Goal: Task Accomplishment & Management: Manage account settings

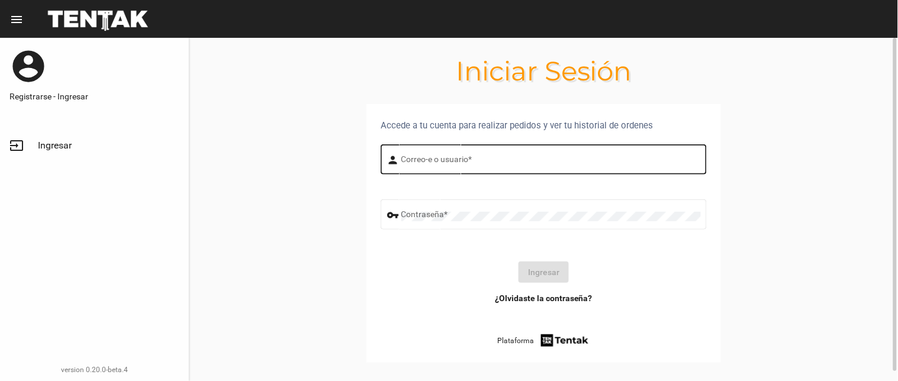
click at [449, 155] on div "Correo-e o usuario *" at bounding box center [552, 158] width 300 height 33
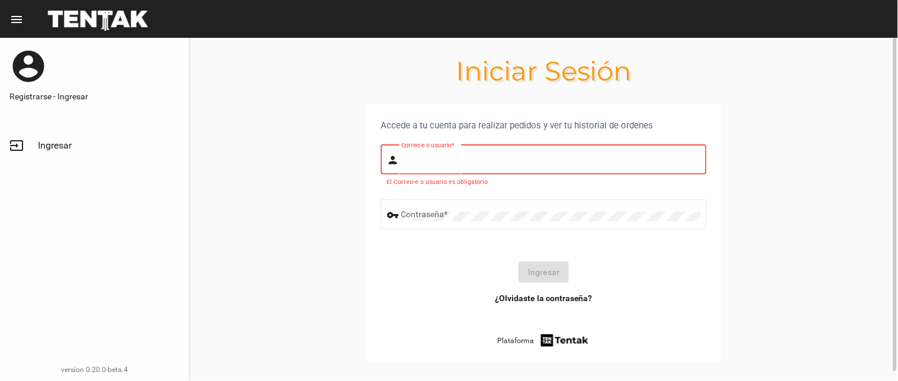
click at [442, 158] on input "Correo-e o usuario *" at bounding box center [552, 161] width 300 height 9
type input "BELEN"
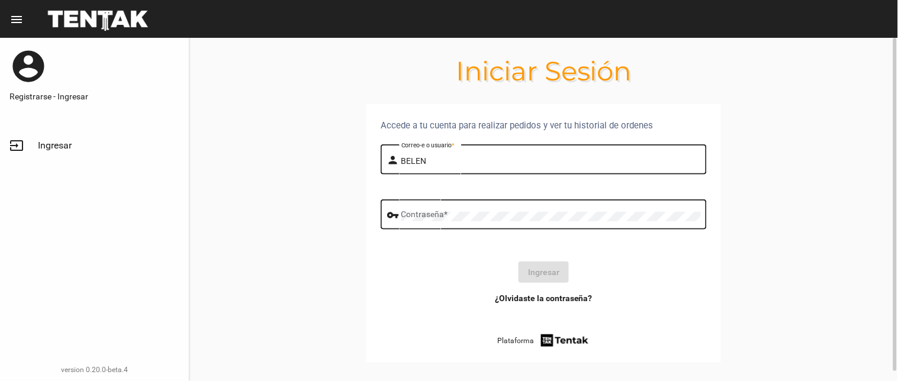
click at [424, 222] on div "Contraseña *" at bounding box center [552, 213] width 300 height 33
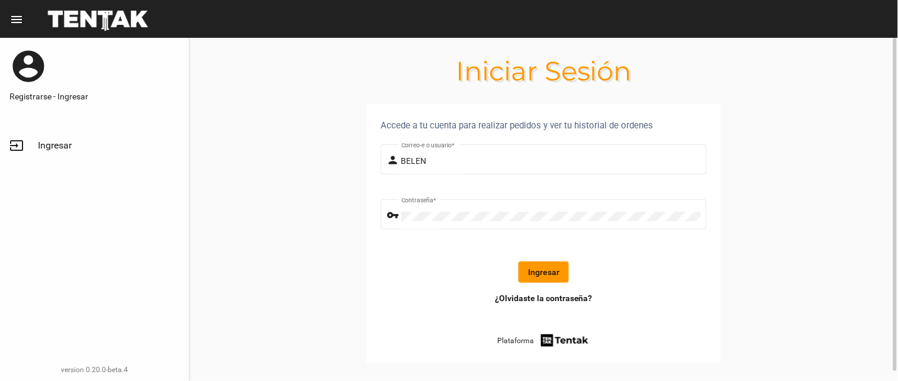
click at [533, 268] on button "Ingresar" at bounding box center [544, 272] width 50 height 21
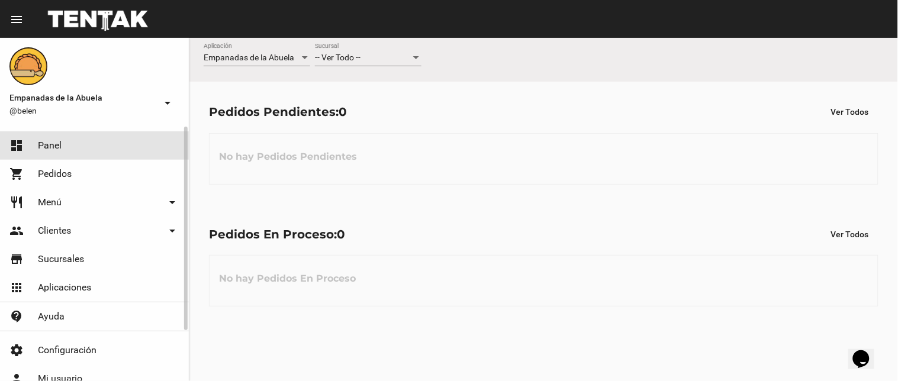
click at [78, 144] on link "dashboard Panel" at bounding box center [94, 145] width 189 height 28
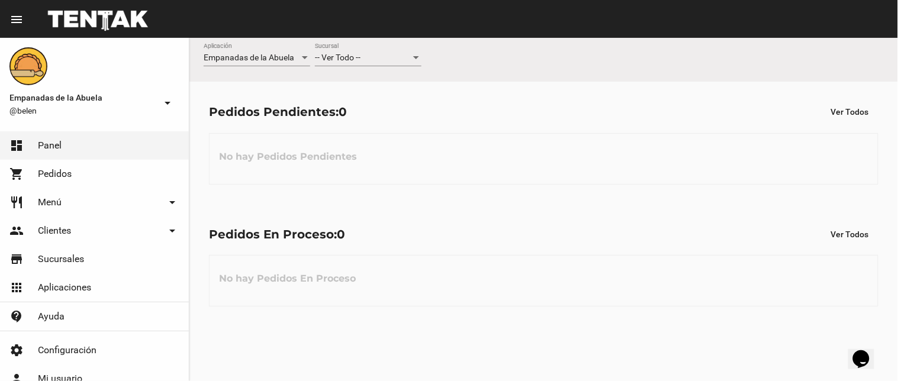
click at [374, 61] on div "-- Ver Todo --" at bounding box center [363, 57] width 96 height 9
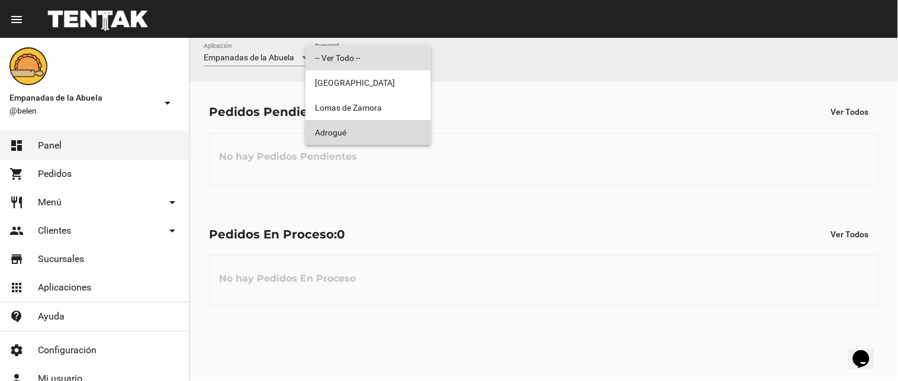
drag, startPoint x: 374, startPoint y: 132, endPoint x: 466, endPoint y: 126, distance: 92.6
click at [373, 131] on span "Adrogué" at bounding box center [368, 132] width 107 height 25
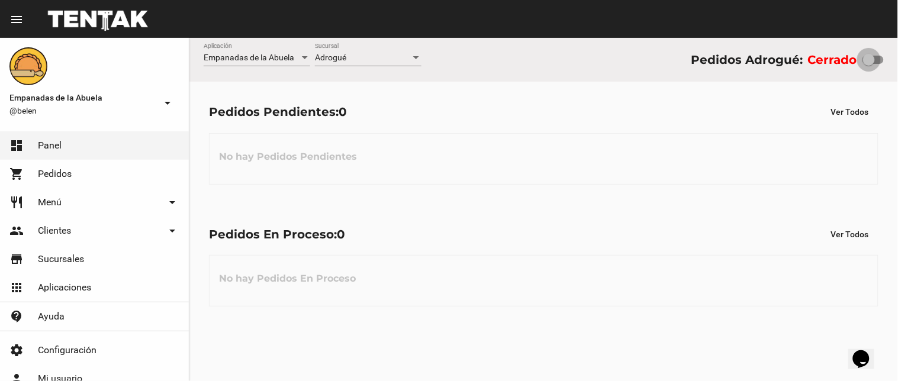
drag, startPoint x: 869, startPoint y: 60, endPoint x: 898, endPoint y: 61, distance: 29.0
click at [898, 61] on div "Empanadas de la Abuela Aplicación Adrogué Sucursal Pedidos Adrogué: Cerrado" at bounding box center [544, 60] width 709 height 44
checkbox input "true"
click at [405, 60] on div "Adrogué" at bounding box center [363, 57] width 96 height 9
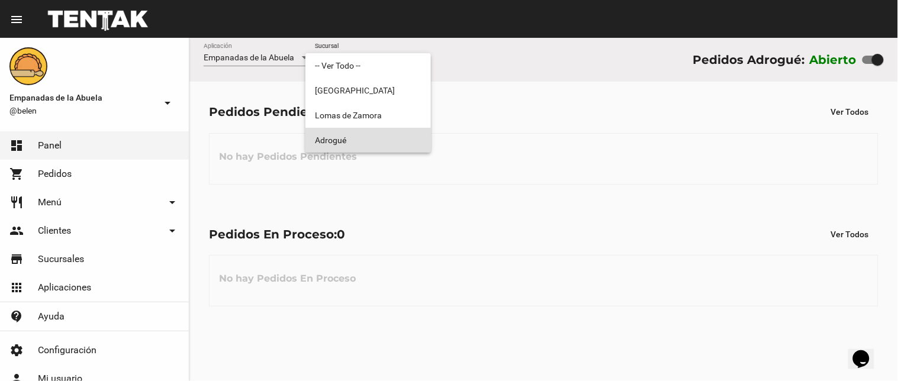
click at [365, 140] on span "Adrogué" at bounding box center [368, 140] width 107 height 25
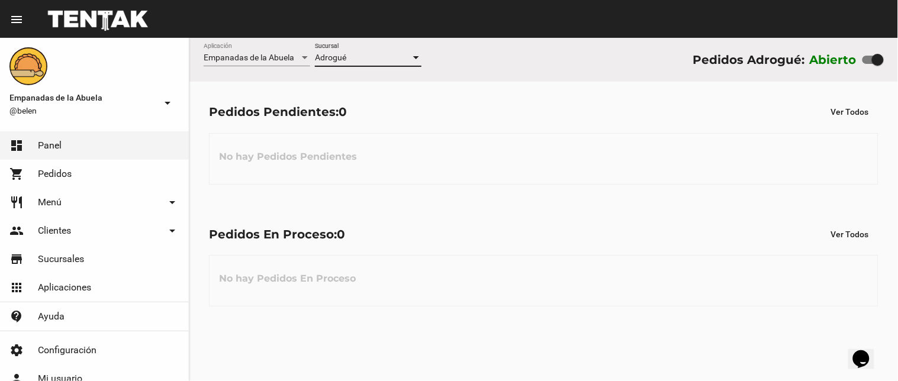
click at [395, 59] on div "Adrogué" at bounding box center [363, 57] width 96 height 9
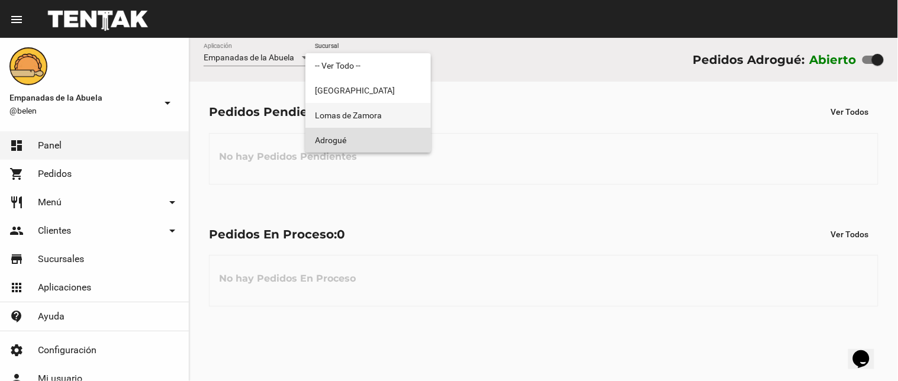
click at [360, 121] on span "Lomas de Zamora" at bounding box center [368, 115] width 107 height 25
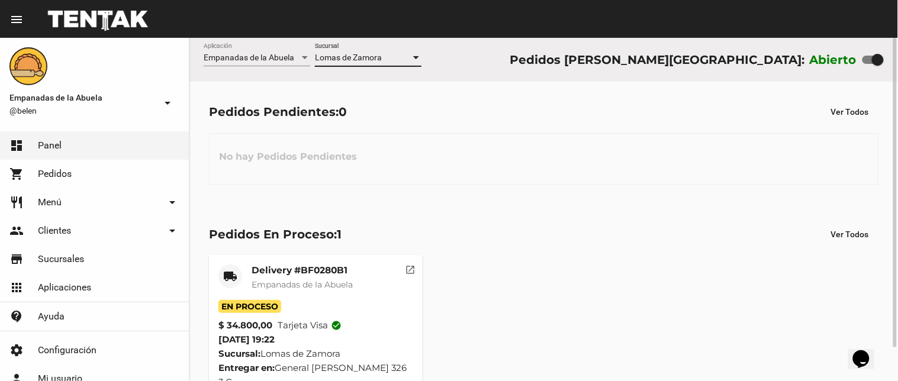
click at [356, 58] on span "Lomas de Zamora" at bounding box center [348, 57] width 67 height 9
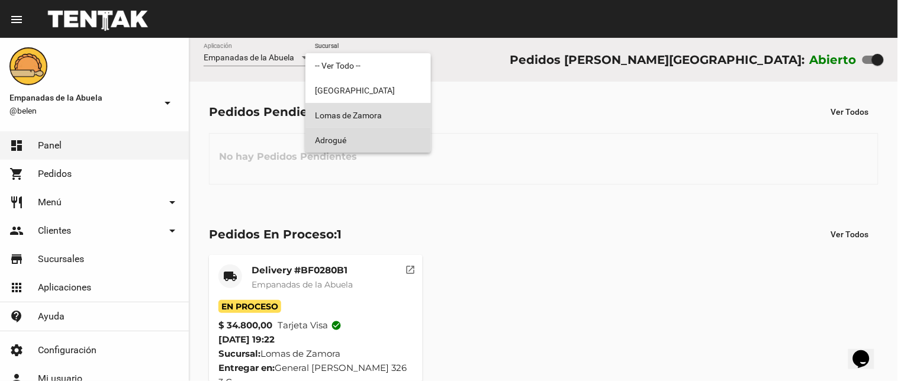
click at [335, 129] on span "Adrogué" at bounding box center [368, 140] width 107 height 25
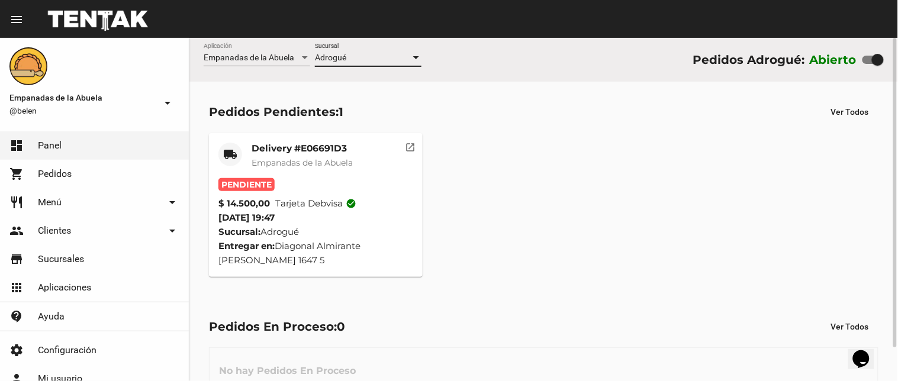
click at [348, 146] on mat-card-title "Delivery #E06691D3" at bounding box center [302, 149] width 101 height 12
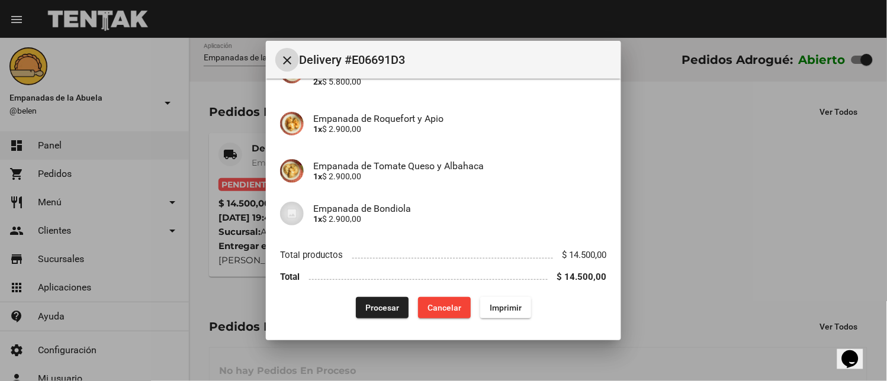
scroll to position [133, 0]
click at [515, 312] on button "Imprimir" at bounding box center [505, 307] width 51 height 21
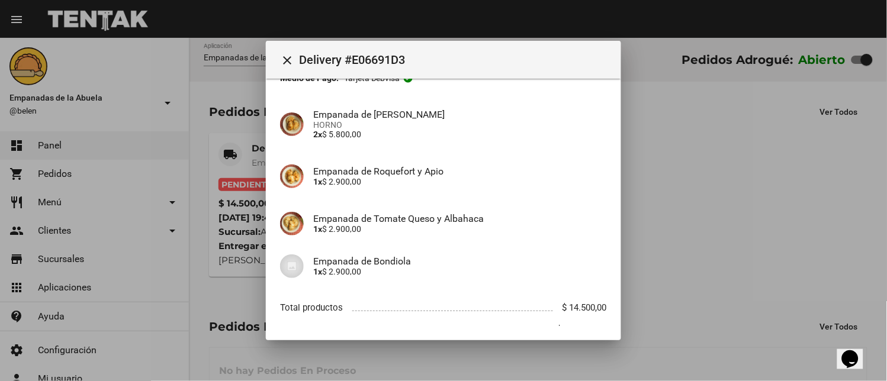
scroll to position [133, 0]
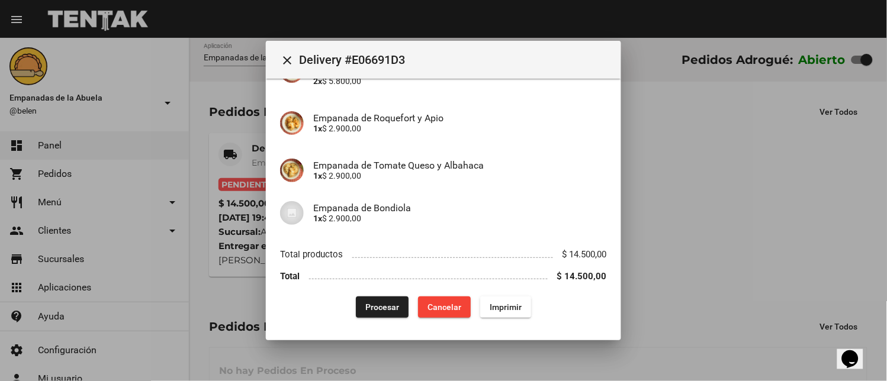
drag, startPoint x: 382, startPoint y: 298, endPoint x: 383, endPoint y: 304, distance: 6.6
click at [382, 300] on button "Procesar" at bounding box center [382, 307] width 53 height 21
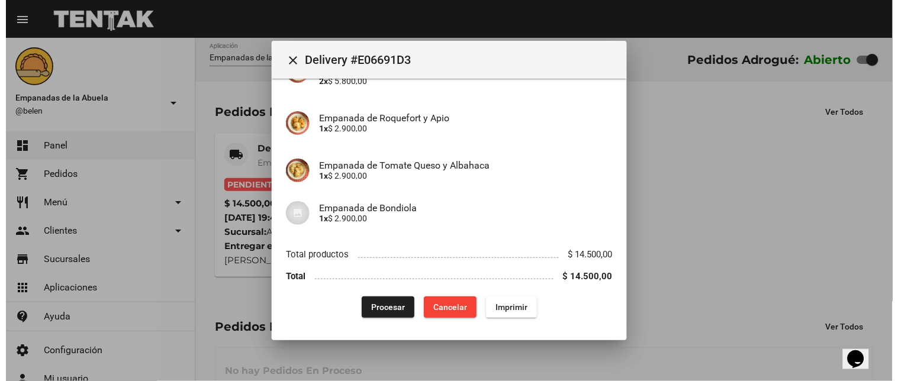
scroll to position [0, 0]
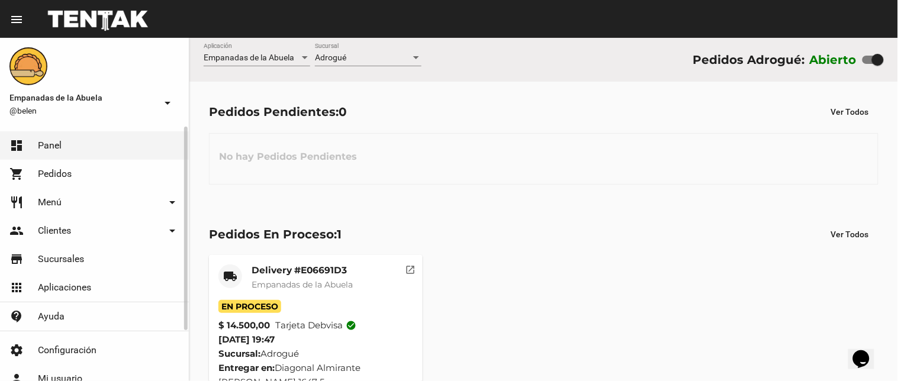
drag, startPoint x: 94, startPoint y: 191, endPoint x: 107, endPoint y: 265, distance: 75.3
click at [93, 192] on link "restaurant Menú arrow_drop_down" at bounding box center [94, 202] width 189 height 28
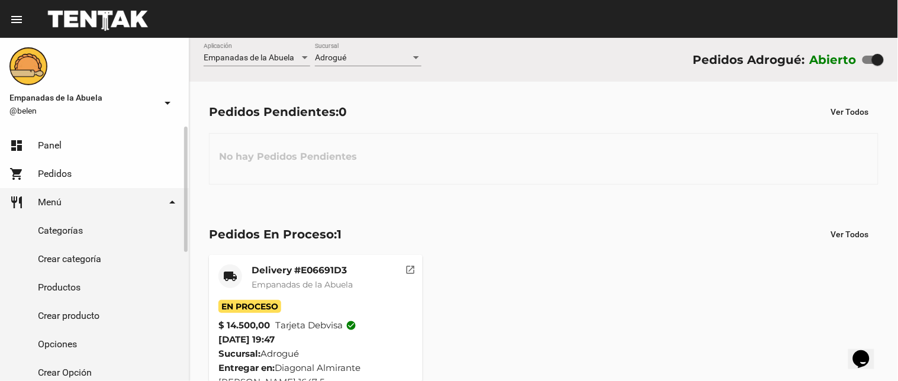
click at [91, 265] on link "Crear categoría" at bounding box center [94, 259] width 189 height 28
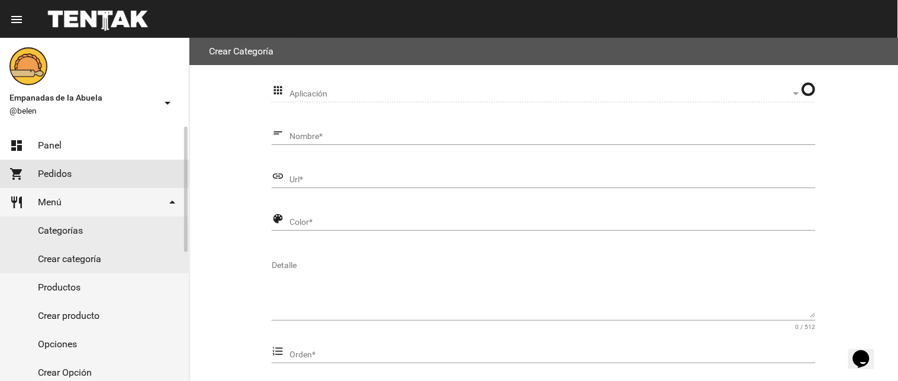
drag, startPoint x: 120, startPoint y: 181, endPoint x: 123, endPoint y: 204, distance: 22.8
click at [120, 181] on link "shopping_cart Pedidos" at bounding box center [94, 174] width 189 height 28
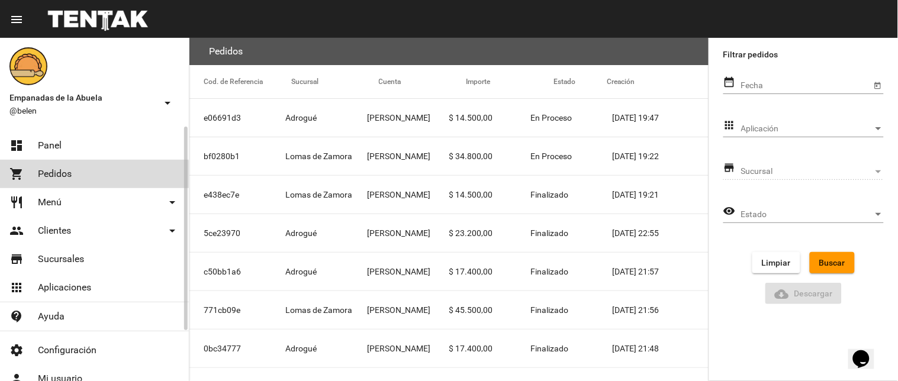
click at [87, 176] on link "shopping_cart Pedidos" at bounding box center [94, 174] width 189 height 28
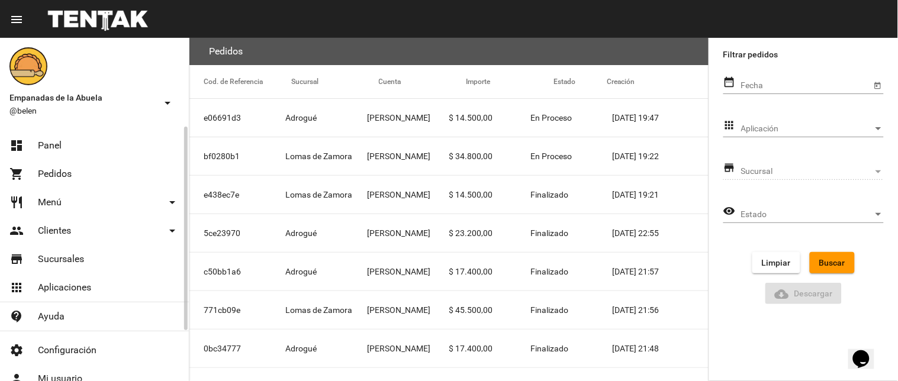
click at [91, 199] on link "restaurant Menú arrow_drop_down" at bounding box center [94, 202] width 189 height 28
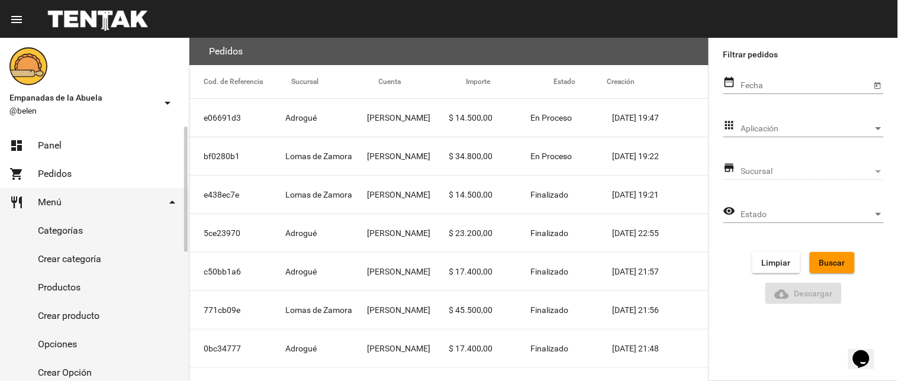
click at [90, 283] on link "Productos" at bounding box center [94, 288] width 189 height 28
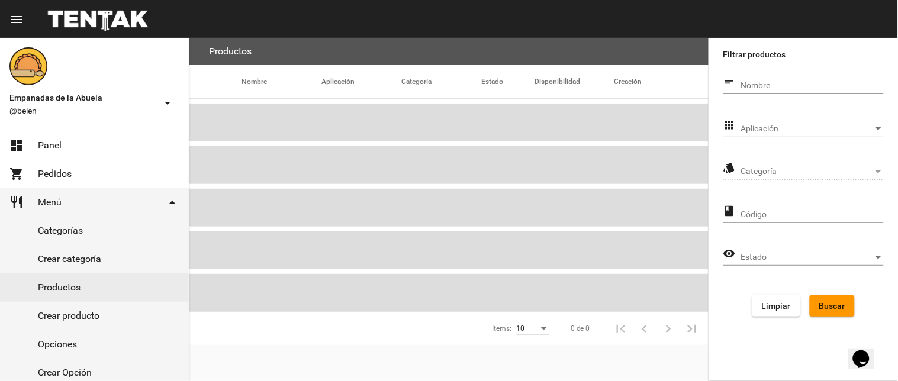
click at [772, 128] on span "Aplicación" at bounding box center [808, 128] width 132 height 9
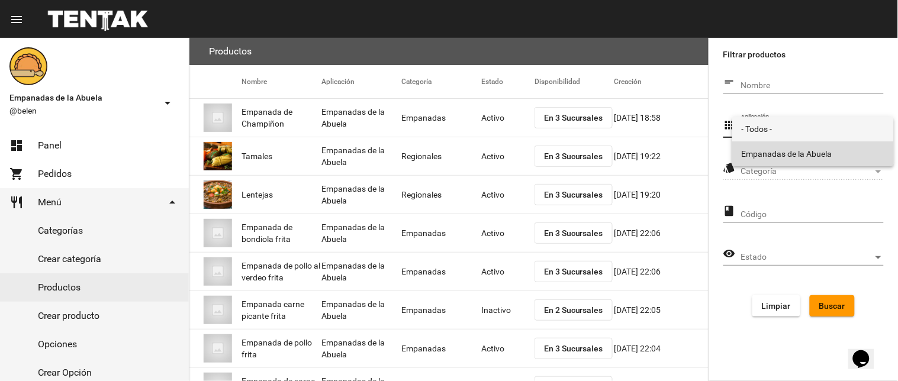
click at [773, 148] on span "Empanadas de la Abuela" at bounding box center [813, 154] width 143 height 25
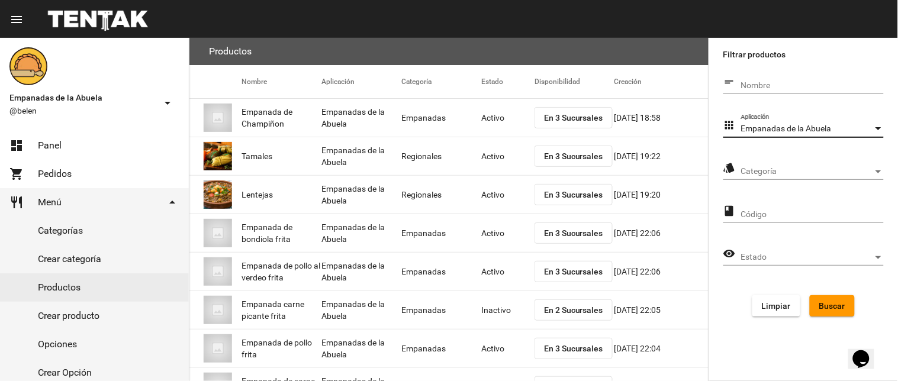
click at [776, 160] on div "Categoría Categoría" at bounding box center [813, 168] width 143 height 23
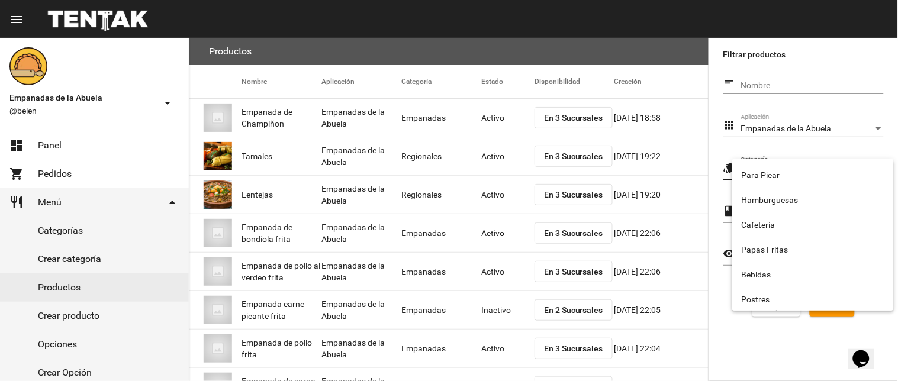
scroll to position [197, 0]
drag, startPoint x: 772, startPoint y: 290, endPoint x: 778, endPoint y: 292, distance: 6.8
click at [772, 291] on span "Empanadas" at bounding box center [813, 298] width 143 height 25
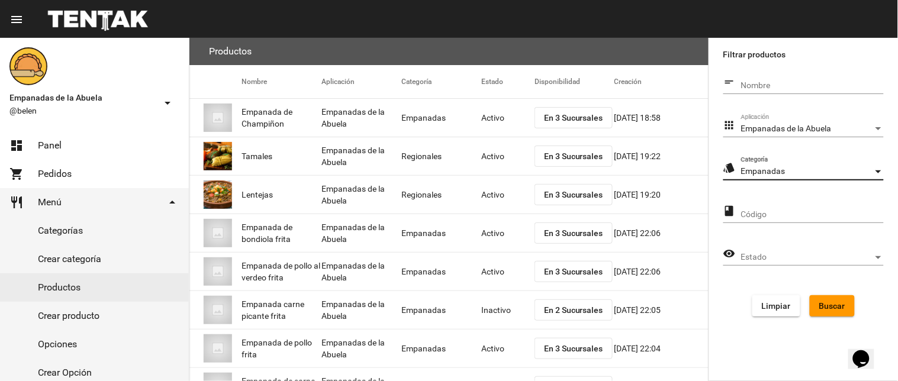
click at [831, 307] on span "Buscar" at bounding box center [833, 305] width 26 height 9
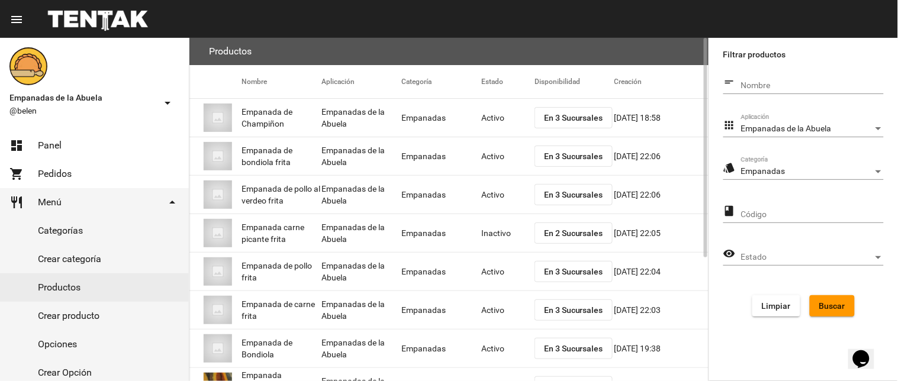
scroll to position [192, 0]
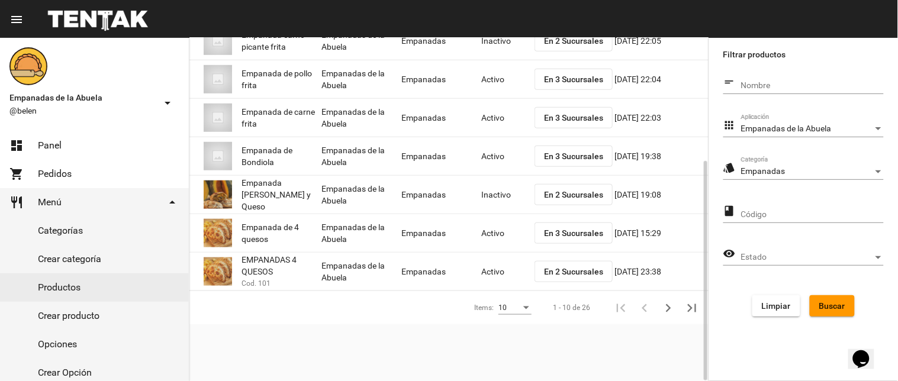
click at [569, 196] on span "En 2 Sucursales" at bounding box center [573, 194] width 59 height 9
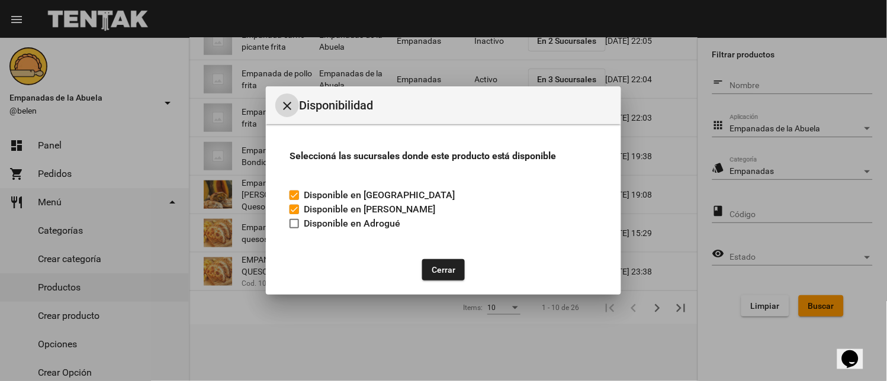
drag, startPoint x: 300, startPoint y: 227, endPoint x: 364, endPoint y: 241, distance: 66.1
click at [300, 227] on label "Disponible en Adrogué" at bounding box center [345, 224] width 111 height 14
click at [294, 229] on input "Disponible en Adrogué" at bounding box center [294, 229] width 1 height 1
checkbox input "true"
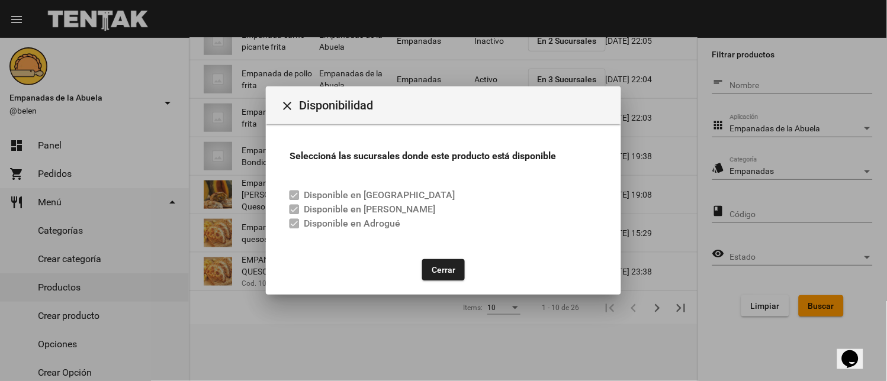
drag, startPoint x: 435, startPoint y: 267, endPoint x: 442, endPoint y: 262, distance: 9.0
click at [438, 267] on button "Cerrar" at bounding box center [443, 269] width 43 height 21
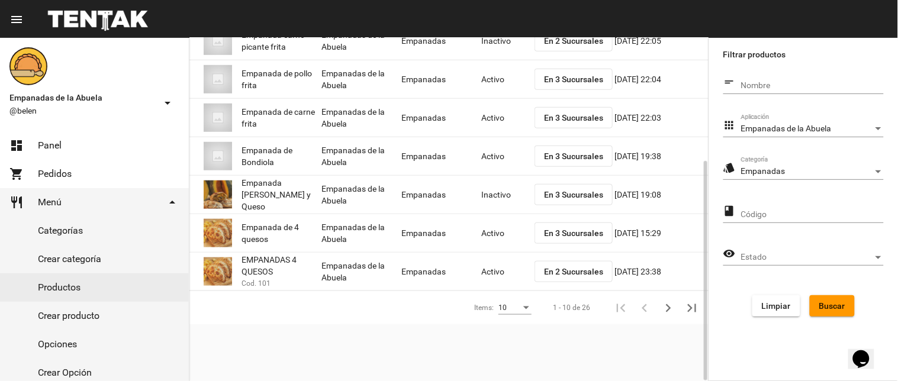
click at [484, 184] on mat-cell "Inactivo" at bounding box center [508, 195] width 53 height 38
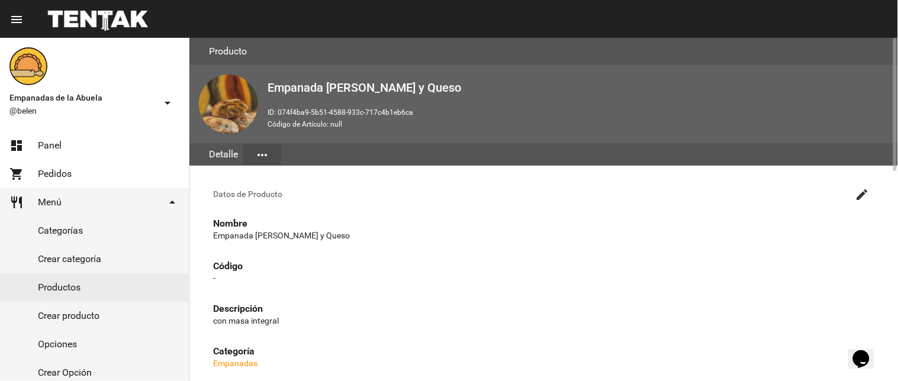
click at [853, 197] on button "create" at bounding box center [863, 194] width 24 height 24
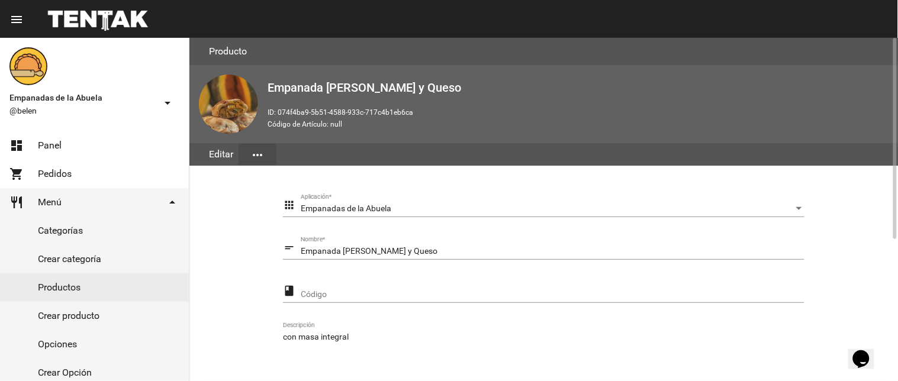
scroll to position [242, 0]
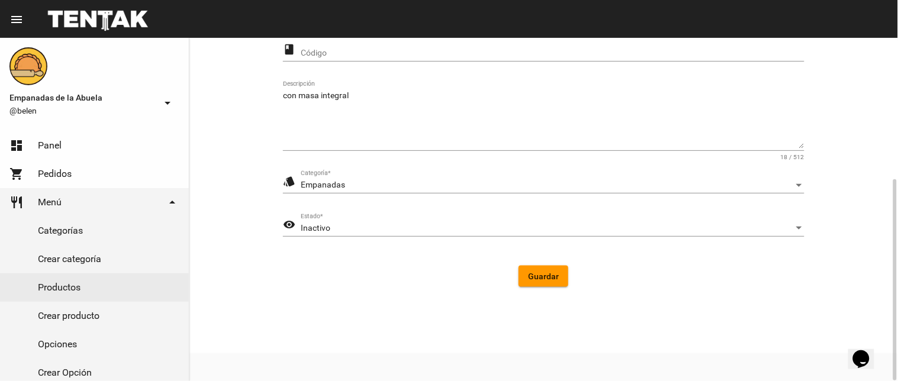
click at [365, 229] on div "Inactivo" at bounding box center [547, 228] width 493 height 9
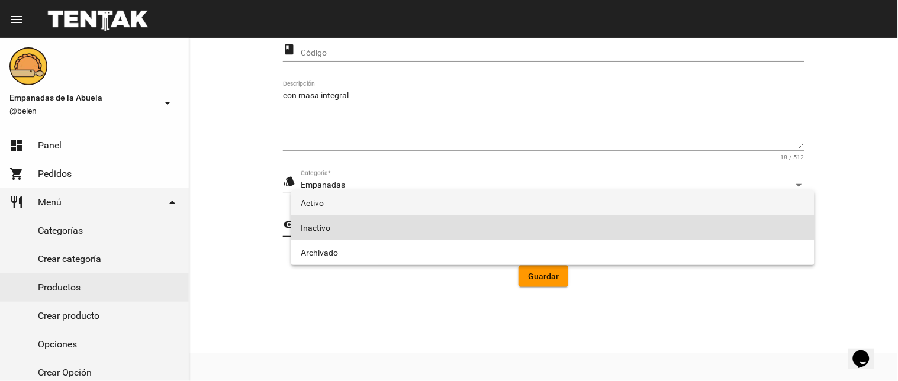
click at [354, 197] on span "Activo" at bounding box center [553, 203] width 505 height 25
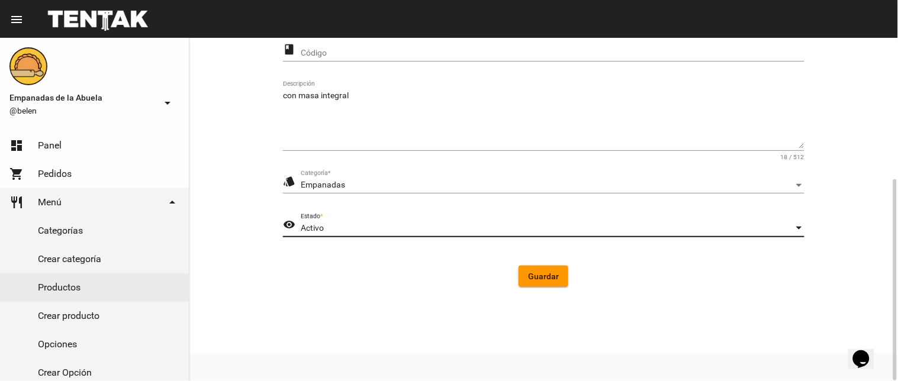
drag, startPoint x: 522, startPoint y: 267, endPoint x: 533, endPoint y: 271, distance: 11.4
click at [527, 269] on button "Guardar" at bounding box center [544, 276] width 50 height 21
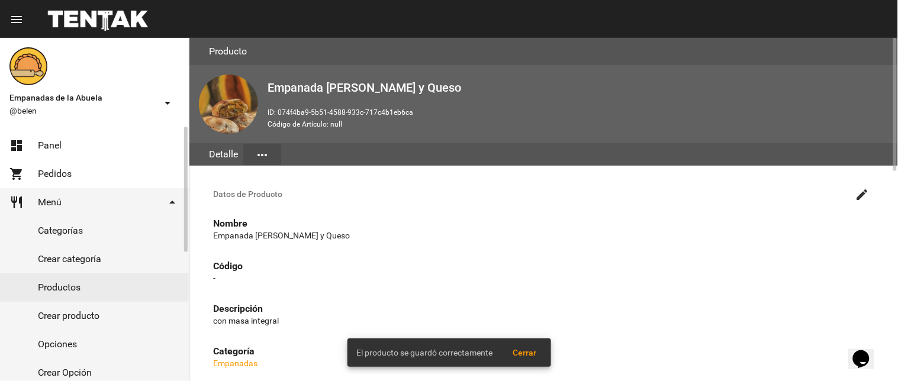
click at [21, 151] on mat-icon "dashboard" at bounding box center [16, 146] width 14 height 14
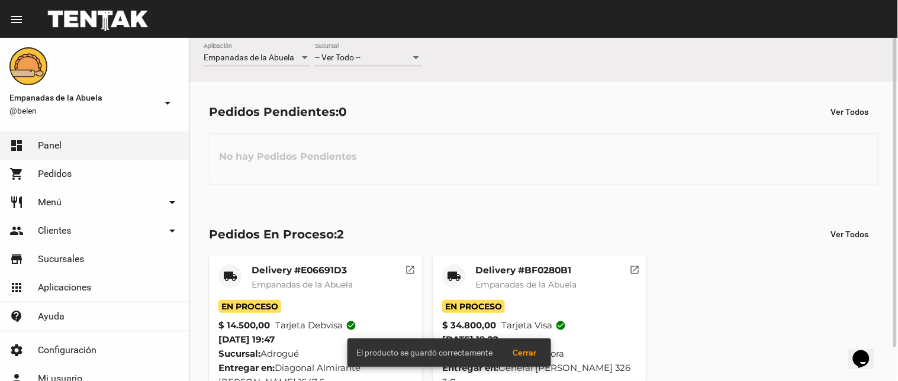
click at [341, 54] on span "-- Ver Todo --" at bounding box center [338, 57] width 46 height 9
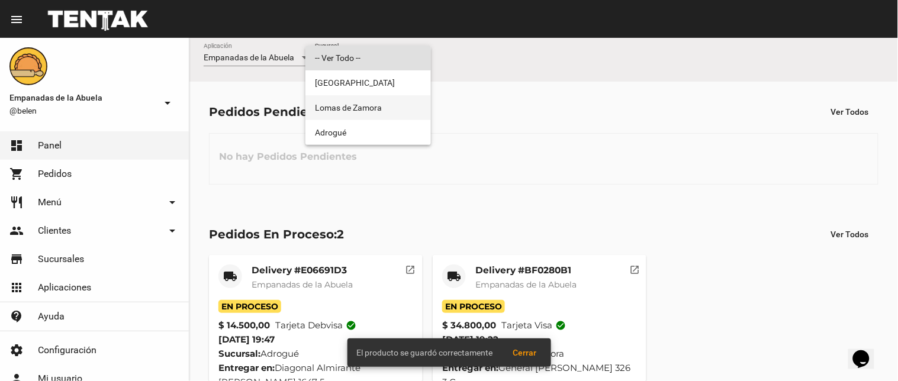
drag, startPoint x: 339, startPoint y: 117, endPoint x: 338, endPoint y: 125, distance: 7.8
click at [339, 118] on span "Lomas de Zamora" at bounding box center [368, 107] width 107 height 25
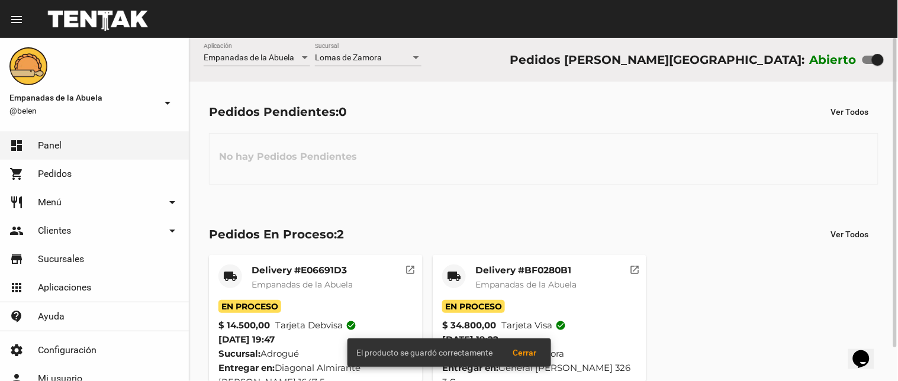
click at [354, 66] on div "[PERSON_NAME] Sucursal" at bounding box center [368, 60] width 107 height 34
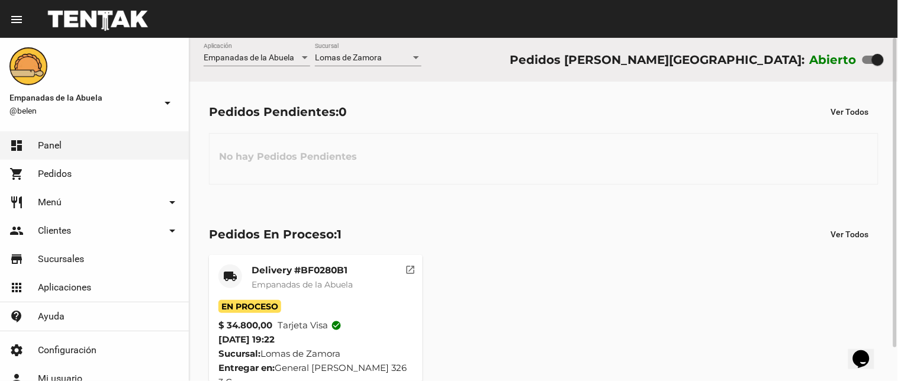
click at [348, 48] on div "[PERSON_NAME] Sucursal" at bounding box center [368, 54] width 107 height 23
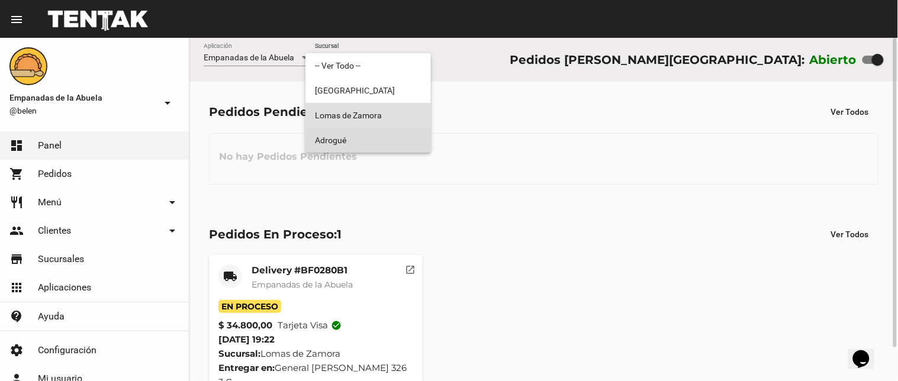
drag, startPoint x: 344, startPoint y: 132, endPoint x: 203, endPoint y: 221, distance: 166.1
click at [342, 133] on span "Adrogué" at bounding box center [368, 140] width 107 height 25
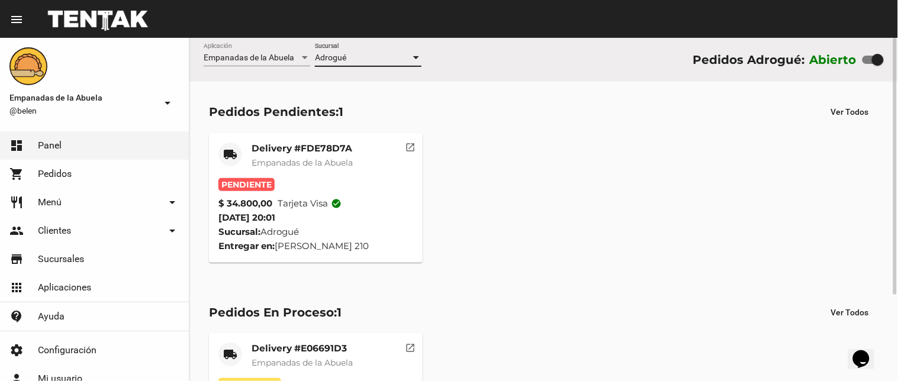
click at [338, 154] on mat-card-title "Delivery #FDE78D7A" at bounding box center [302, 149] width 101 height 12
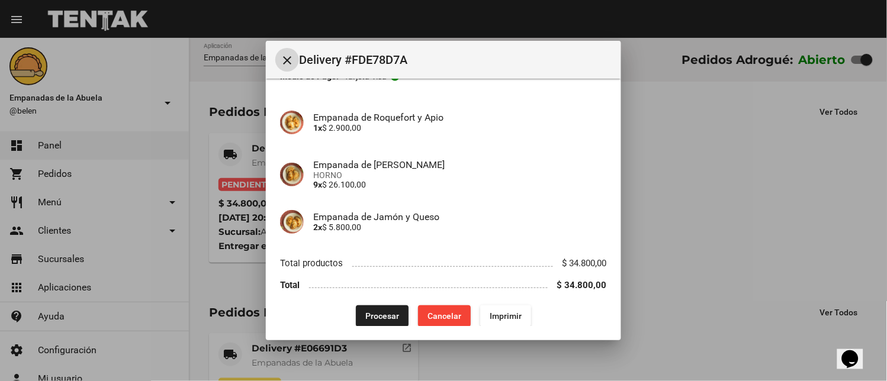
scroll to position [91, 0]
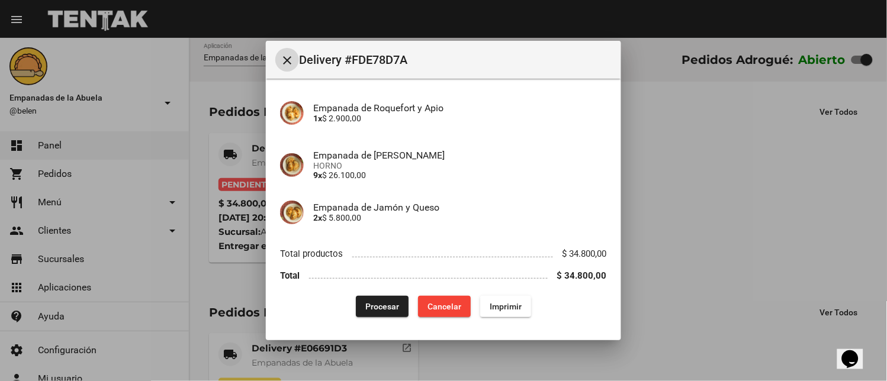
click at [503, 310] on span "Imprimir" at bounding box center [506, 306] width 32 height 9
click at [371, 308] on span "Procesar" at bounding box center [382, 306] width 34 height 9
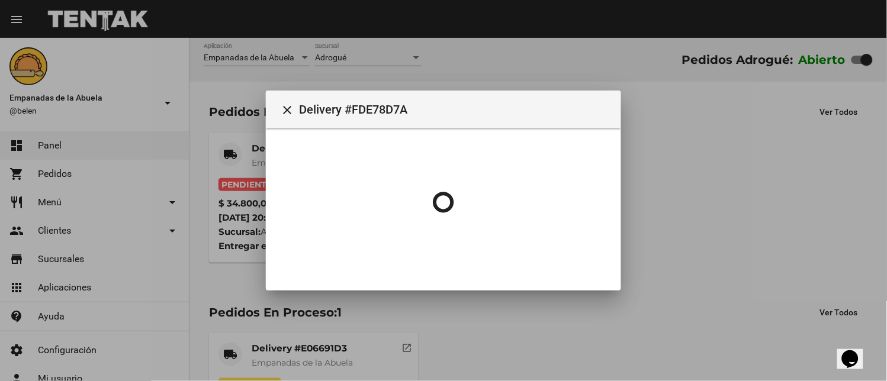
scroll to position [0, 0]
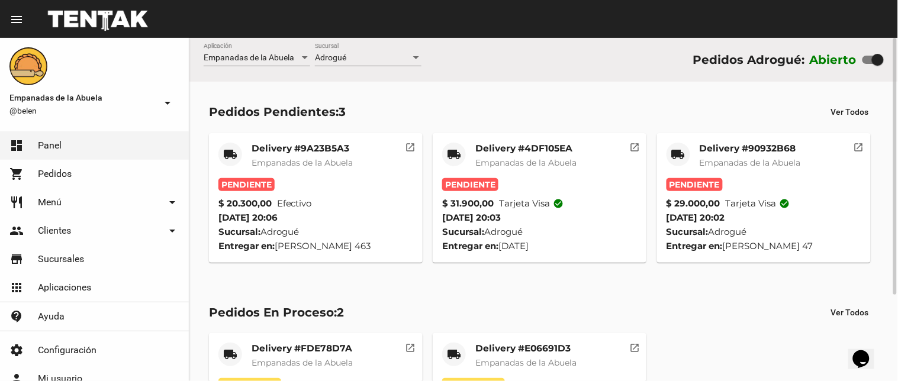
click at [749, 155] on div "Delivery #90932B68 Empanadas de la Abuela" at bounding box center [750, 161] width 101 height 36
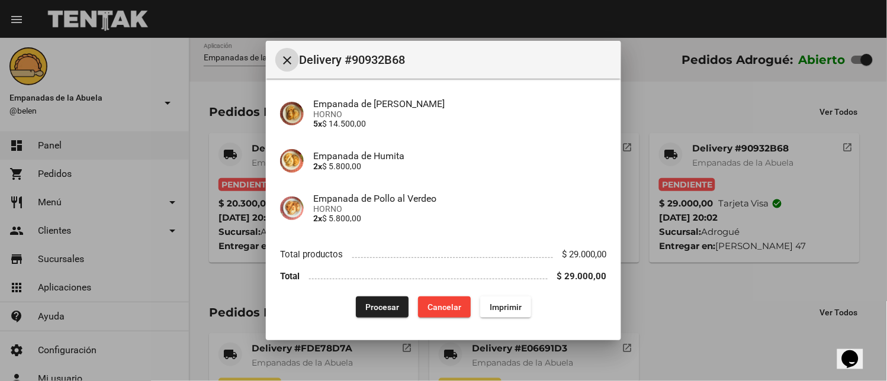
scroll to position [143, 0]
click at [505, 313] on button "Imprimir" at bounding box center [505, 306] width 51 height 21
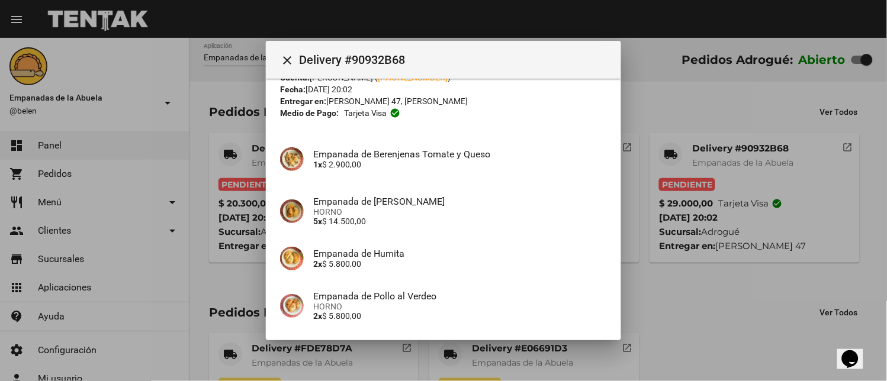
scroll to position [143, 0]
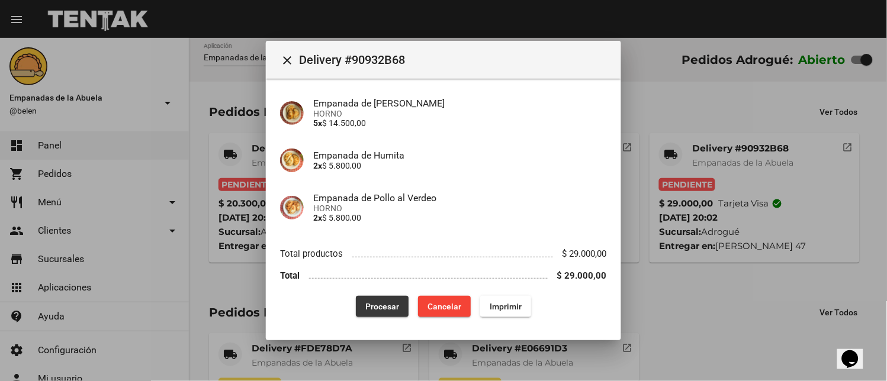
drag, startPoint x: 383, startPoint y: 304, endPoint x: 377, endPoint y: 375, distance: 70.8
click at [377, 310] on span "Procesar" at bounding box center [382, 306] width 34 height 9
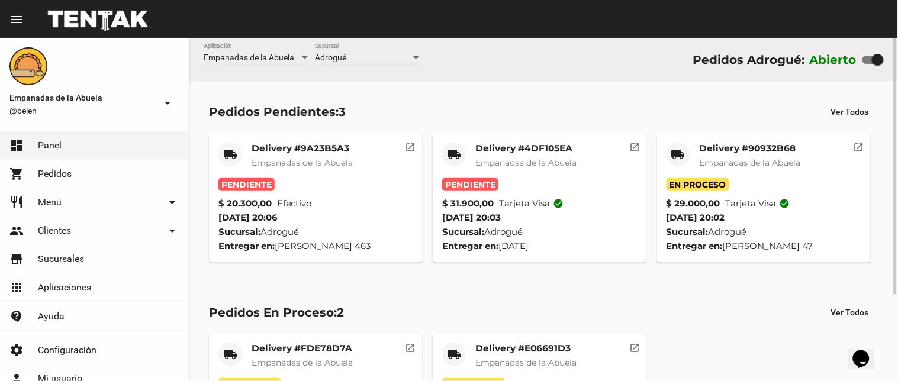
click at [490, 154] on mat-card-title "Delivery #4DF105EA" at bounding box center [526, 149] width 101 height 12
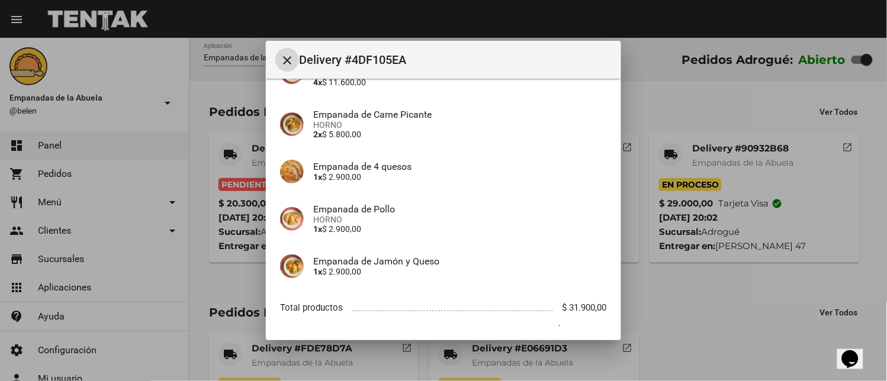
scroll to position [228, 0]
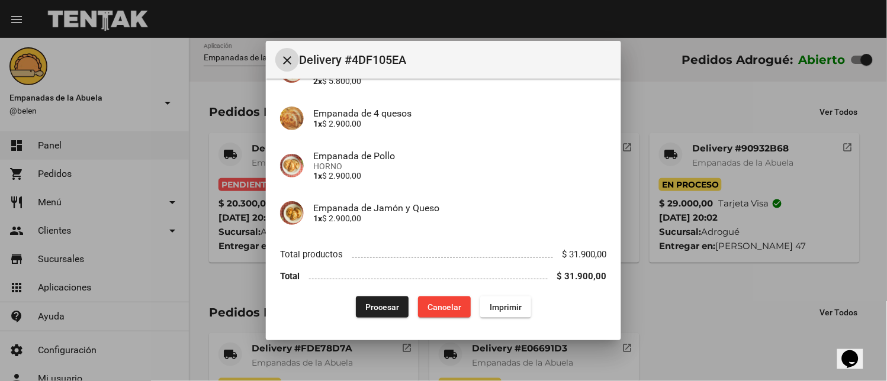
click at [498, 312] on button "Imprimir" at bounding box center [505, 307] width 51 height 21
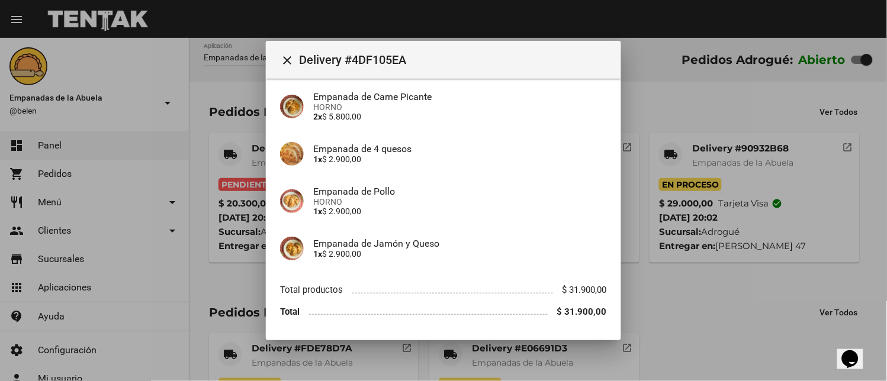
scroll to position [228, 0]
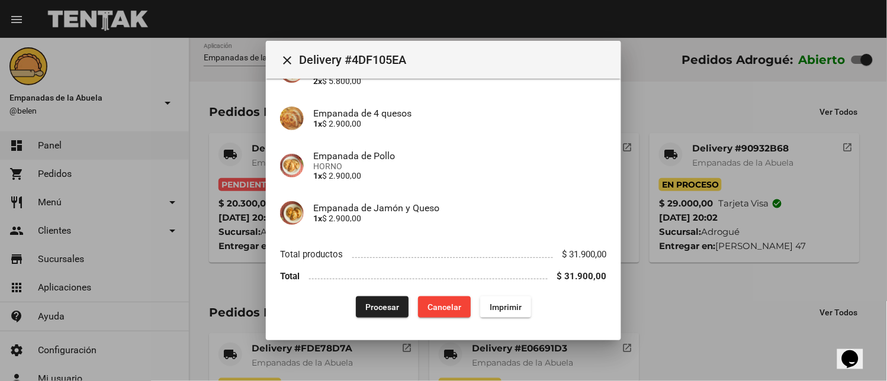
click at [377, 304] on span "Procesar" at bounding box center [382, 307] width 34 height 9
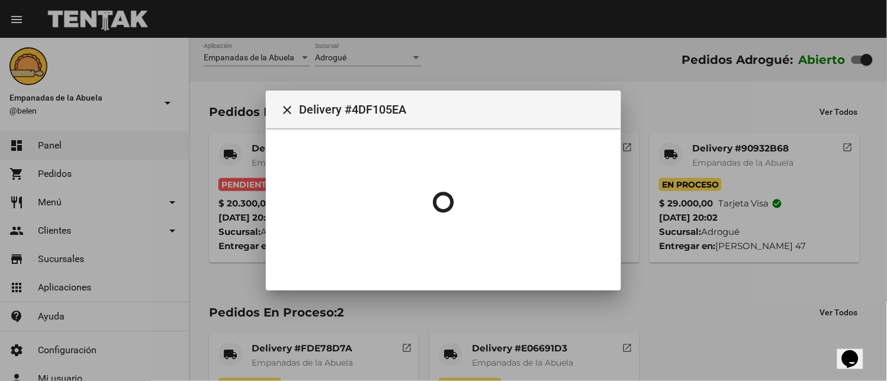
scroll to position [0, 0]
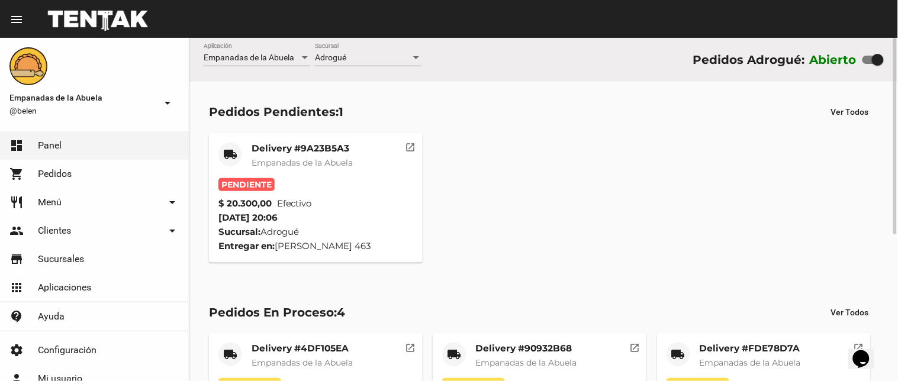
click at [298, 144] on mat-card-title "Delivery #9A23B5A3" at bounding box center [302, 149] width 101 height 12
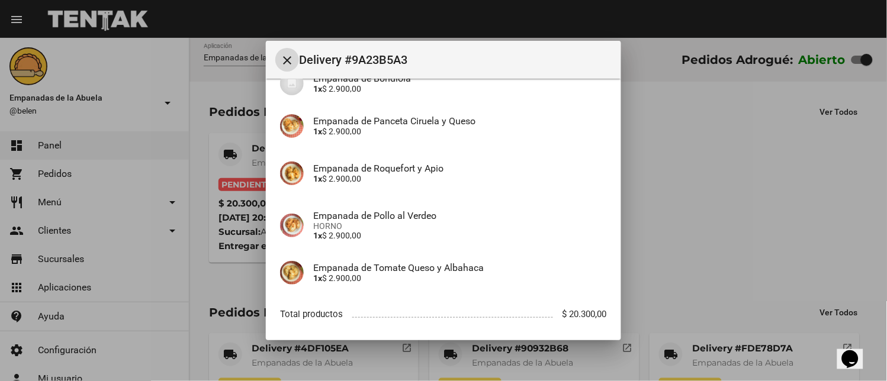
scroll to position [228, 0]
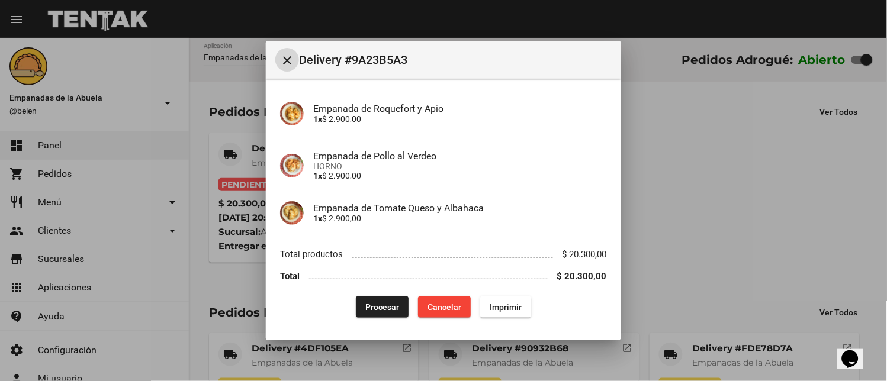
click at [511, 309] on button "Imprimir" at bounding box center [505, 307] width 51 height 21
drag, startPoint x: 368, startPoint y: 302, endPoint x: 319, endPoint y: 355, distance: 72.9
click at [368, 303] on span "Procesar" at bounding box center [382, 307] width 34 height 9
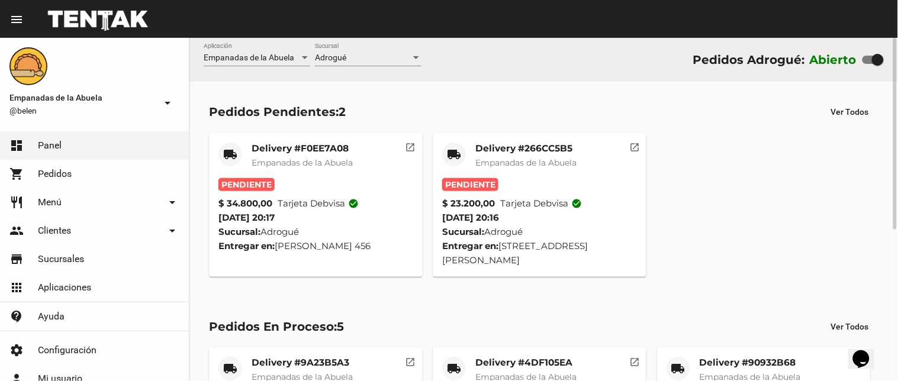
click at [511, 147] on mat-card-title "Delivery #266CC5B5" at bounding box center [526, 149] width 101 height 12
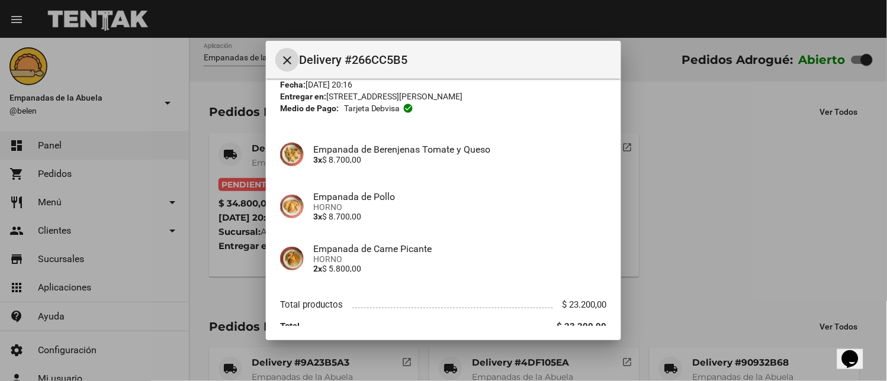
scroll to position [101, 0]
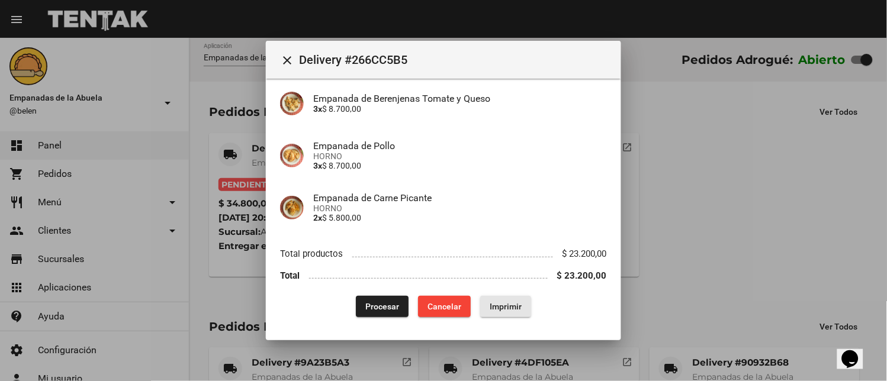
drag, startPoint x: 487, startPoint y: 316, endPoint x: 391, endPoint y: 281, distance: 102.9
click at [489, 316] on button "Imprimir" at bounding box center [505, 306] width 51 height 21
click at [375, 304] on div "App: Empanadas de la Abuela Sucursal: Adrogué Cuenta: [PERSON_NAME] ( [PHONE_NU…" at bounding box center [443, 155] width 327 height 326
drag, startPoint x: 375, startPoint y: 306, endPoint x: 329, endPoint y: 376, distance: 84.3
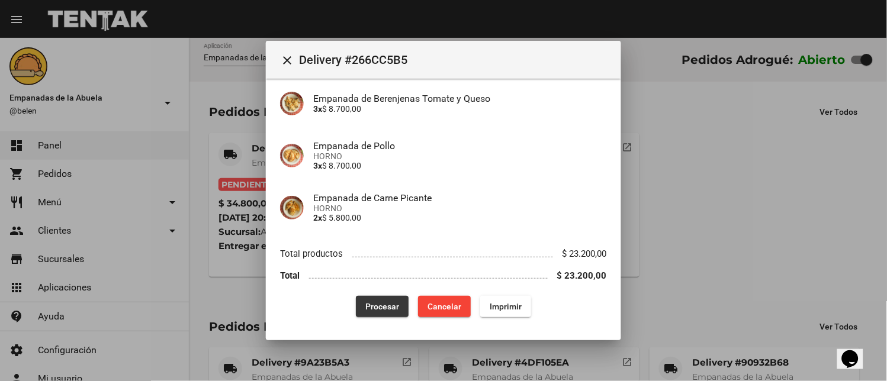
click at [375, 306] on span "Procesar" at bounding box center [382, 306] width 34 height 9
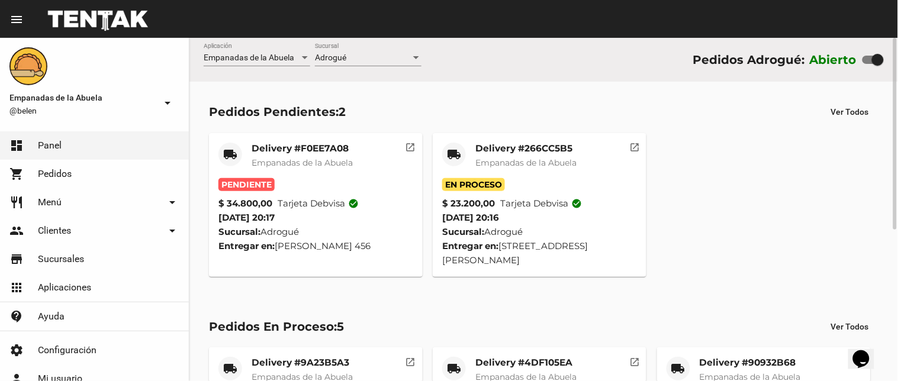
click at [262, 161] on span "Empanadas de la Abuela" at bounding box center [302, 163] width 101 height 11
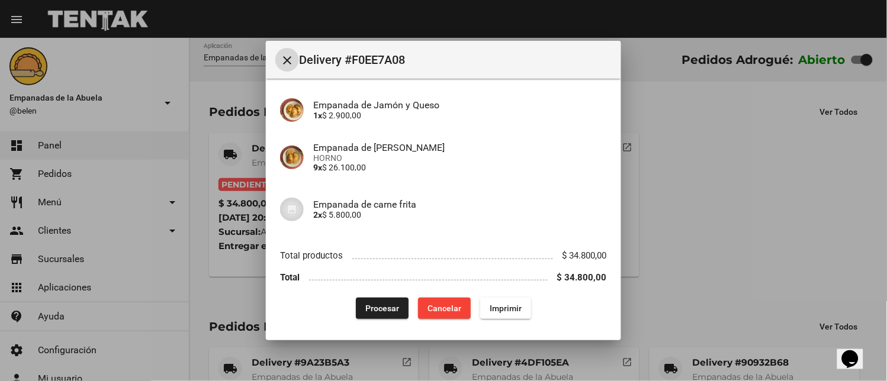
scroll to position [91, 0]
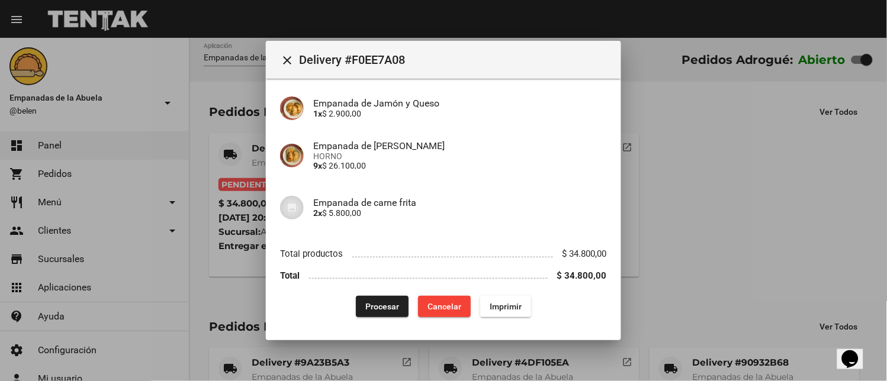
drag, startPoint x: 477, startPoint y: 289, endPoint x: 481, endPoint y: 302, distance: 13.7
click at [478, 290] on div "App: Empanadas de la Abuela Sucursal: Adrogué Cuenta: [PERSON_NAME] ( [PHONE_NU…" at bounding box center [443, 160] width 327 height 316
click at [492, 303] on span "Imprimir" at bounding box center [506, 306] width 32 height 9
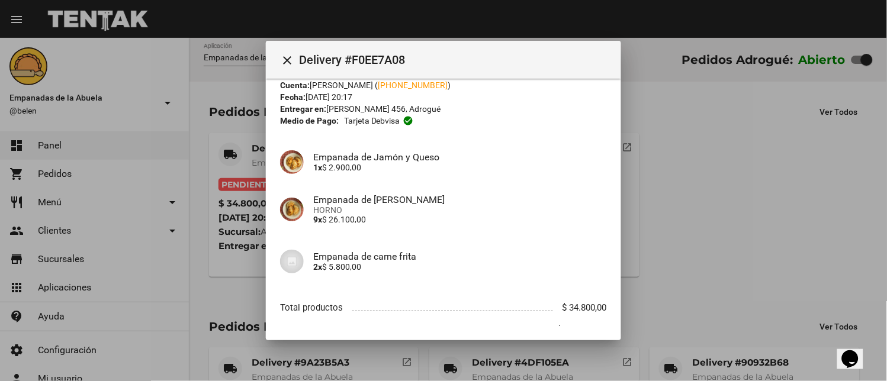
scroll to position [91, 0]
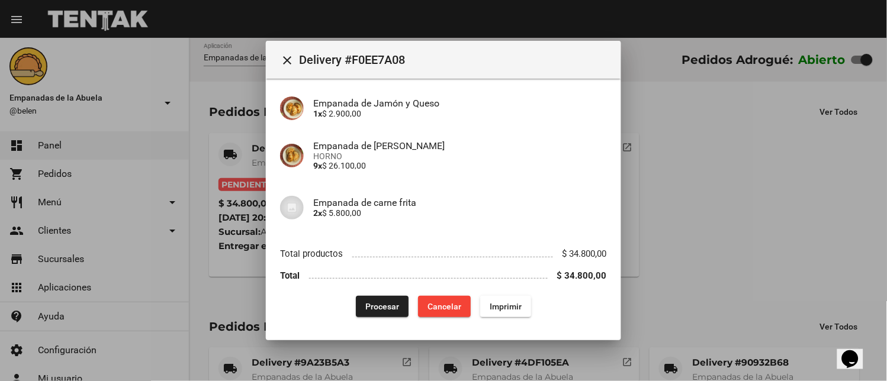
click at [380, 306] on span "Procesar" at bounding box center [382, 306] width 34 height 9
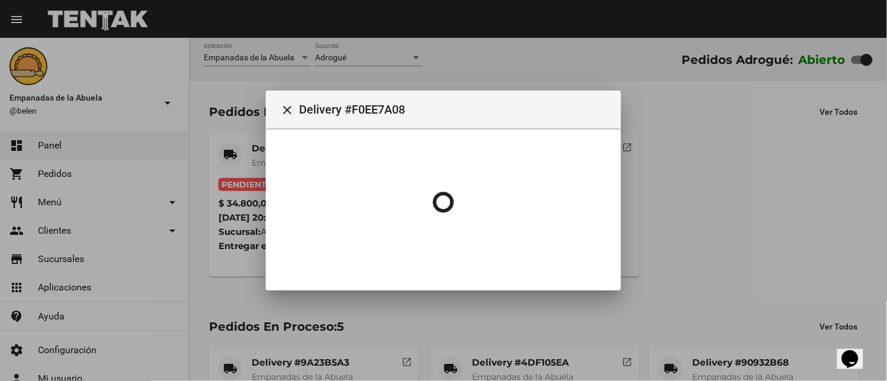
scroll to position [0, 0]
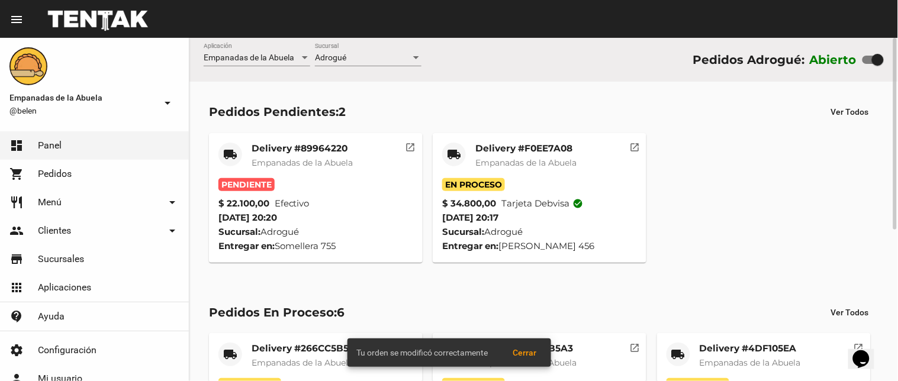
click at [309, 147] on mat-card-title "Delivery #89964220" at bounding box center [302, 149] width 101 height 12
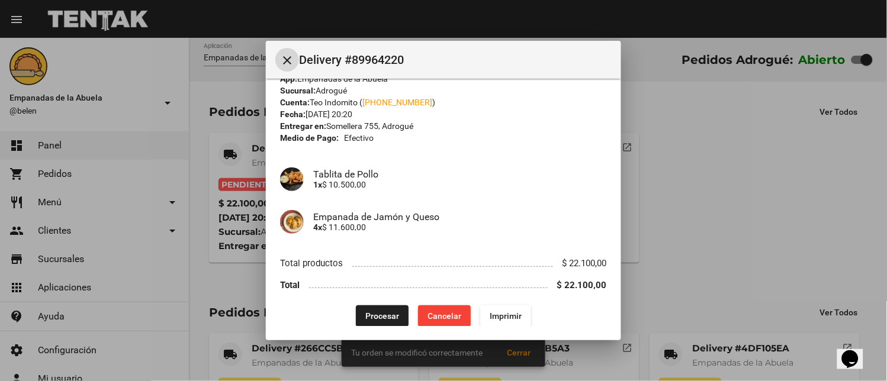
scroll to position [30, 0]
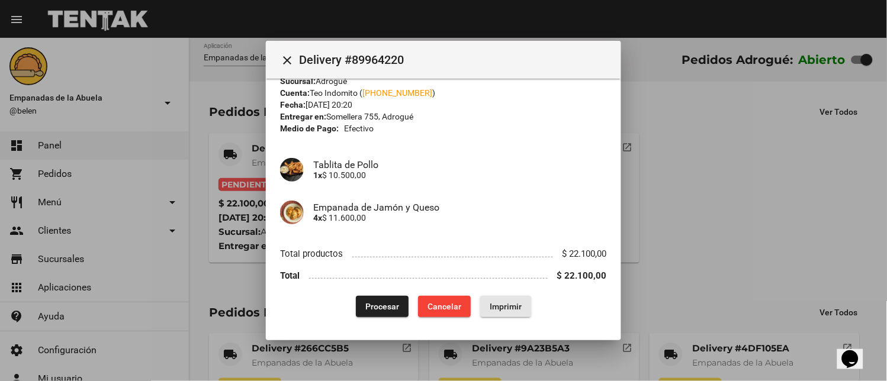
click at [496, 306] on span "Imprimir" at bounding box center [506, 306] width 32 height 9
drag, startPoint x: 382, startPoint y: 299, endPoint x: 372, endPoint y: 304, distance: 11.1
click at [382, 300] on button "Procesar" at bounding box center [382, 306] width 53 height 21
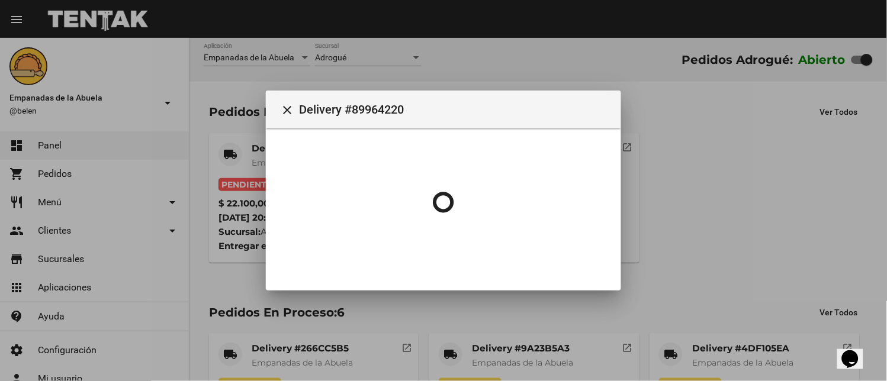
scroll to position [0, 0]
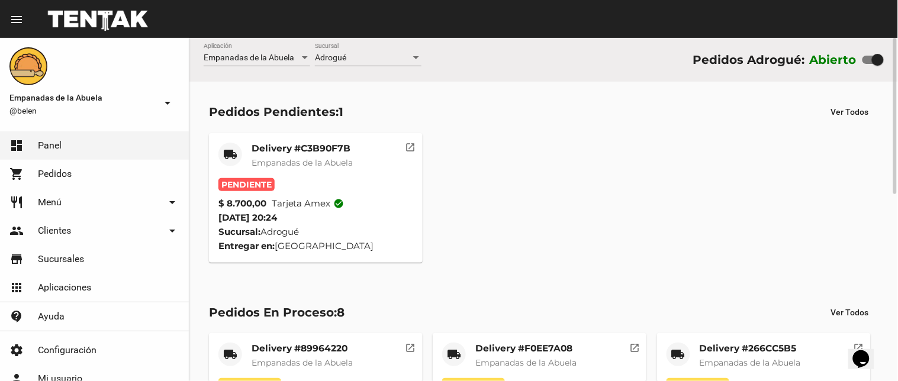
click at [323, 143] on mat-card-title "Delivery #C3B90F7B" at bounding box center [302, 149] width 101 height 12
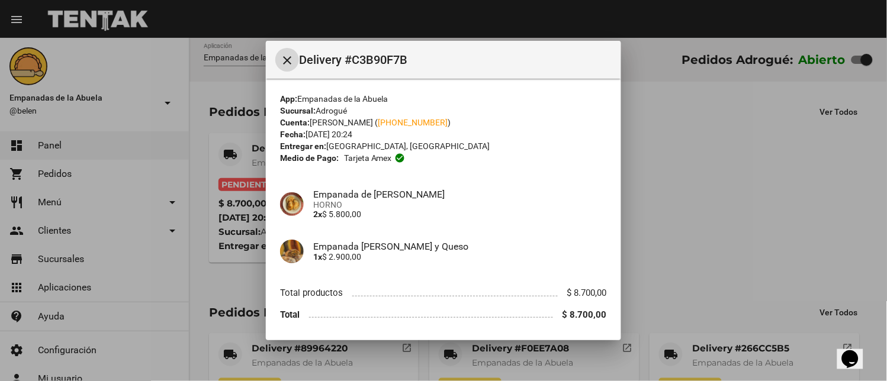
scroll to position [38, 0]
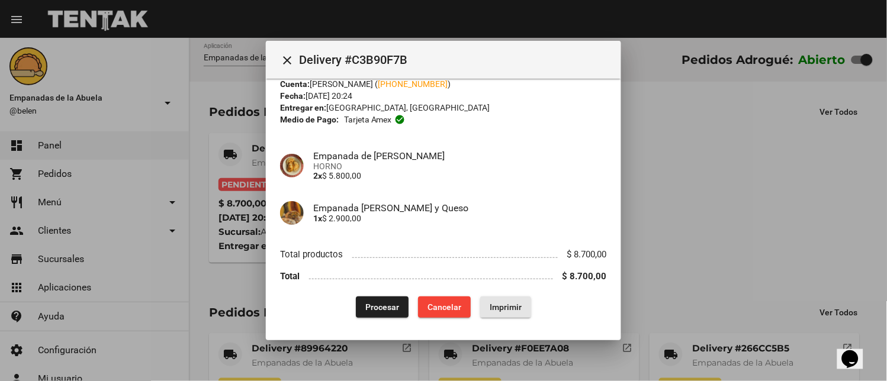
click at [505, 312] on button "Imprimir" at bounding box center [505, 307] width 51 height 21
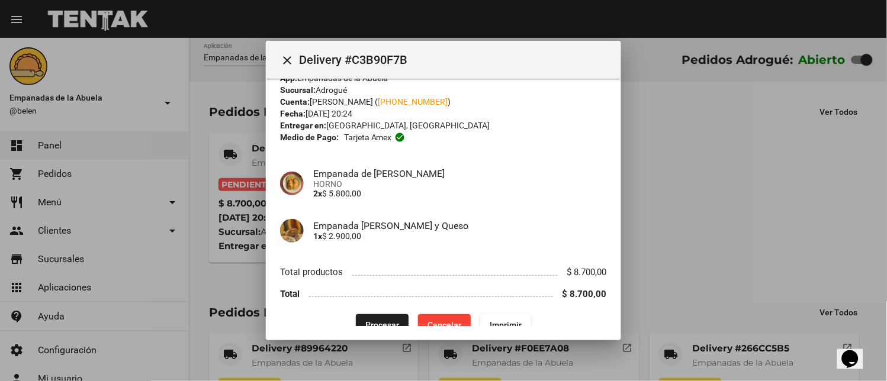
scroll to position [38, 0]
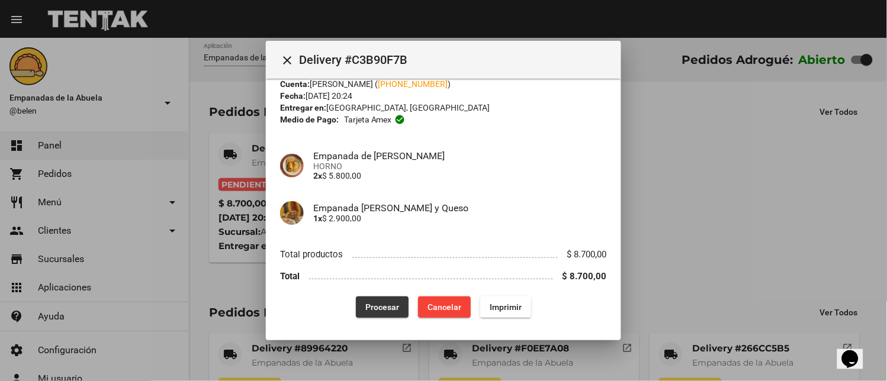
click at [391, 305] on span "Procesar" at bounding box center [382, 307] width 34 height 9
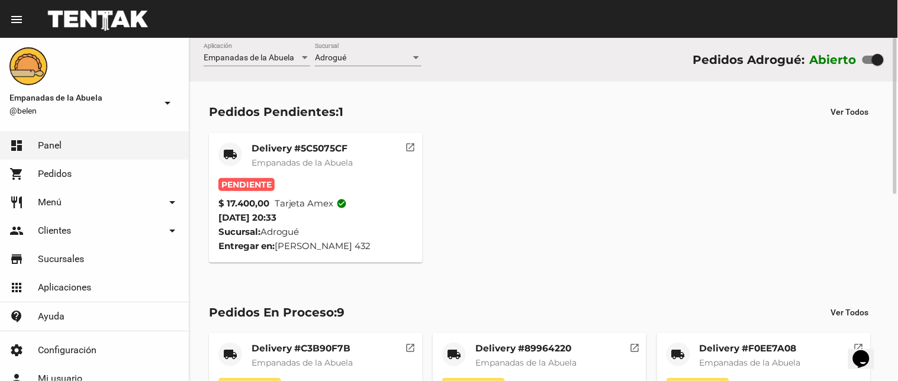
click at [309, 153] on mat-card-title "Delivery #5C5075CF" at bounding box center [302, 149] width 101 height 12
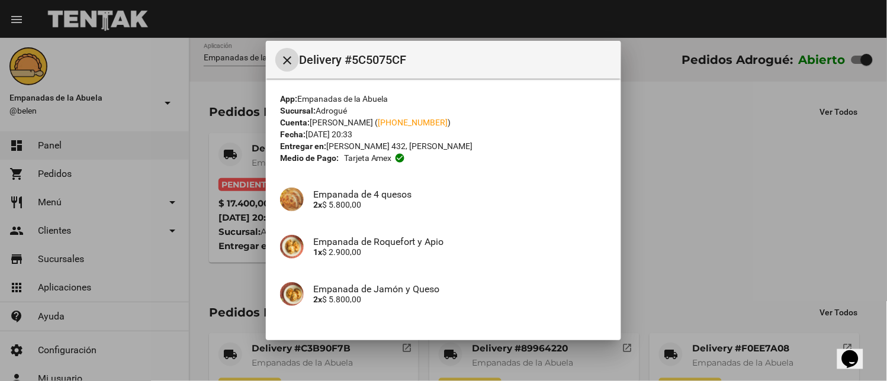
scroll to position [133, 0]
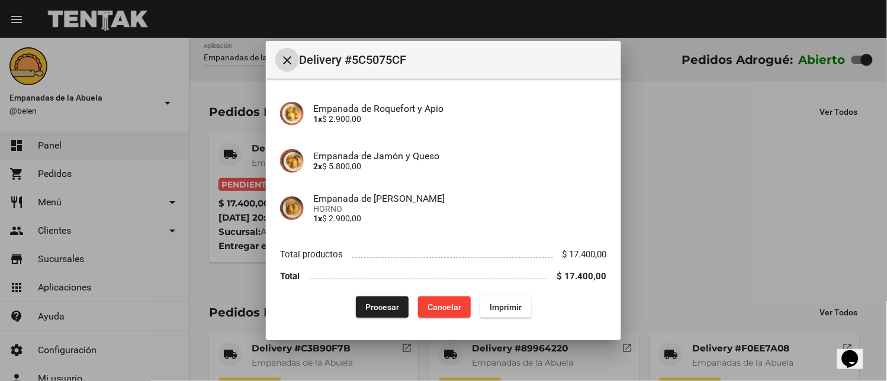
click at [496, 297] on button "Imprimir" at bounding box center [505, 307] width 51 height 21
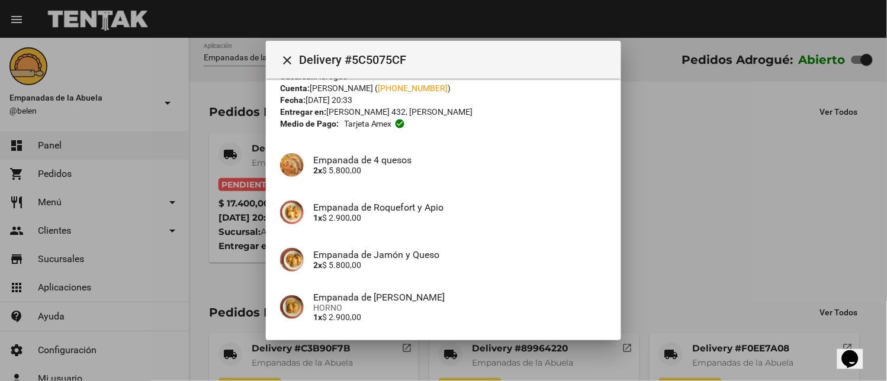
scroll to position [133, 0]
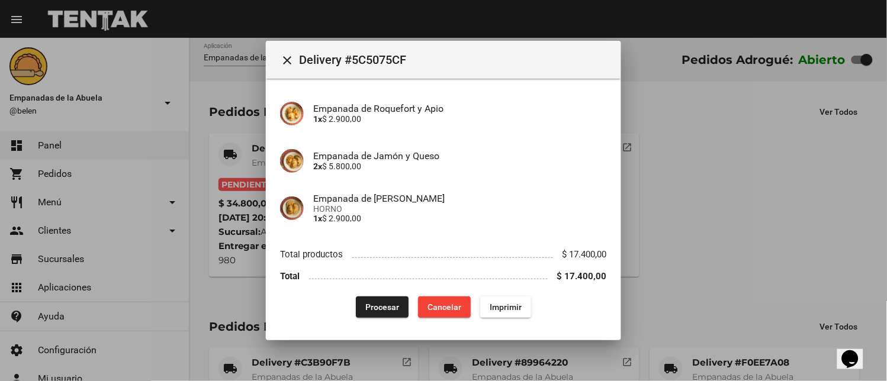
click at [287, 56] on mat-icon "close" at bounding box center [287, 60] width 14 height 14
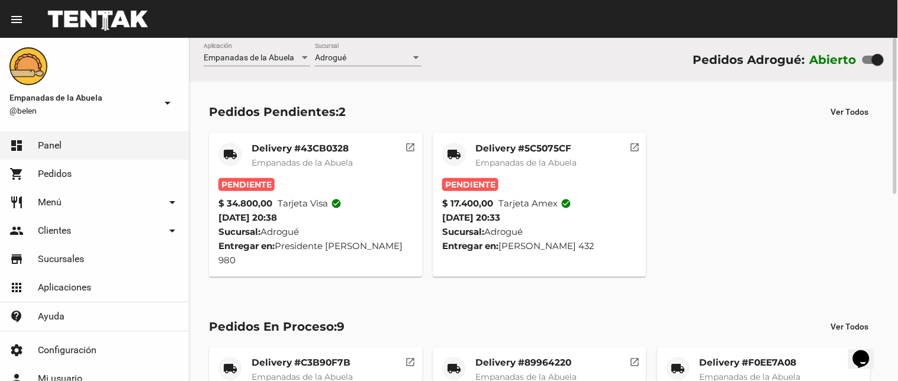
click at [547, 174] on div "Delivery #5C5075CF Empanadas de la Abuela" at bounding box center [526, 161] width 101 height 36
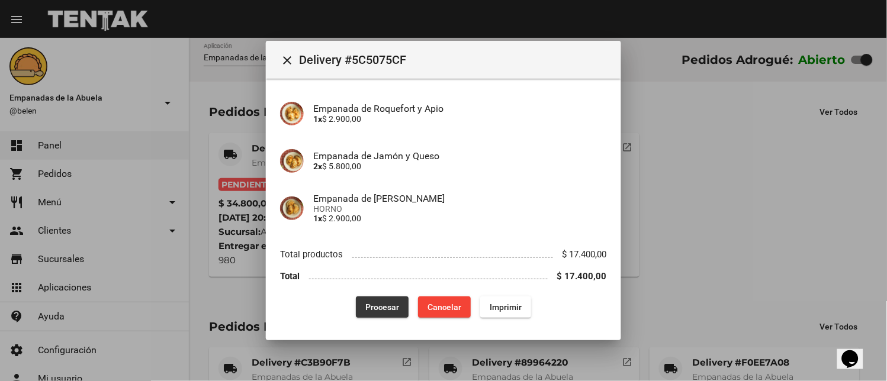
click at [368, 304] on span "Procesar" at bounding box center [382, 307] width 34 height 9
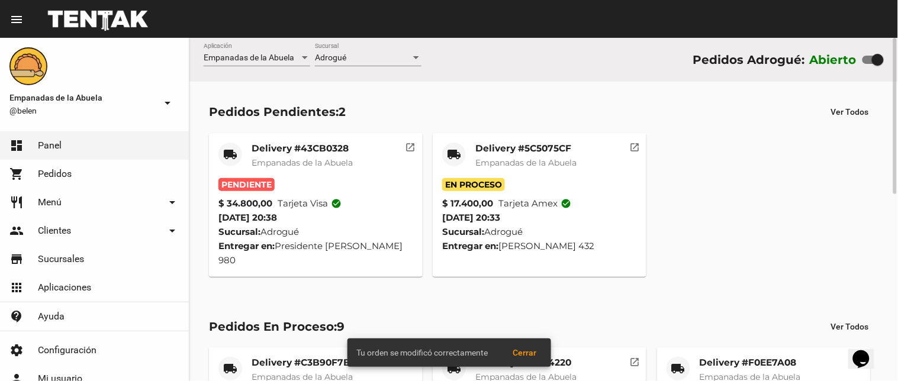
click at [270, 147] on mat-card-title "Delivery #43CB0328" at bounding box center [302, 149] width 101 height 12
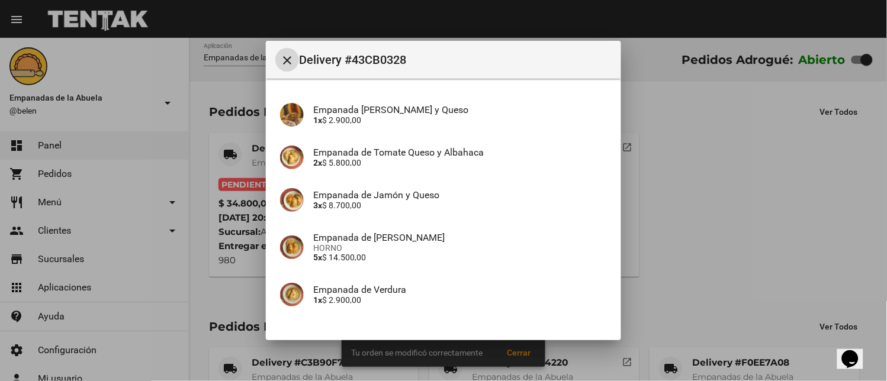
scroll to position [167, 0]
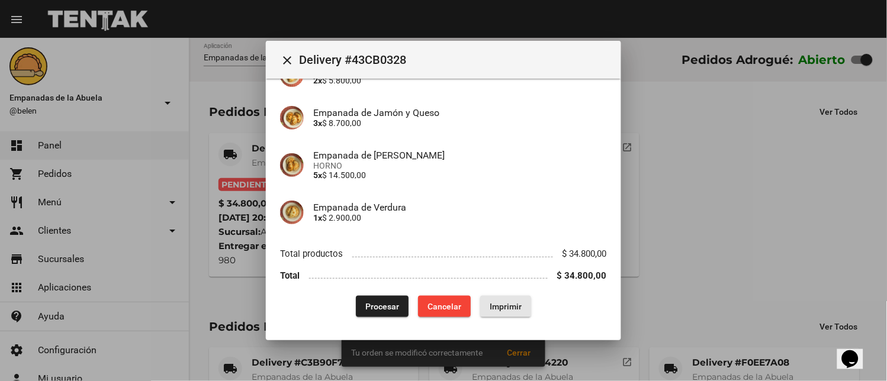
click at [505, 309] on span "Imprimir" at bounding box center [506, 306] width 32 height 9
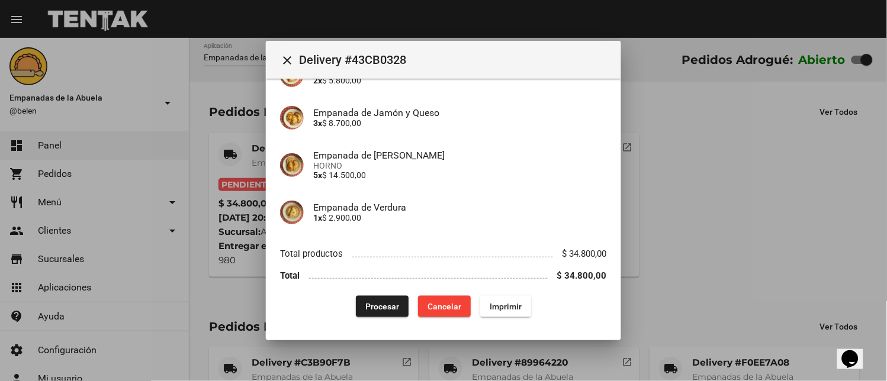
scroll to position [167, 0]
click at [374, 308] on span "Procesar" at bounding box center [382, 306] width 34 height 9
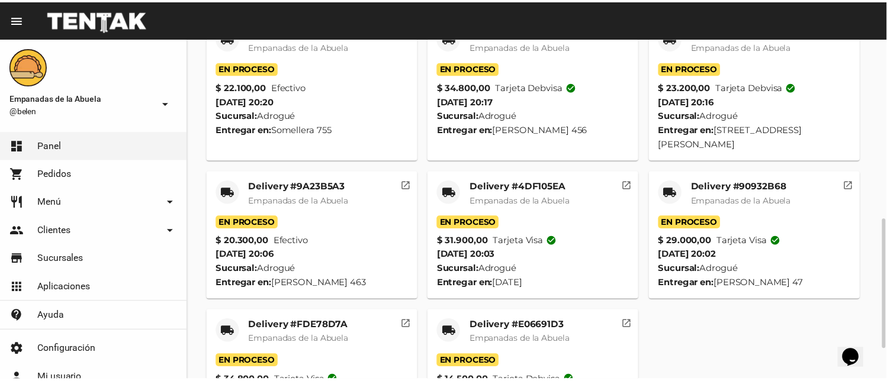
scroll to position [0, 0]
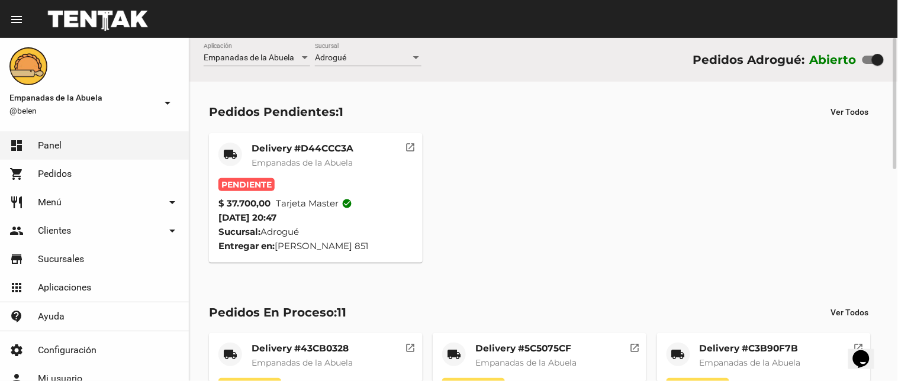
click at [306, 140] on mat-card "local_shipping Delivery #D44CCC3A Empanadas de la Abuela Pendiente $ 37.700,00 …" at bounding box center [316, 198] width 214 height 130
click at [326, 152] on mat-card-title "Delivery #D44CCC3A" at bounding box center [303, 149] width 102 height 12
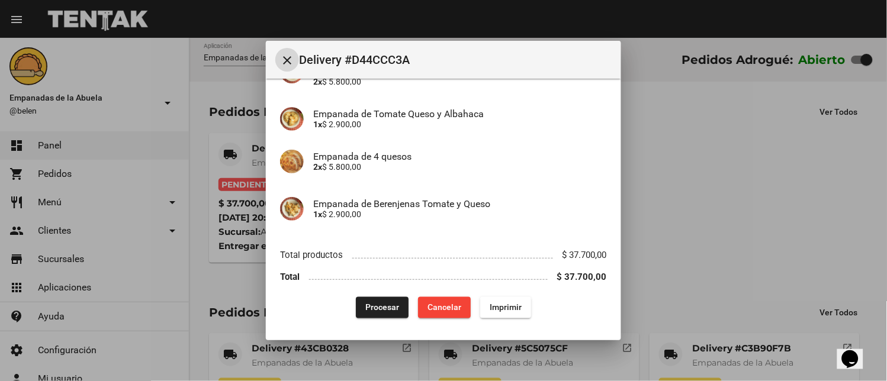
scroll to position [346, 0]
click at [503, 303] on span "Imprimir" at bounding box center [506, 307] width 32 height 9
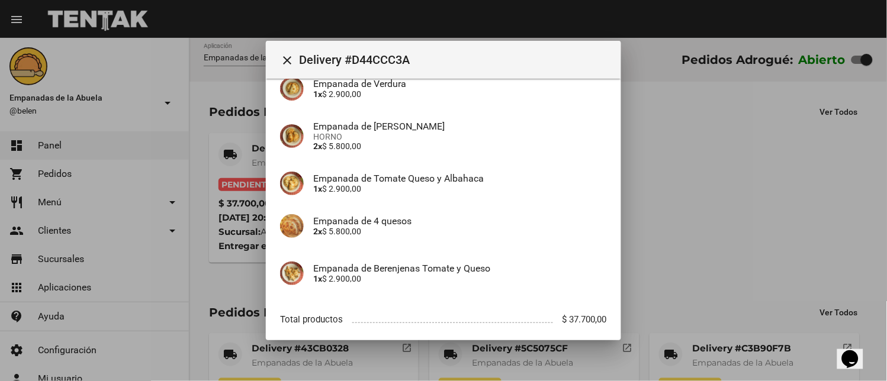
scroll to position [346, 0]
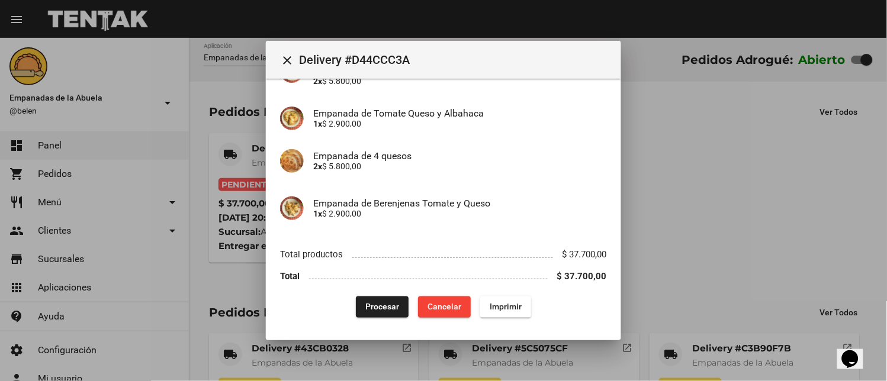
drag, startPoint x: 381, startPoint y: 309, endPoint x: 378, endPoint y: 314, distance: 6.1
click at [380, 309] on span "Procesar" at bounding box center [382, 307] width 34 height 9
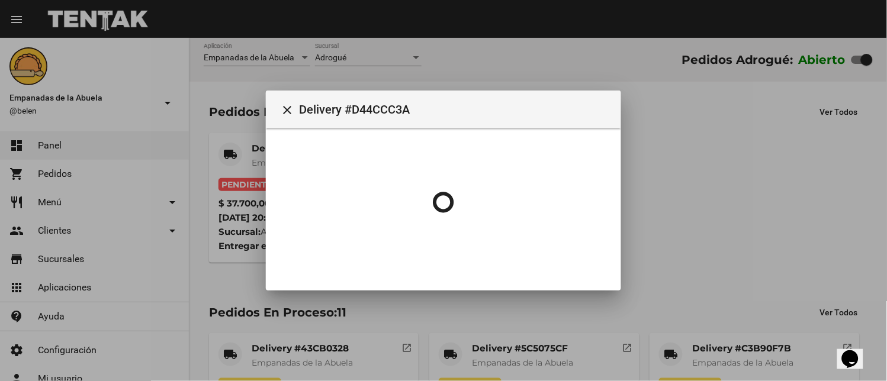
scroll to position [0, 0]
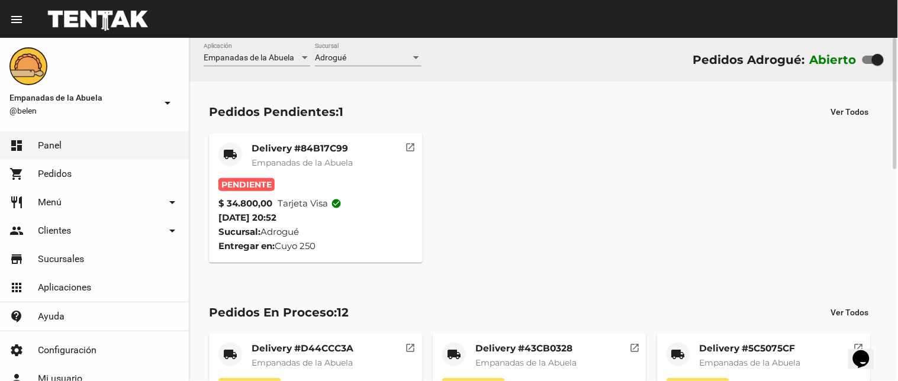
click at [312, 167] on span "Empanadas de la Abuela" at bounding box center [302, 163] width 101 height 11
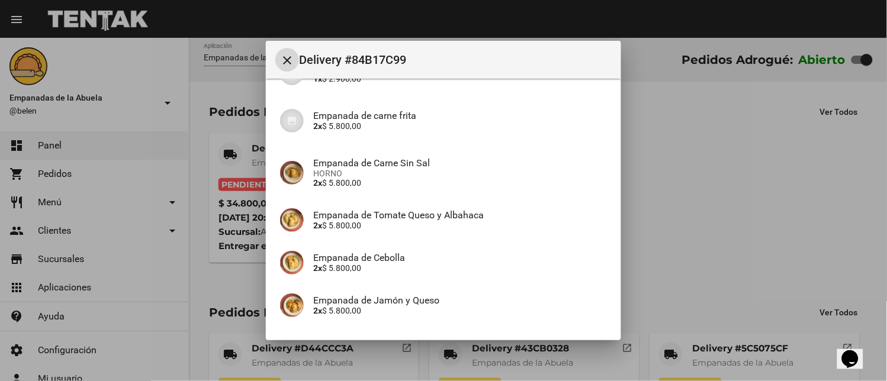
scroll to position [309, 0]
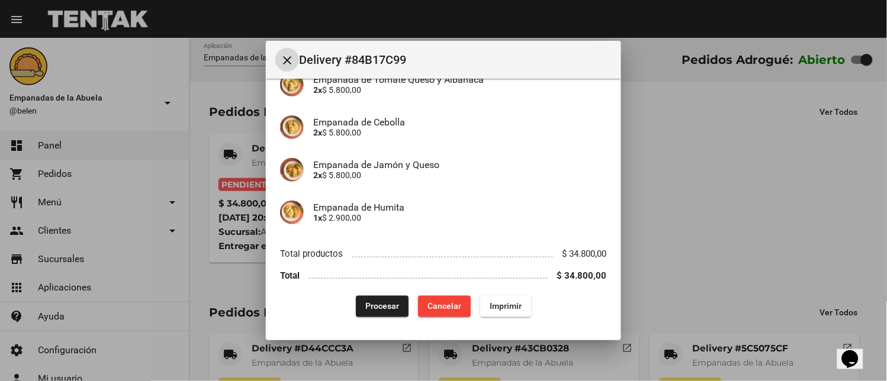
click at [498, 299] on button "Imprimir" at bounding box center [505, 306] width 51 height 21
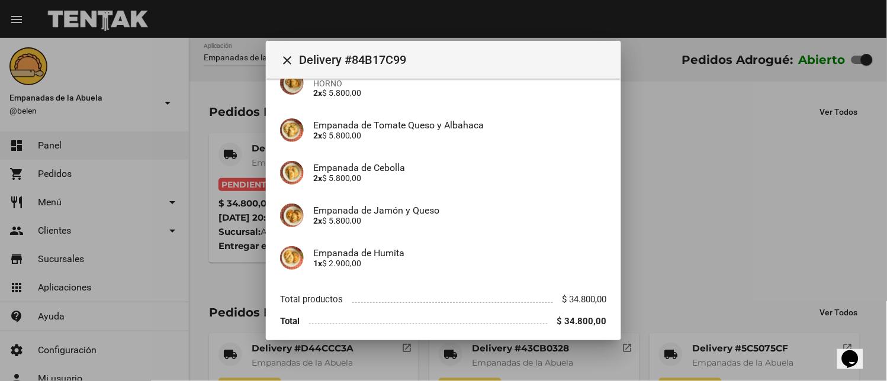
scroll to position [309, 0]
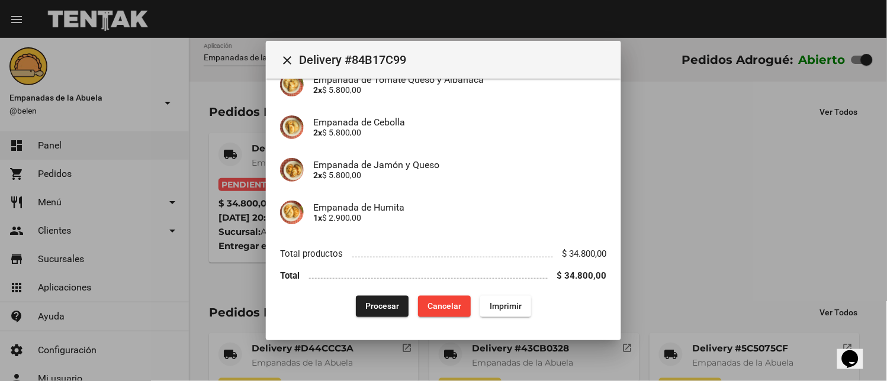
click at [386, 307] on span "Procesar" at bounding box center [382, 306] width 34 height 9
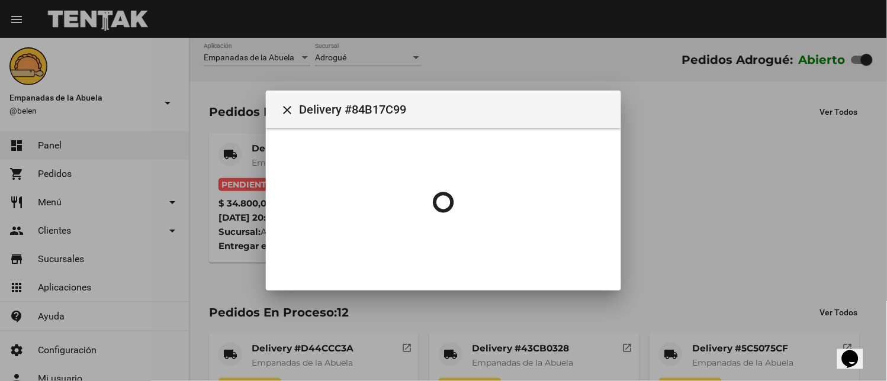
scroll to position [0, 0]
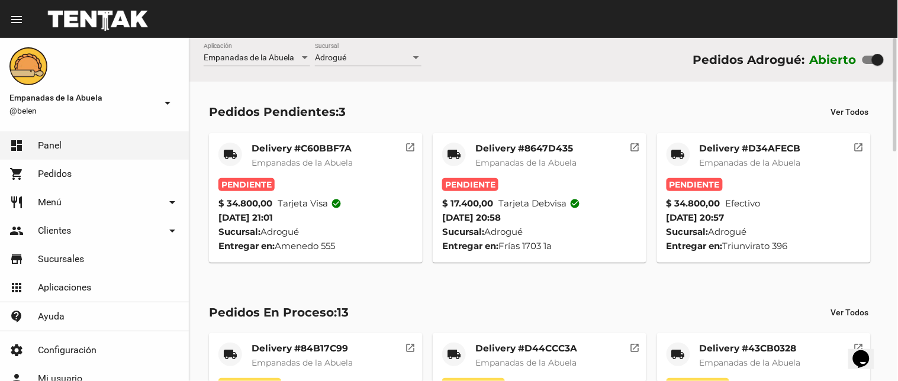
click at [723, 143] on mat-card-title "Delivery #D34AFECB" at bounding box center [750, 149] width 101 height 12
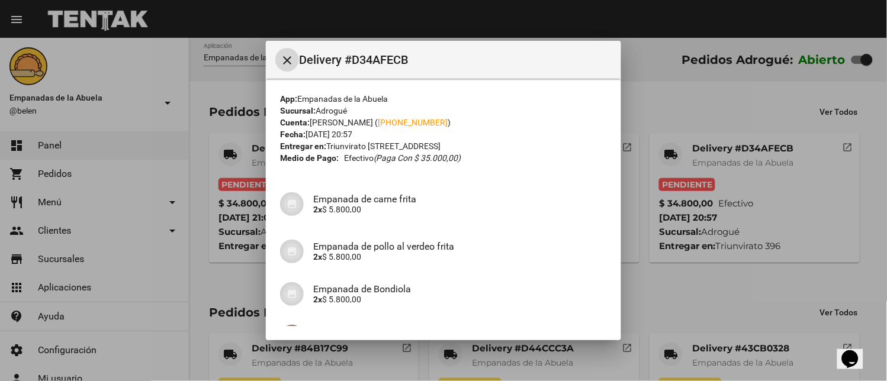
scroll to position [210, 0]
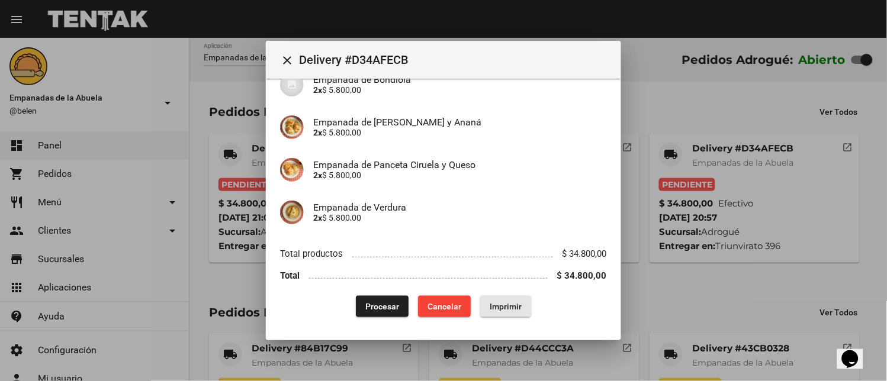
click at [501, 302] on span "Imprimir" at bounding box center [506, 306] width 32 height 9
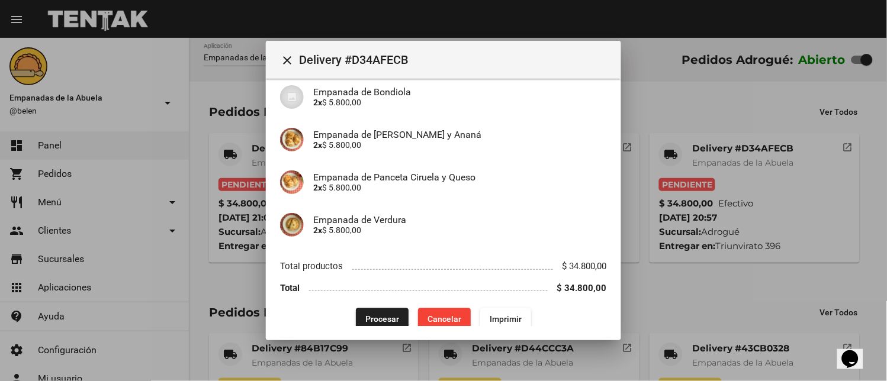
scroll to position [210, 0]
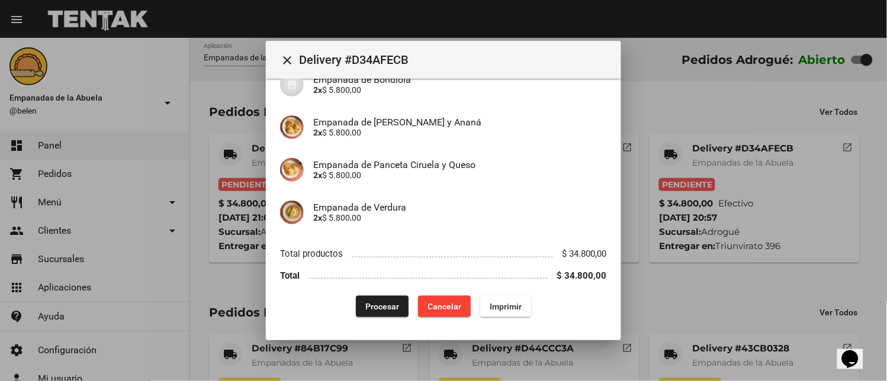
click at [384, 309] on span "Procesar" at bounding box center [382, 306] width 34 height 9
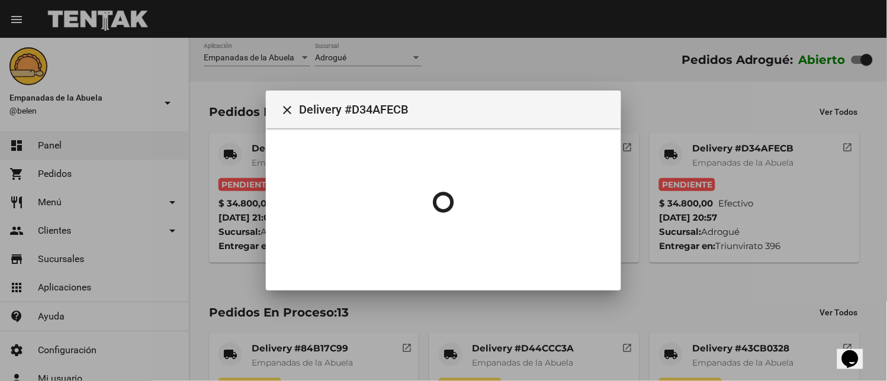
scroll to position [0, 0]
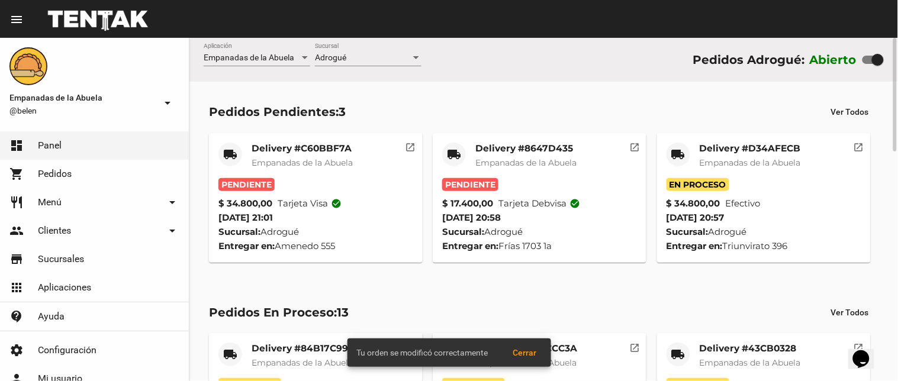
click at [545, 147] on mat-card-title "Delivery #8647D435" at bounding box center [526, 149] width 101 height 12
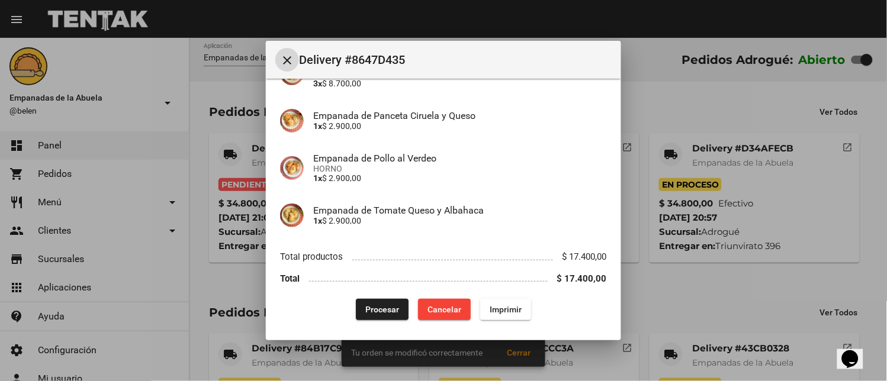
scroll to position [133, 0]
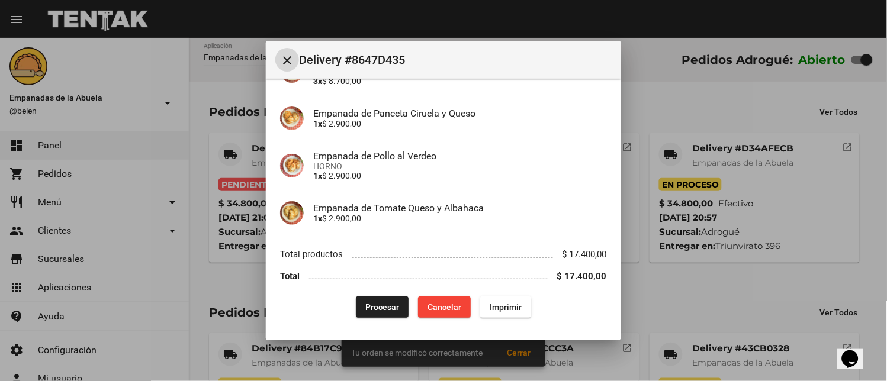
drag, startPoint x: 505, startPoint y: 301, endPoint x: 442, endPoint y: 249, distance: 81.6
click at [505, 303] on span "Imprimir" at bounding box center [506, 307] width 32 height 9
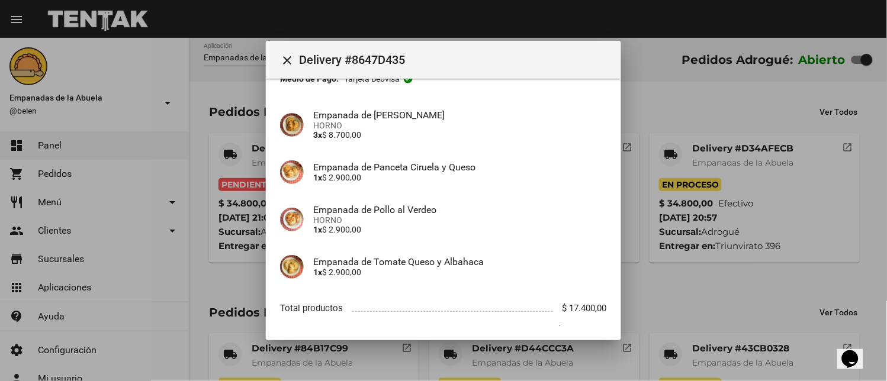
scroll to position [133, 0]
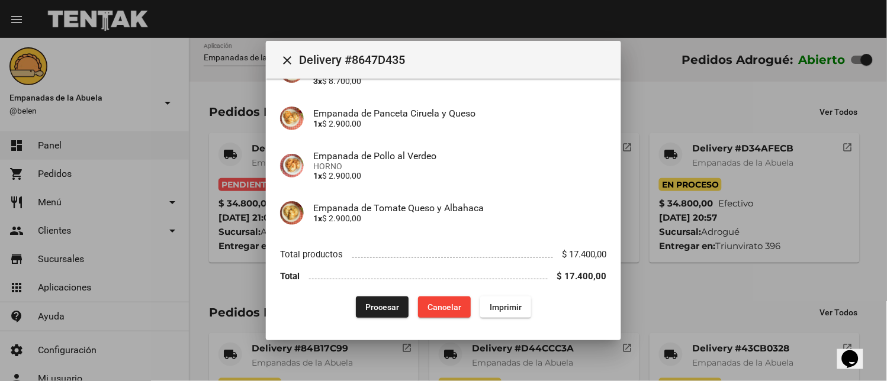
click at [381, 310] on span "Procesar" at bounding box center [382, 307] width 34 height 9
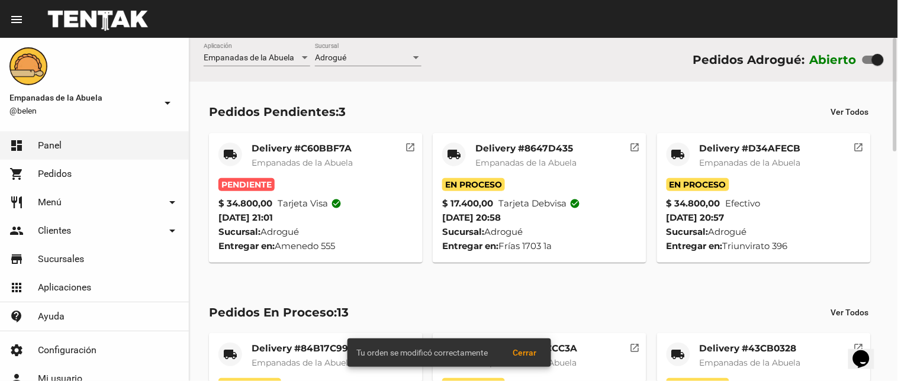
click at [275, 153] on mat-card-title "Delivery #C60BBF7A" at bounding box center [302, 149] width 101 height 12
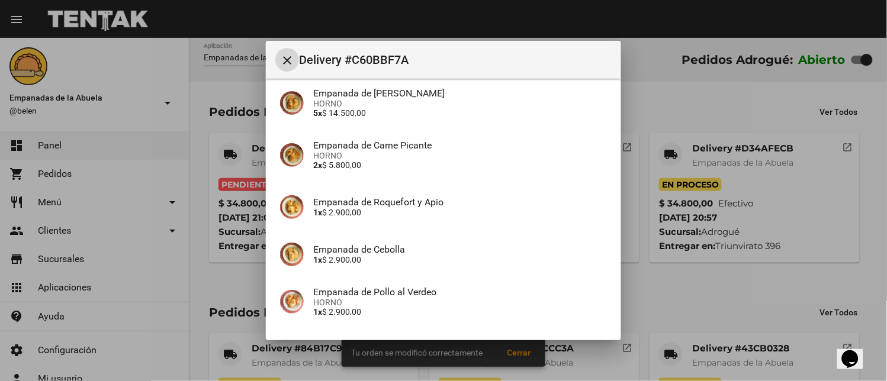
scroll to position [281, 0]
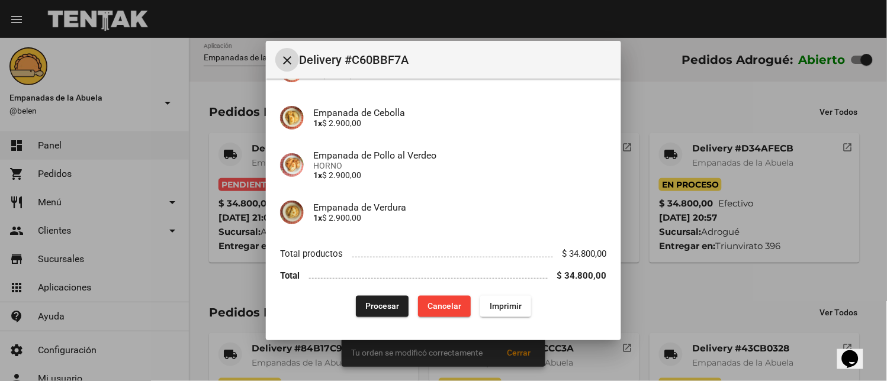
click at [493, 302] on span "Imprimir" at bounding box center [506, 306] width 32 height 9
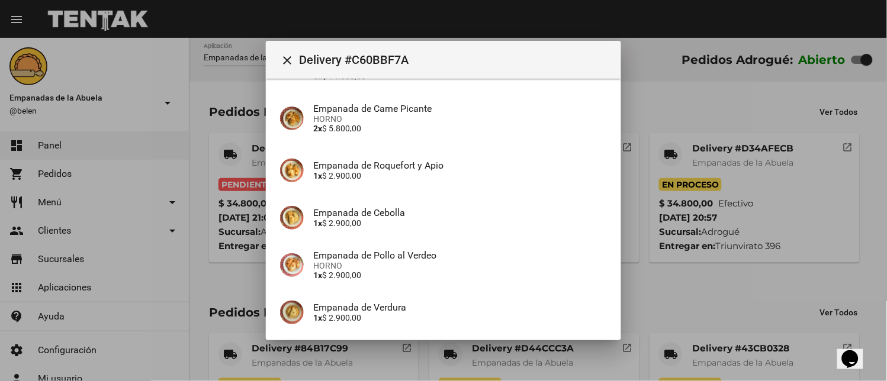
click at [371, 315] on p "1x $ 2.900,00" at bounding box center [460, 317] width 294 height 9
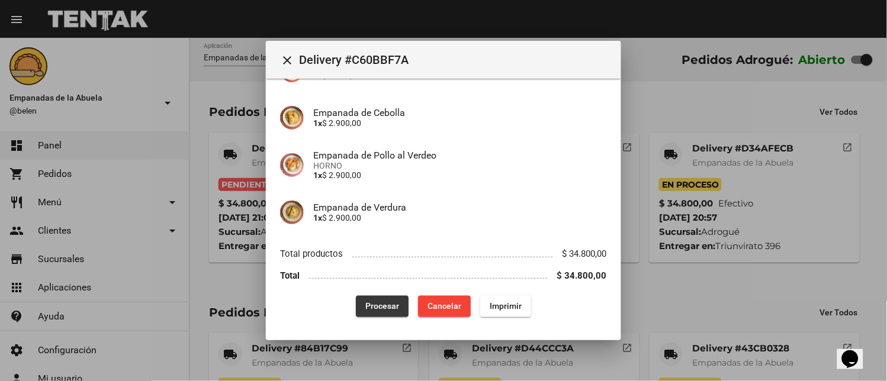
click at [371, 302] on span "Procesar" at bounding box center [382, 306] width 34 height 9
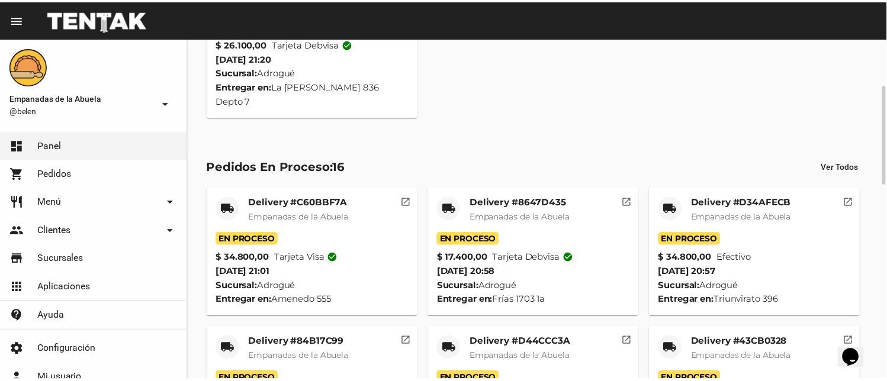
scroll to position [0, 0]
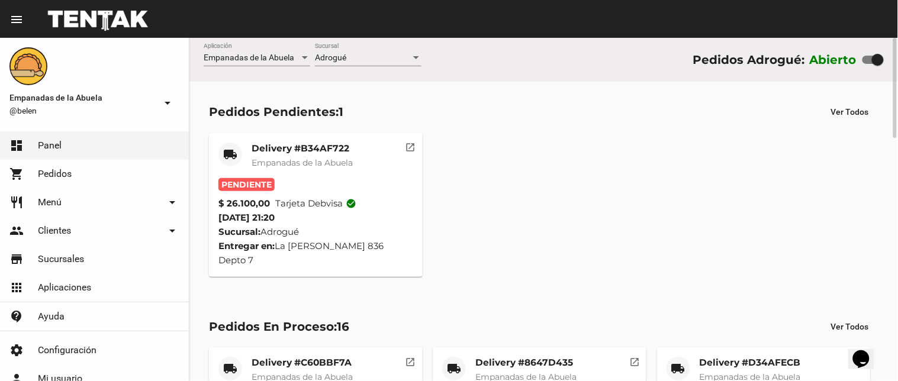
click at [304, 155] on div "Delivery #B34AF722 Empanadas de la Abuela" at bounding box center [302, 161] width 101 height 36
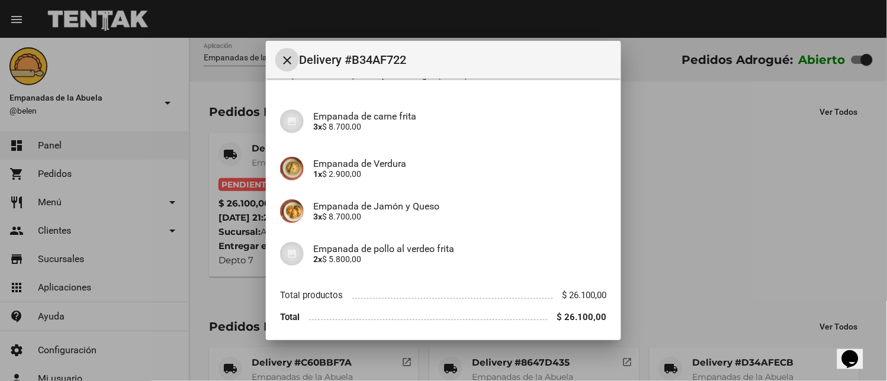
scroll to position [148, 0]
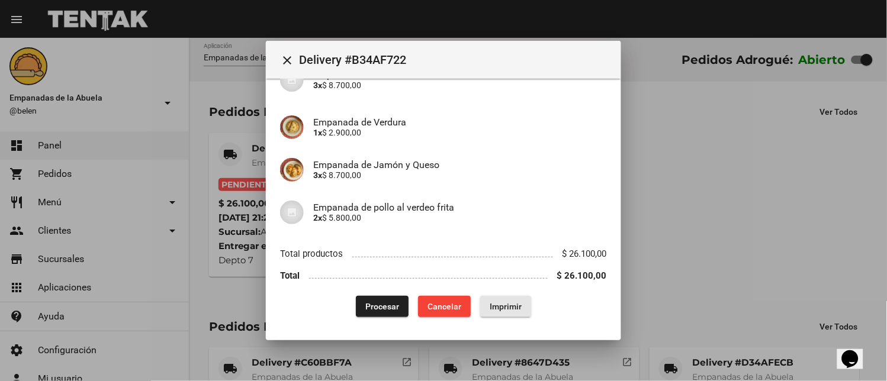
click at [502, 309] on span "Imprimir" at bounding box center [506, 306] width 32 height 9
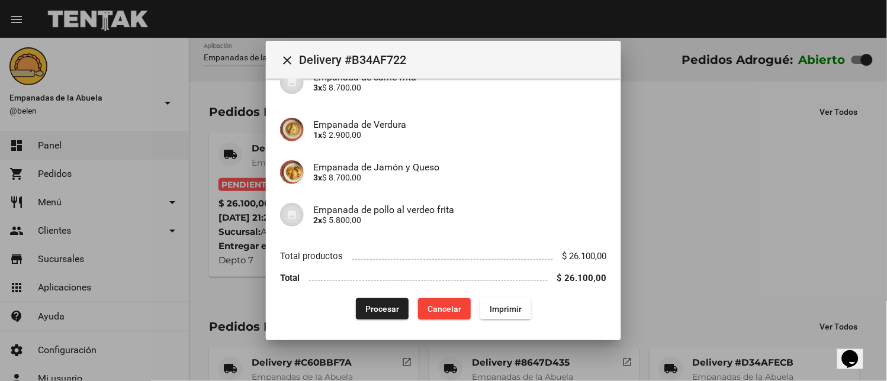
scroll to position [148, 0]
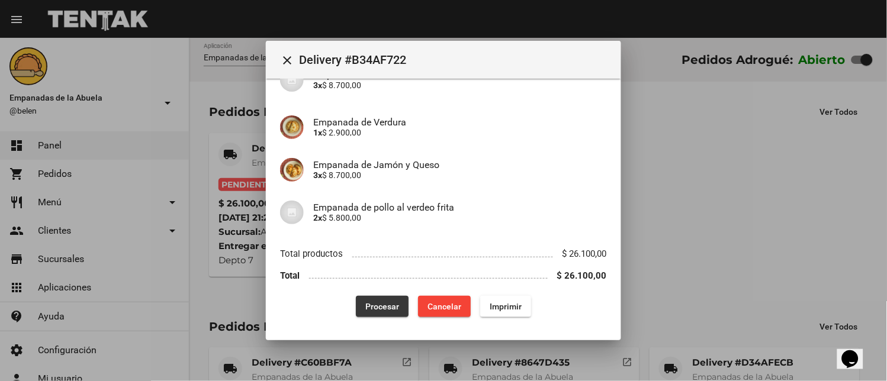
click at [362, 304] on button "Procesar" at bounding box center [382, 306] width 53 height 21
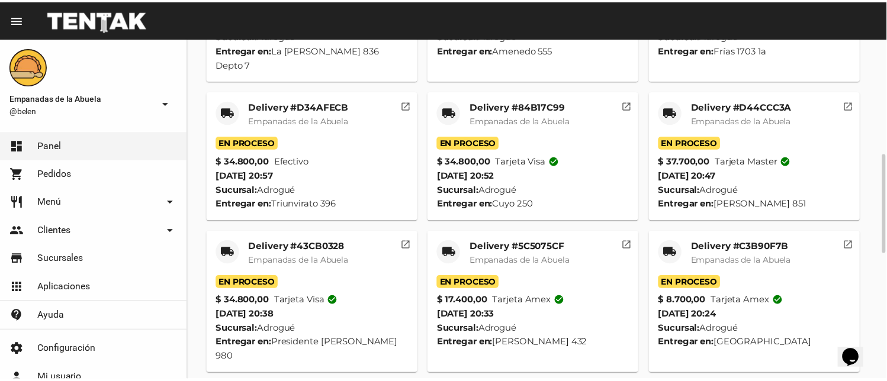
scroll to position [0, 0]
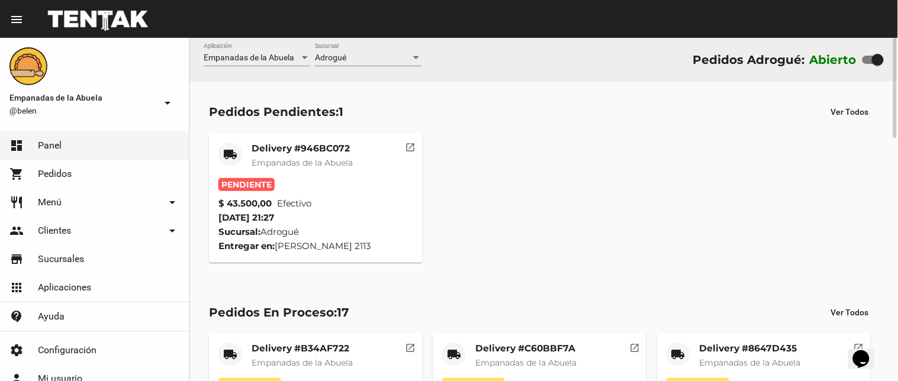
click at [333, 155] on div "Delivery #946BC072 Empanadas de la Abuela" at bounding box center [302, 161] width 101 height 36
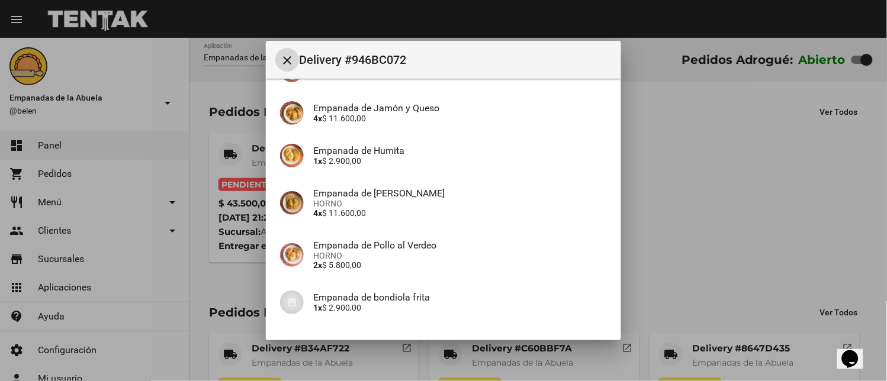
scroll to position [271, 0]
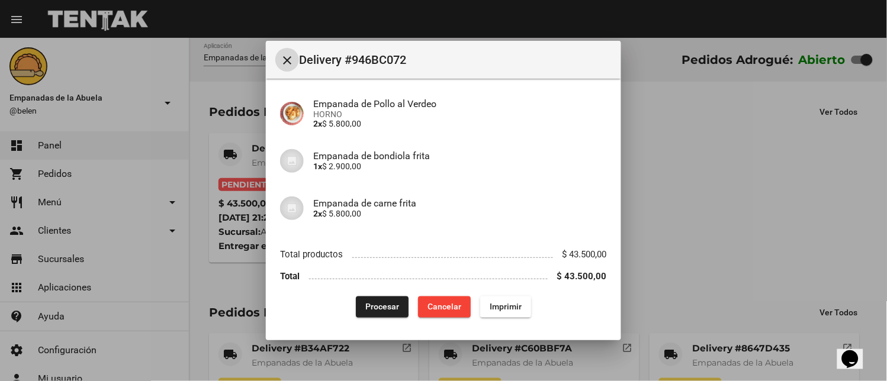
click at [503, 308] on span "Imprimir" at bounding box center [506, 307] width 32 height 9
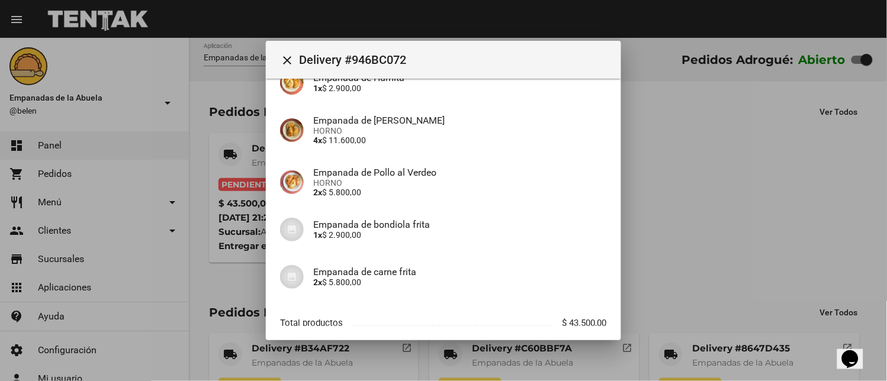
scroll to position [271, 0]
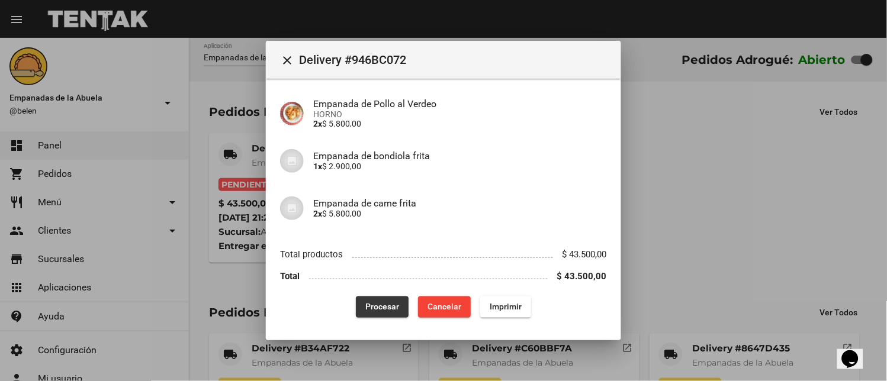
click at [370, 310] on span "Procesar" at bounding box center [382, 307] width 34 height 9
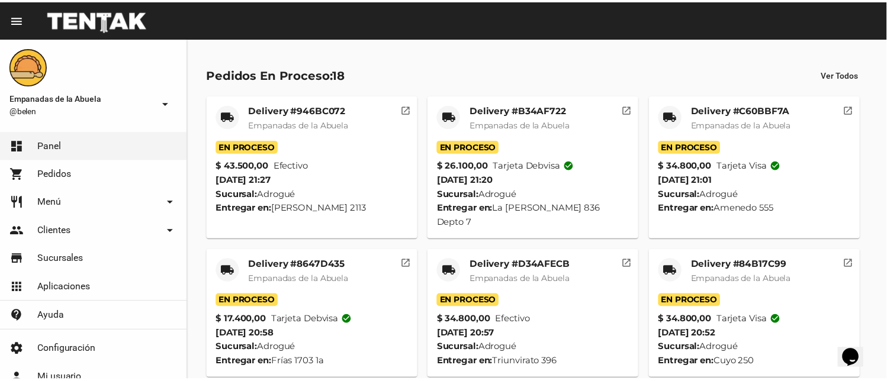
scroll to position [0, 0]
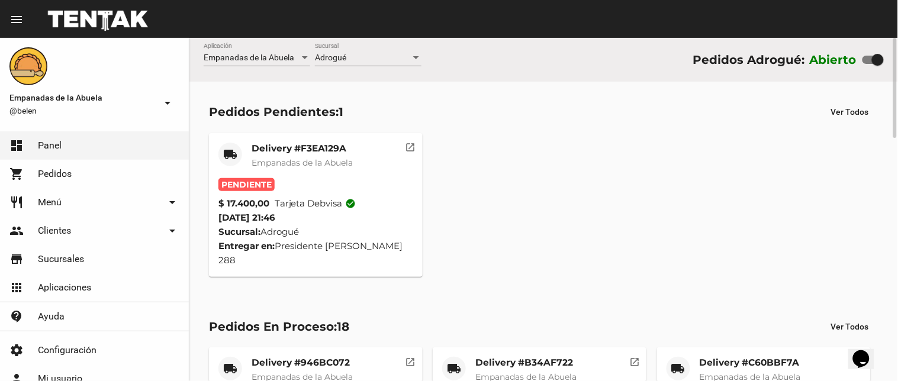
click at [323, 137] on mat-card "local_shipping Delivery #F3EA129A Empanadas de la Abuela Pendiente $ 17.400,00 …" at bounding box center [316, 205] width 214 height 144
click at [326, 146] on mat-card-title "Delivery #F3EA129A" at bounding box center [302, 149] width 101 height 12
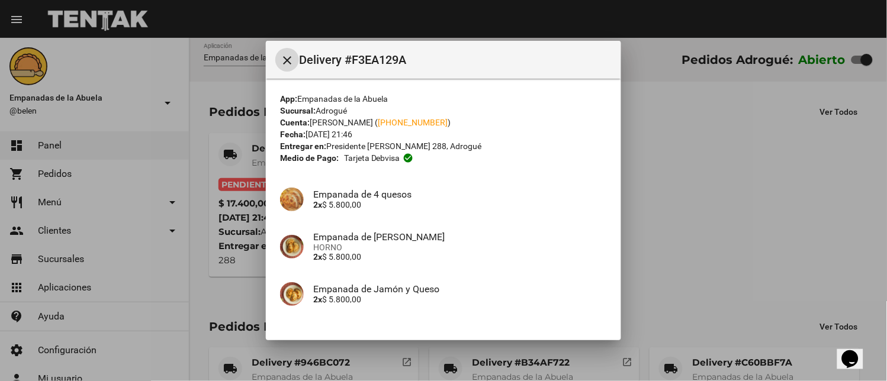
scroll to position [81, 0]
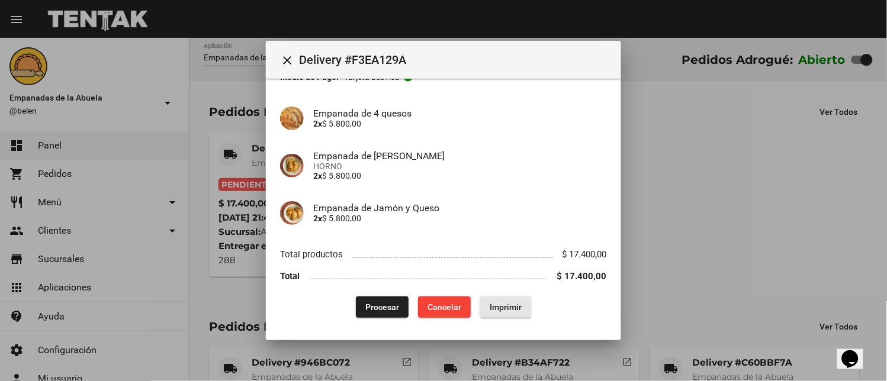
click at [492, 305] on span "Imprimir" at bounding box center [506, 307] width 32 height 9
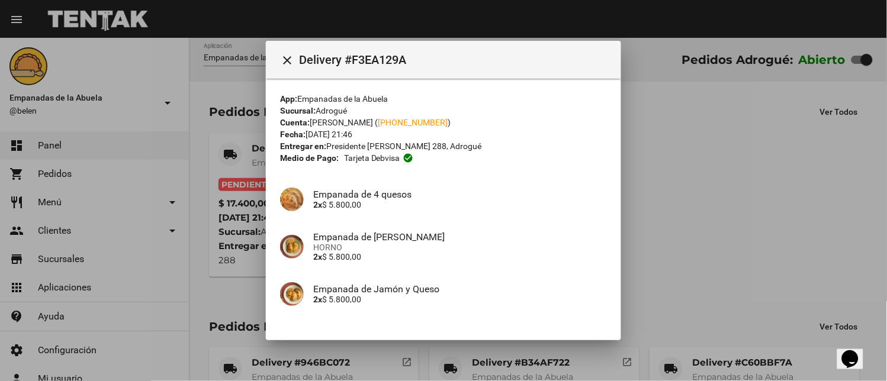
scroll to position [81, 0]
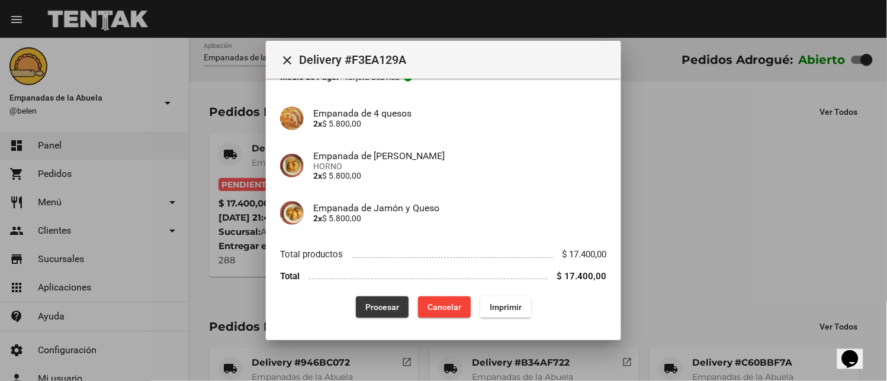
drag, startPoint x: 393, startPoint y: 307, endPoint x: 314, endPoint y: 373, distance: 102.5
click at [391, 307] on span "Procesar" at bounding box center [382, 307] width 34 height 9
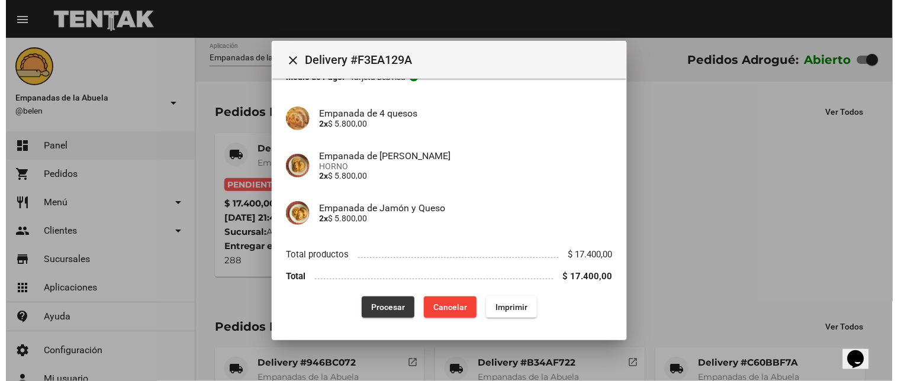
scroll to position [0, 0]
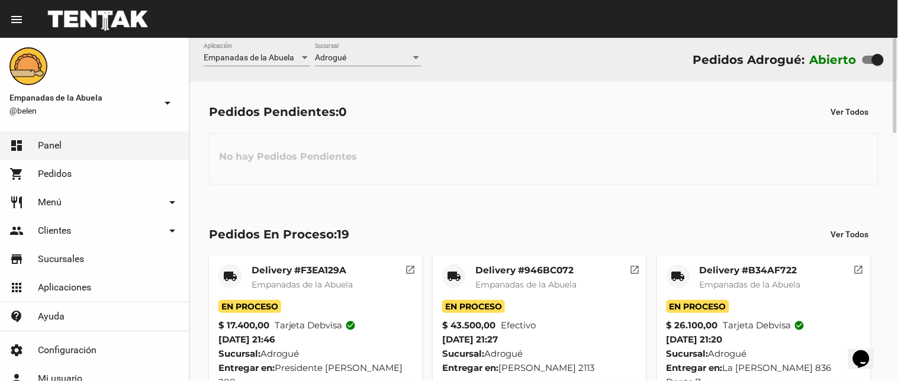
click at [353, 62] on div "Adrogué" at bounding box center [363, 57] width 96 height 9
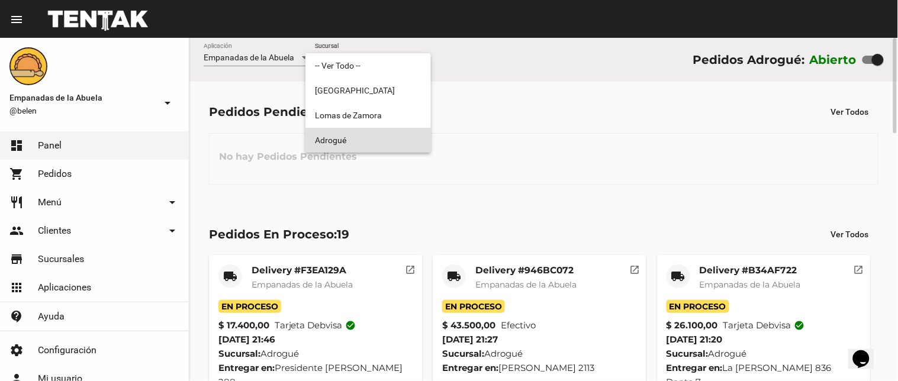
click at [377, 137] on span "Adrogué" at bounding box center [368, 140] width 107 height 25
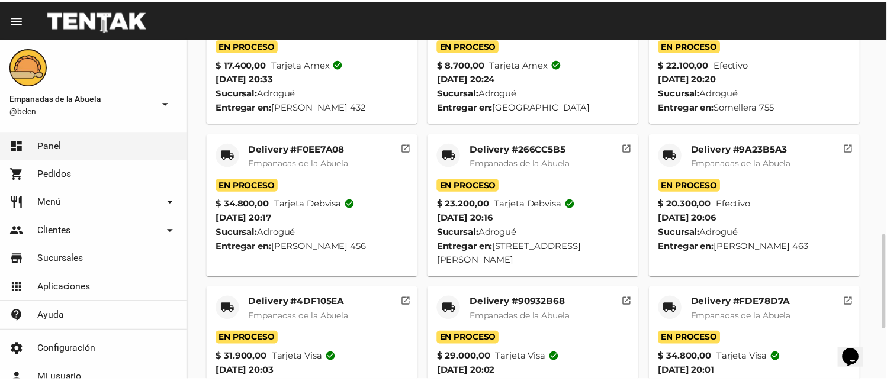
scroll to position [892, 0]
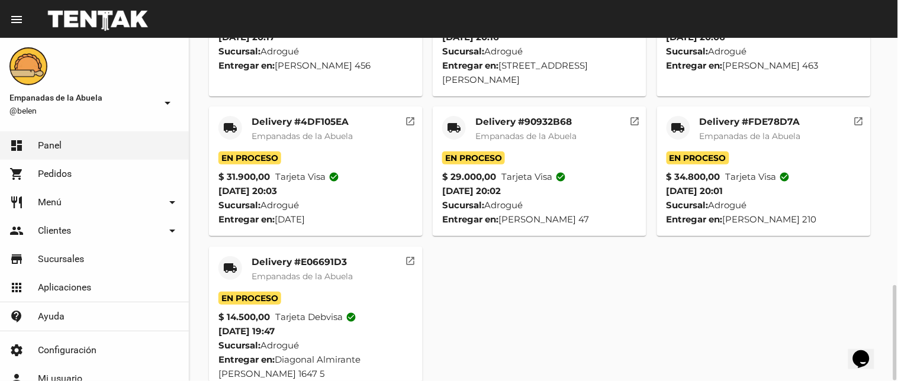
click at [229, 261] on mat-icon "local_shipping" at bounding box center [230, 268] width 14 height 14
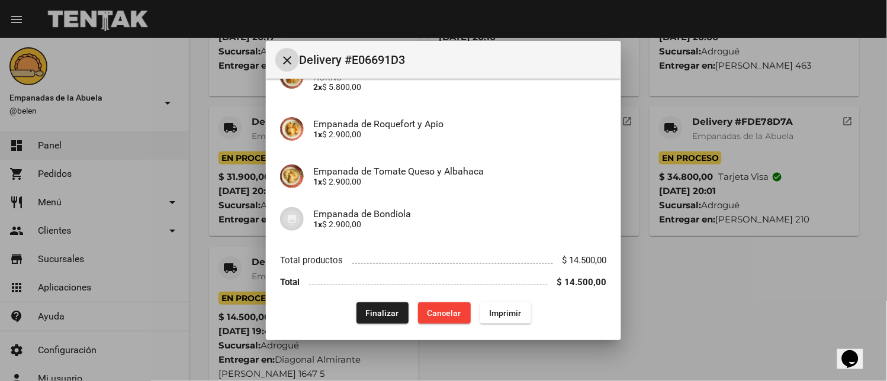
scroll to position [133, 0]
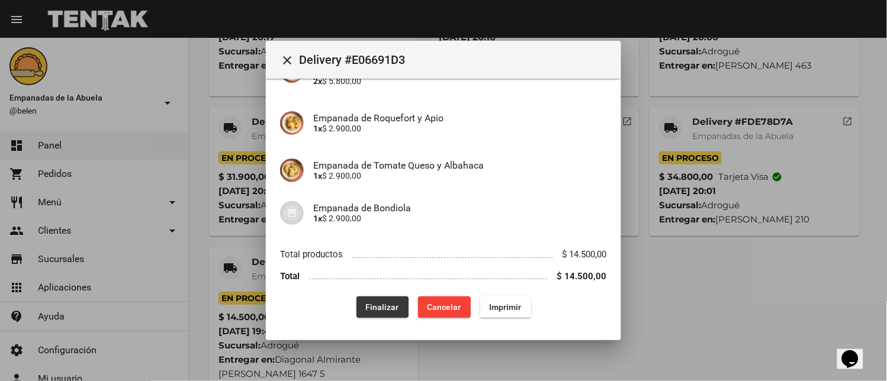
click at [357, 309] on button "Finalizar" at bounding box center [383, 307] width 52 height 21
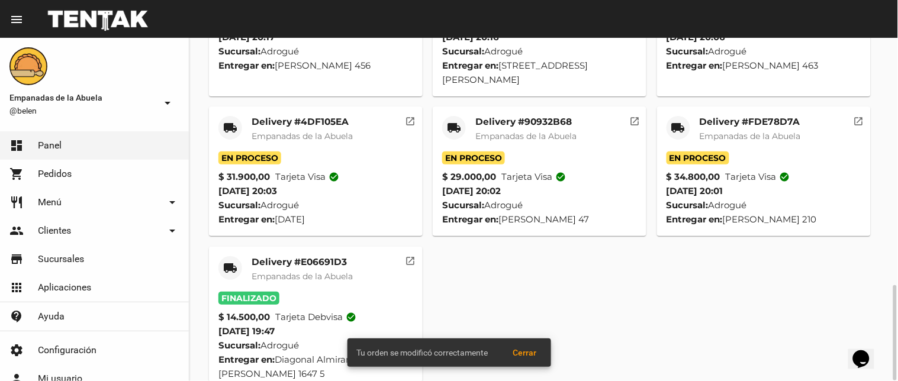
click at [669, 116] on div "local_shipping" at bounding box center [679, 128] width 24 height 24
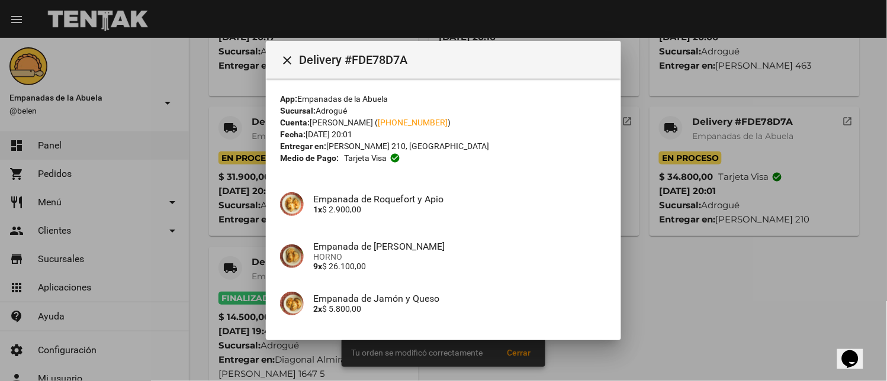
scroll to position [91, 0]
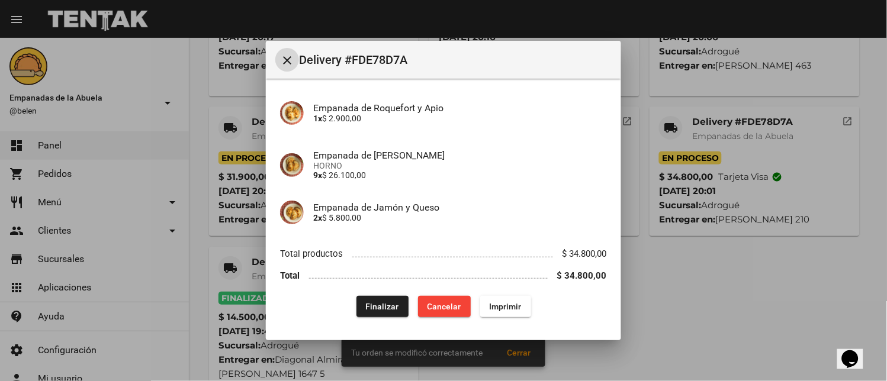
click at [382, 314] on button "Finalizar" at bounding box center [383, 306] width 52 height 21
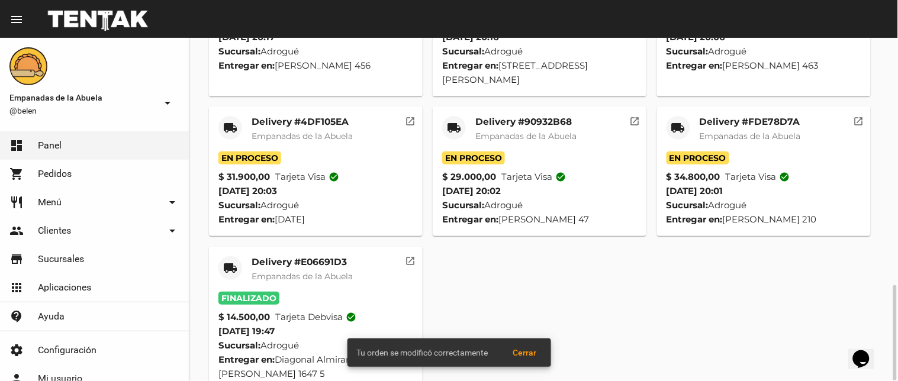
scroll to position [738, 0]
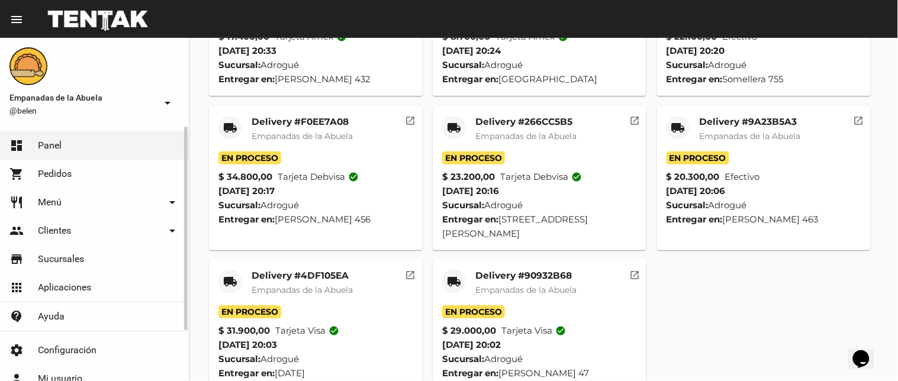
click at [56, 197] on span "Menú" at bounding box center [50, 203] width 24 height 12
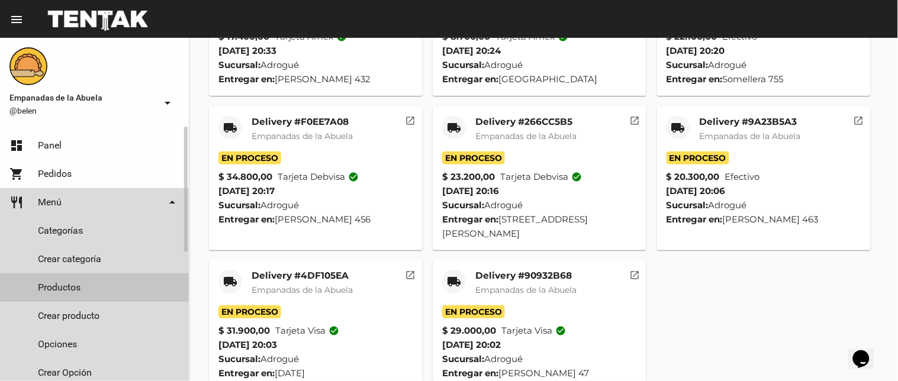
click at [51, 282] on link "Productos" at bounding box center [94, 288] width 189 height 28
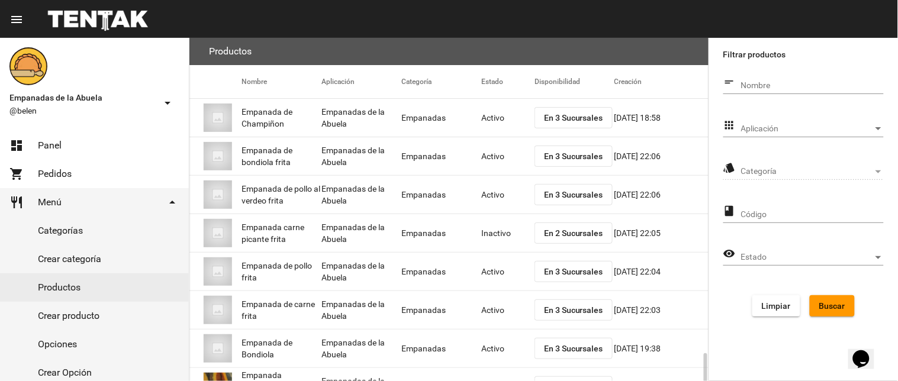
scroll to position [192, 0]
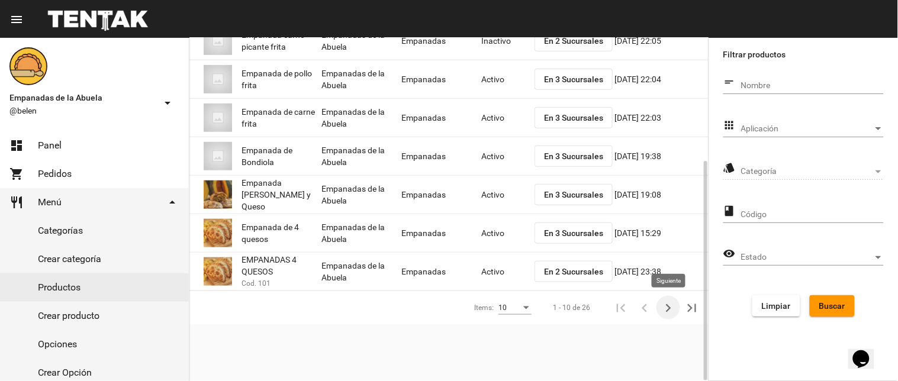
click at [665, 306] on icon "Siguiente" at bounding box center [668, 308] width 17 height 17
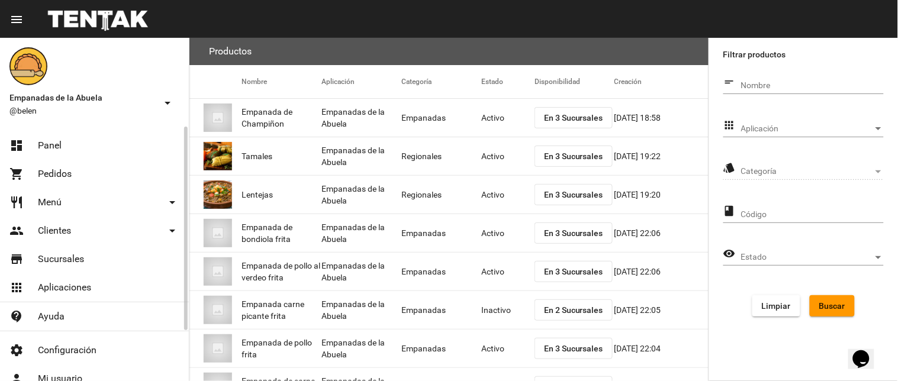
click at [66, 200] on link "restaurant Menú arrow_drop_down" at bounding box center [94, 202] width 189 height 28
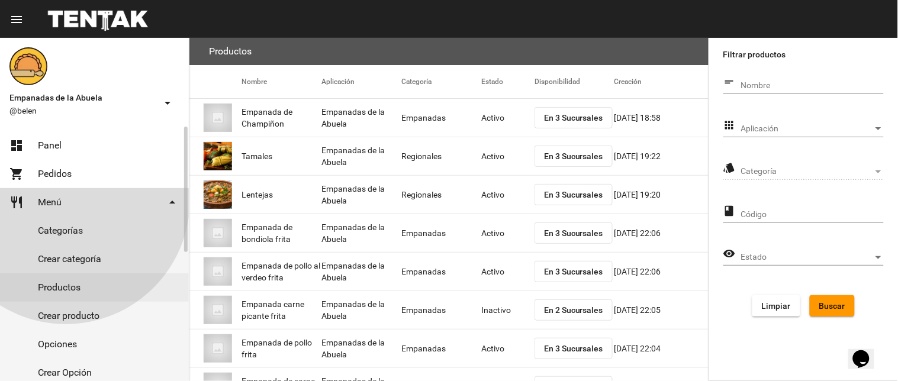
click at [69, 279] on link "Productos" at bounding box center [94, 288] width 189 height 28
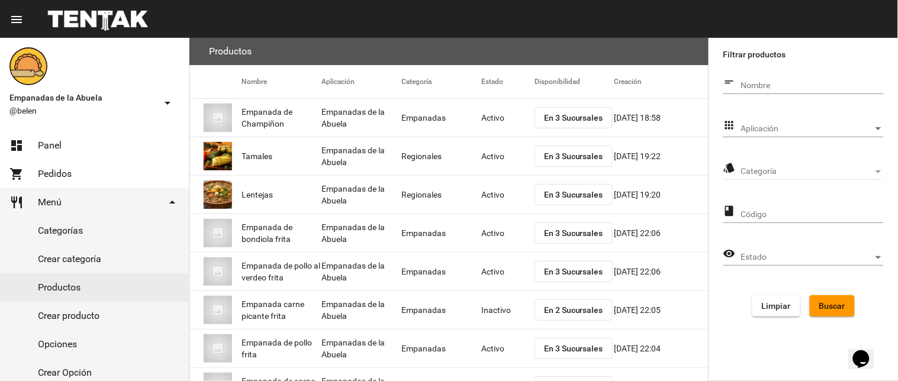
click at [755, 134] on div "Aplicación Aplicación" at bounding box center [813, 125] width 143 height 23
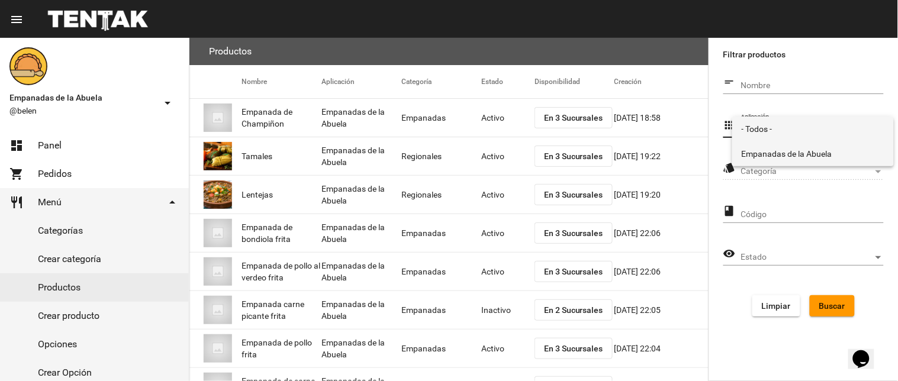
click at [753, 155] on span "Empanadas de la Abuela" at bounding box center [813, 154] width 143 height 25
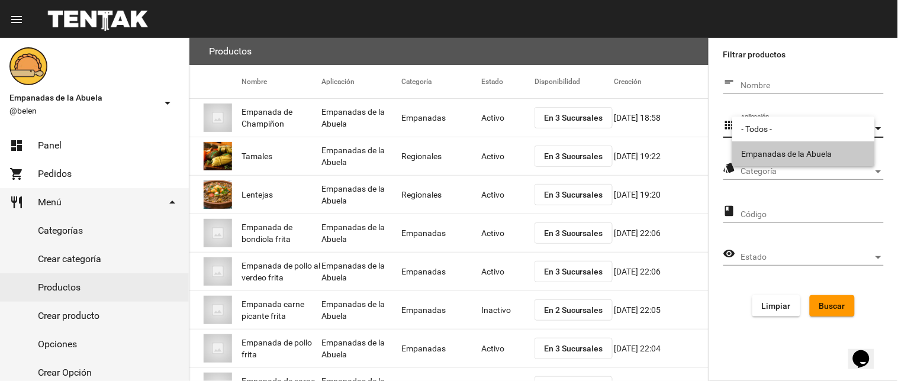
click at [757, 165] on div "Categoría Categoría" at bounding box center [813, 168] width 143 height 23
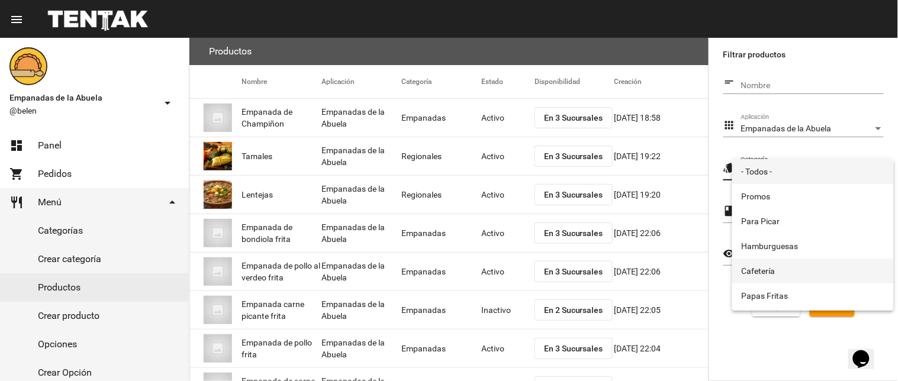
scroll to position [197, 0]
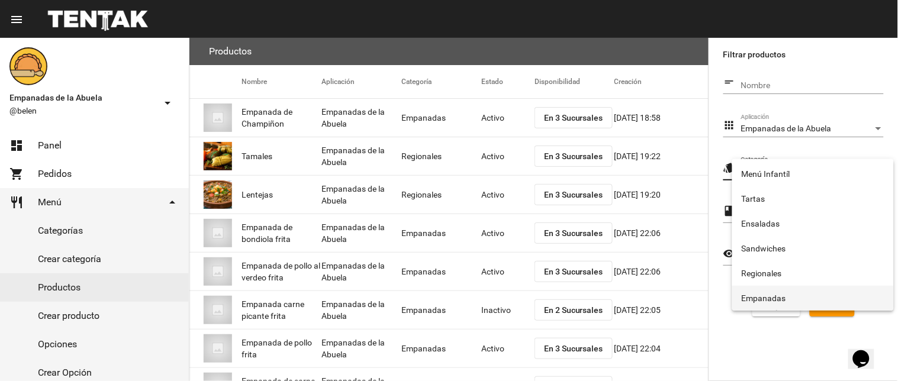
drag, startPoint x: 782, startPoint y: 290, endPoint x: 809, endPoint y: 290, distance: 27.2
click at [782, 291] on span "Empanadas" at bounding box center [813, 298] width 143 height 25
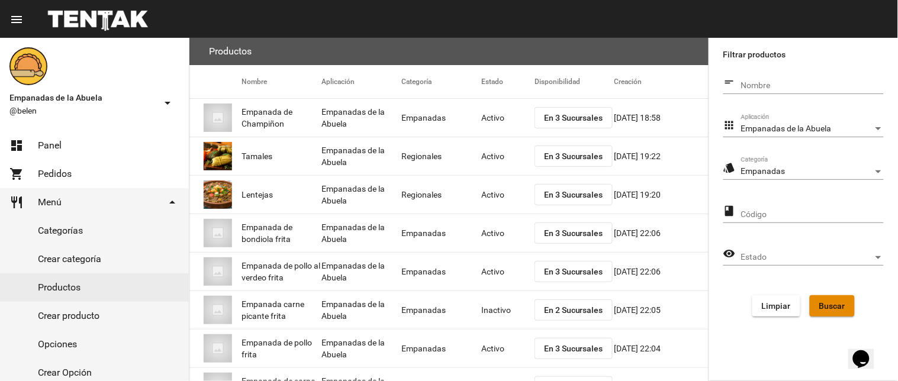
click at [839, 306] on span "Buscar" at bounding box center [833, 305] width 26 height 9
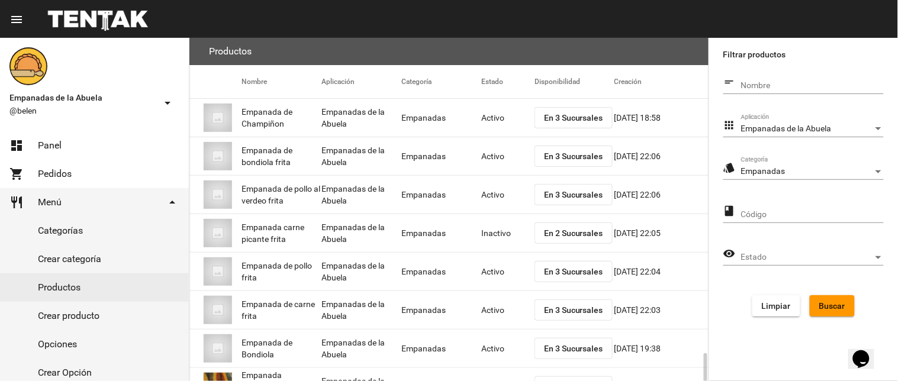
scroll to position [192, 0]
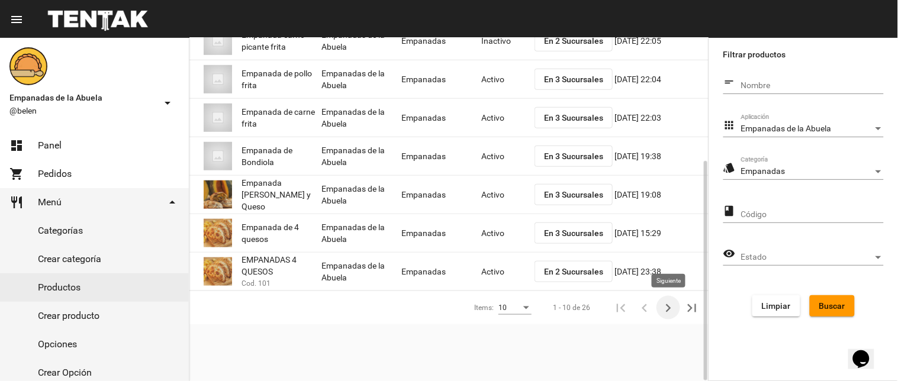
click at [659, 308] on button "Siguiente" at bounding box center [669, 308] width 24 height 24
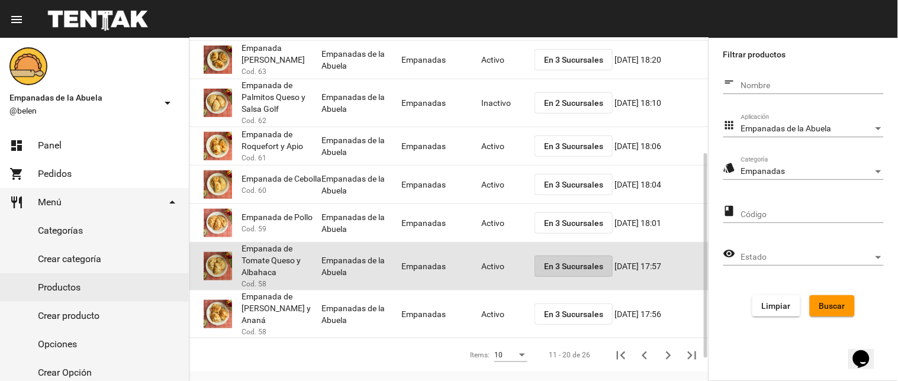
click at [576, 268] on span "En 3 Sucursales" at bounding box center [573, 266] width 59 height 9
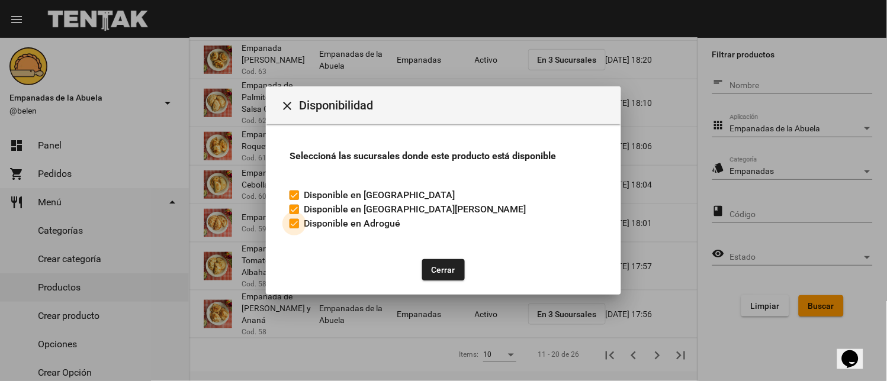
drag, startPoint x: 293, startPoint y: 229, endPoint x: 400, endPoint y: 258, distance: 111.1
click at [294, 229] on label "Disponible en Adrogué" at bounding box center [345, 224] width 111 height 14
click at [294, 229] on input "Disponible en Adrogué" at bounding box center [294, 229] width 1 height 1
checkbox input "false"
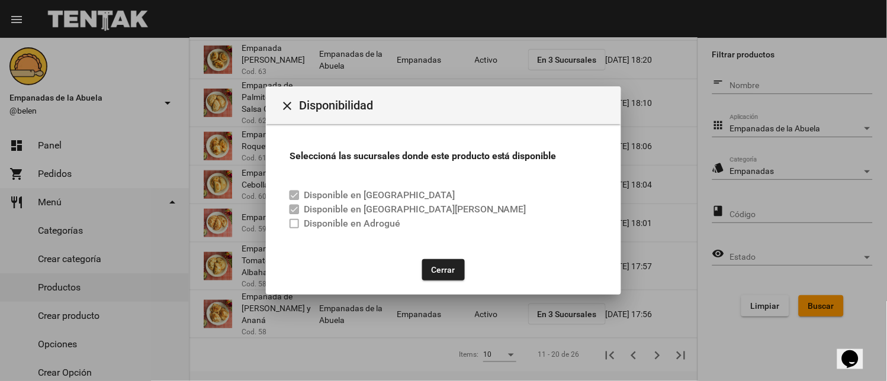
click at [442, 268] on button "Cerrar" at bounding box center [443, 269] width 43 height 21
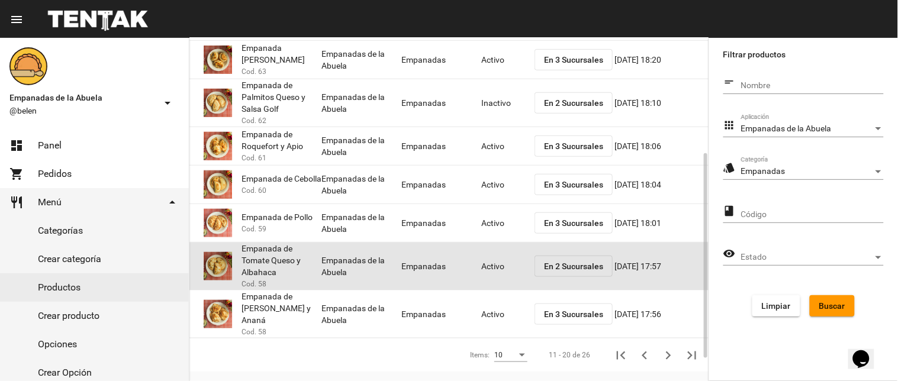
click at [498, 265] on mat-cell "Activo" at bounding box center [508, 267] width 53 height 38
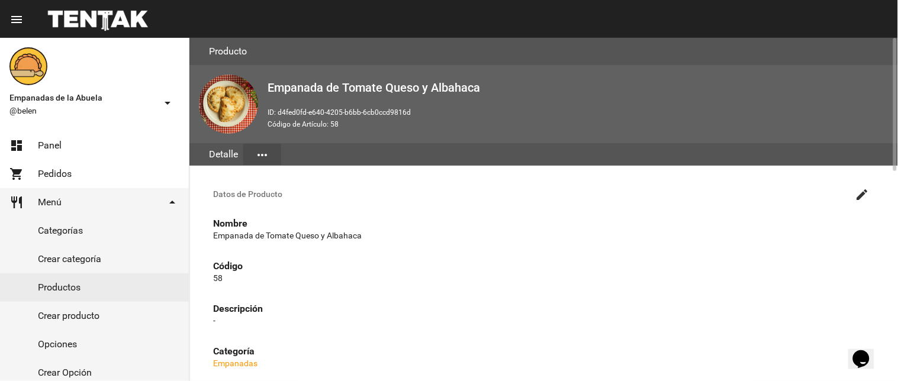
click at [861, 192] on mat-icon "create" at bounding box center [863, 195] width 14 height 14
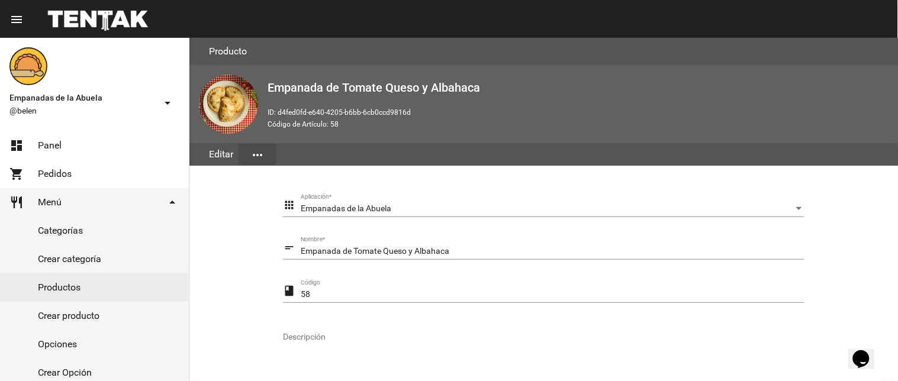
scroll to position [242, 0]
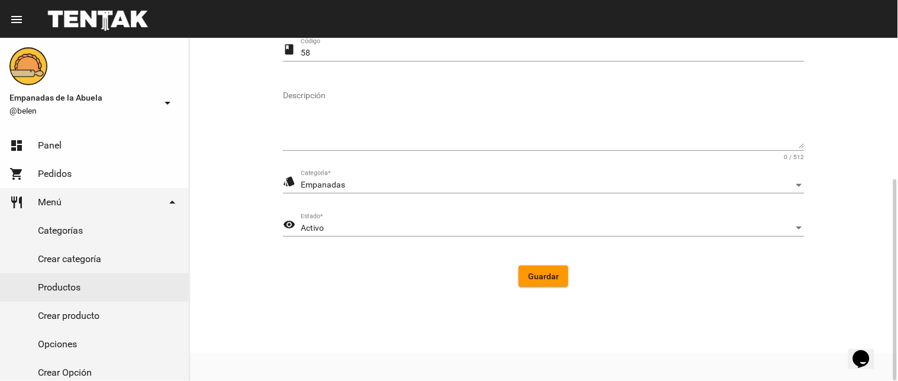
click at [365, 222] on div "Activo Estado *" at bounding box center [553, 225] width 504 height 23
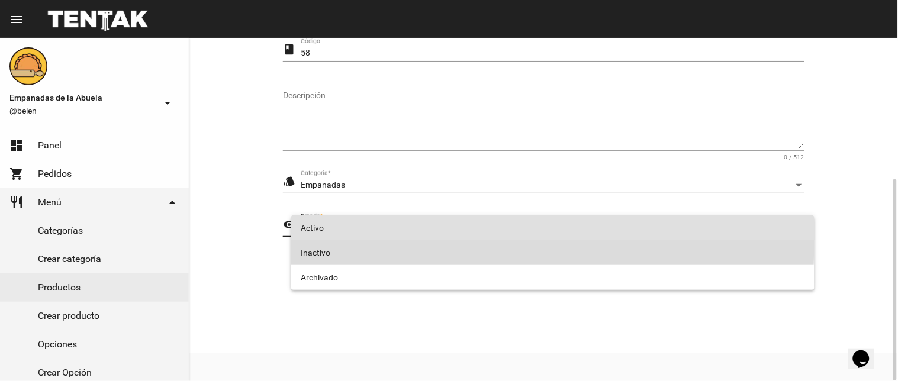
click at [357, 245] on span "Inactivo" at bounding box center [553, 252] width 505 height 25
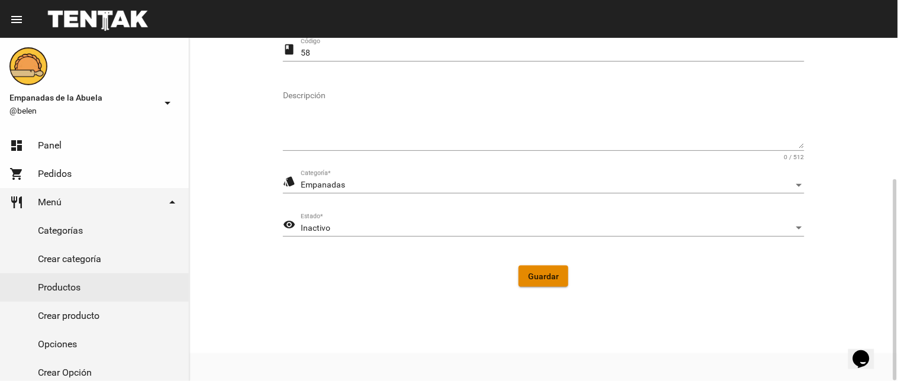
drag, startPoint x: 537, startPoint y: 267, endPoint x: 238, endPoint y: 209, distance: 304.0
click at [534, 267] on button "Guardar" at bounding box center [544, 276] width 50 height 21
click at [77, 140] on link "dashboard Panel" at bounding box center [94, 145] width 189 height 28
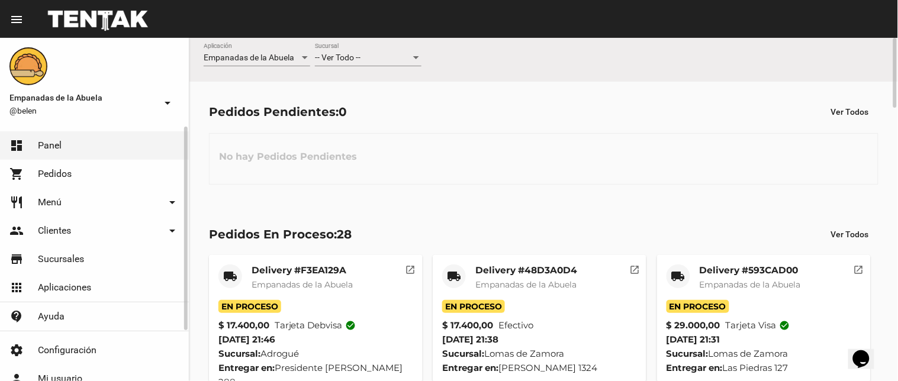
click at [53, 192] on link "restaurant Menú arrow_drop_down" at bounding box center [94, 202] width 189 height 28
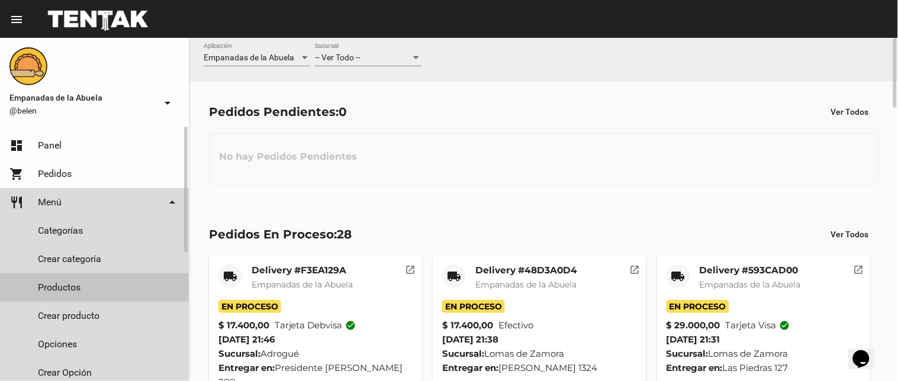
click at [78, 291] on link "Productos" at bounding box center [94, 288] width 189 height 28
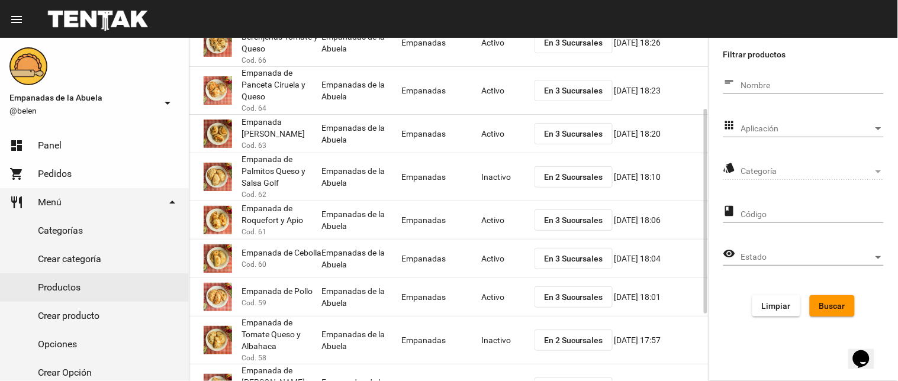
scroll to position [231, 0]
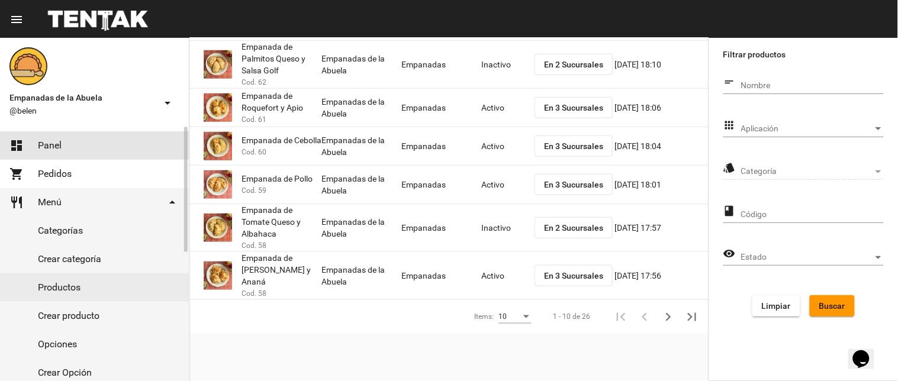
click at [38, 137] on link "dashboard Panel" at bounding box center [94, 145] width 189 height 28
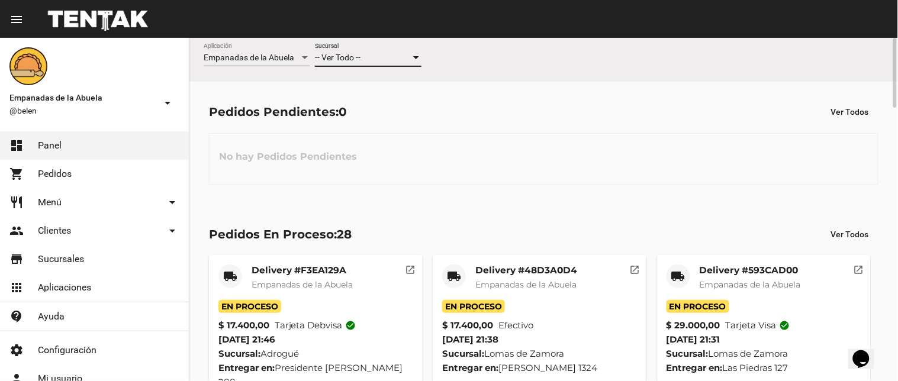
click at [358, 60] on span "-- Ver Todo --" at bounding box center [338, 57] width 46 height 9
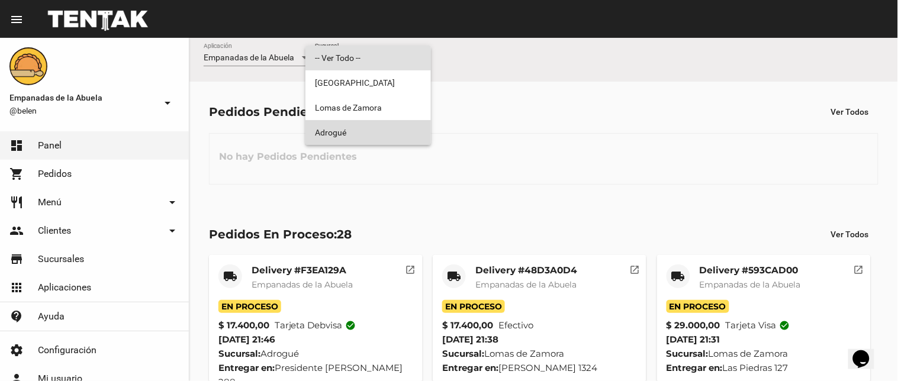
click at [350, 133] on span "Adrogué" at bounding box center [368, 132] width 107 height 25
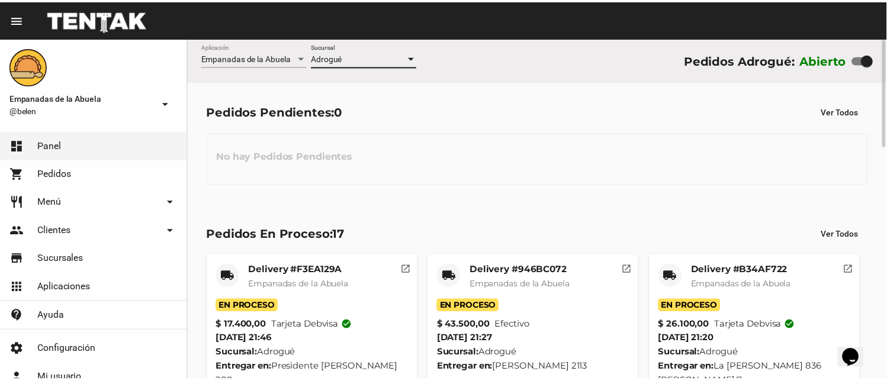
scroll to position [711, 0]
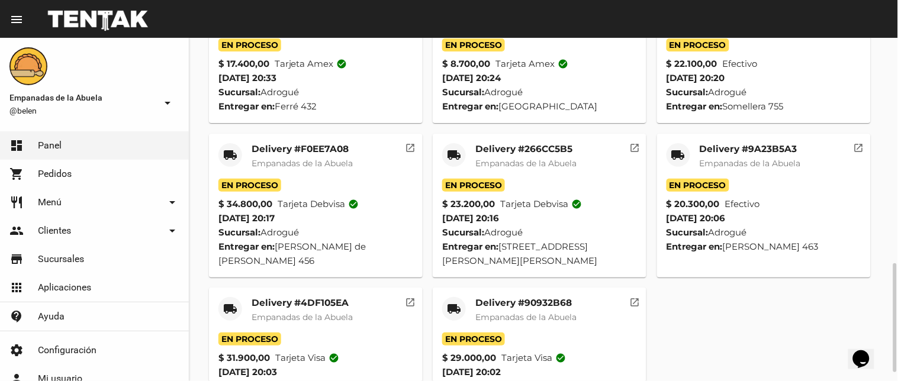
click at [458, 302] on mat-icon "local_shipping" at bounding box center [454, 309] width 14 height 14
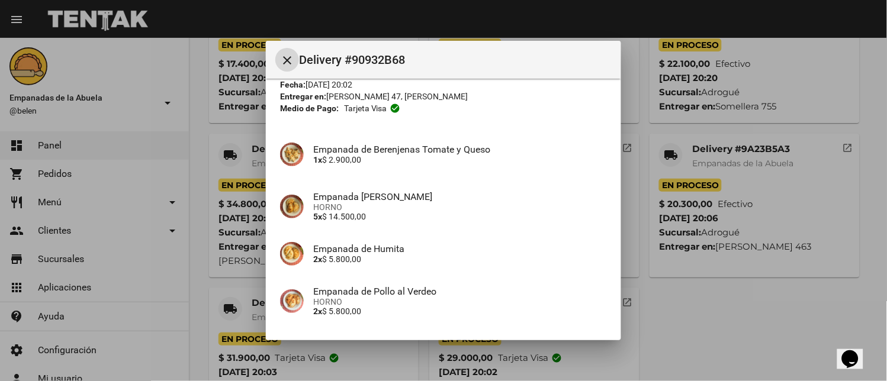
scroll to position [143, 0]
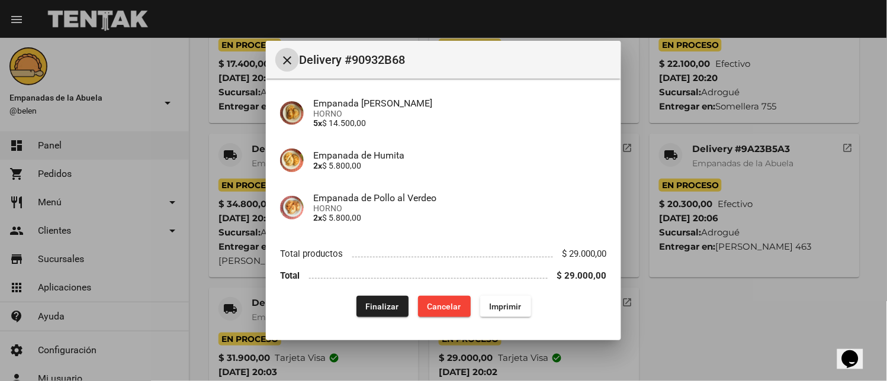
click at [365, 300] on button "Finalizar" at bounding box center [383, 306] width 52 height 21
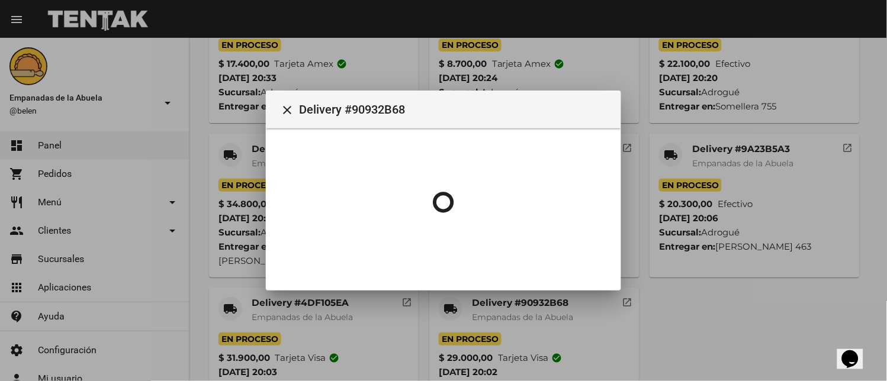
scroll to position [0, 0]
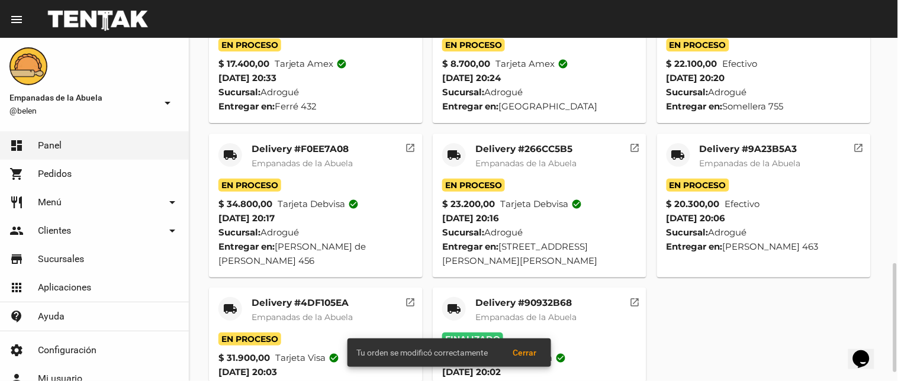
click at [227, 302] on mat-icon "local_shipping" at bounding box center [230, 309] width 14 height 14
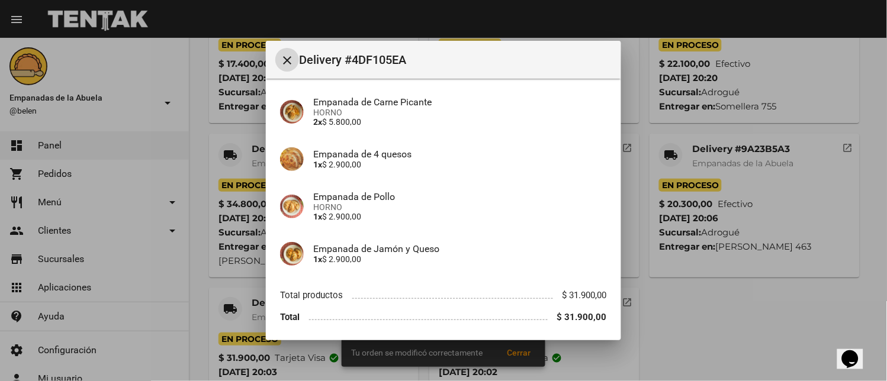
scroll to position [228, 0]
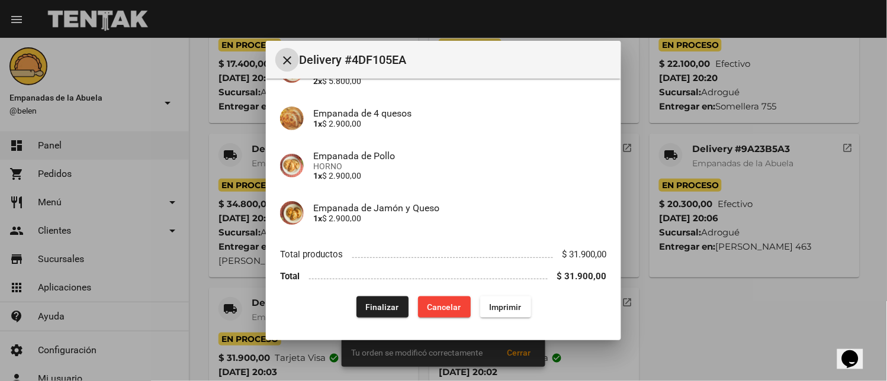
drag, startPoint x: 378, startPoint y: 304, endPoint x: 627, endPoint y: 184, distance: 276.0
click at [379, 303] on span "Finalizar" at bounding box center [382, 307] width 33 height 9
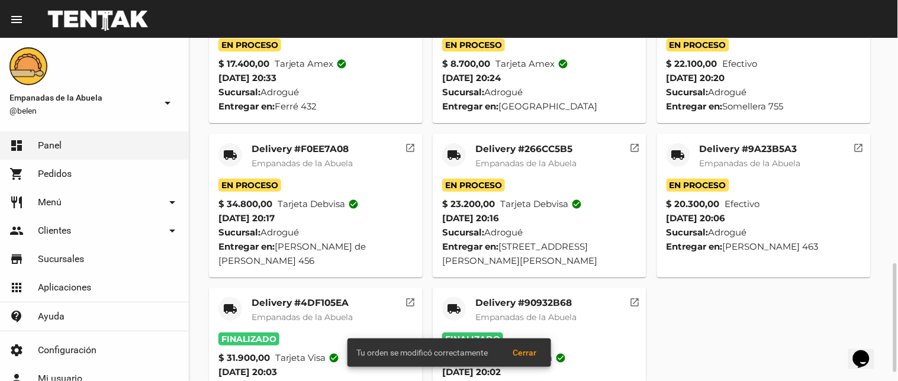
click at [667, 143] on div "local_shipping" at bounding box center [679, 155] width 24 height 24
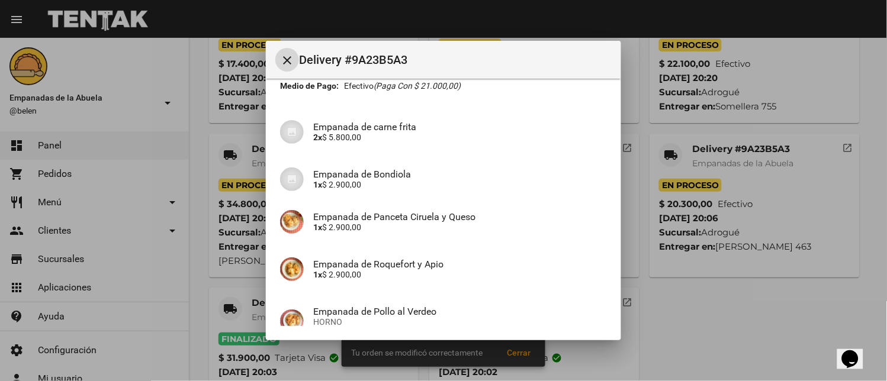
scroll to position [228, 0]
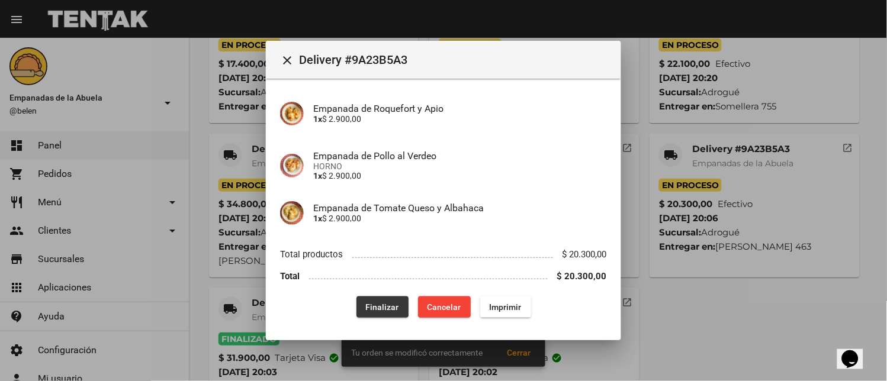
click at [371, 303] on span "Finalizar" at bounding box center [382, 307] width 33 height 9
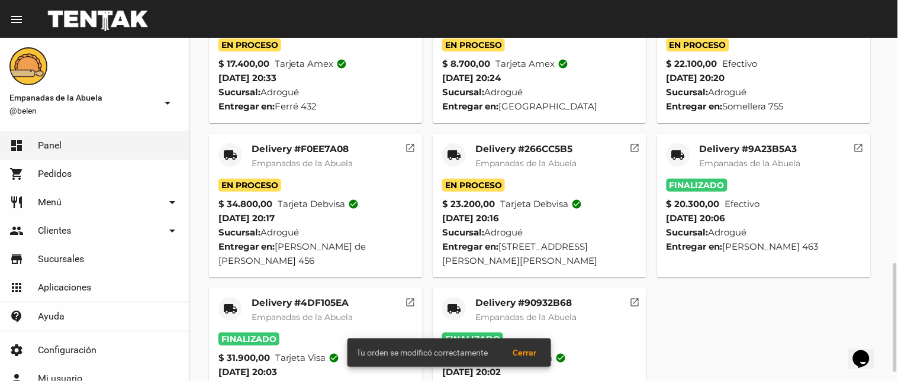
click at [455, 148] on mat-icon "local_shipping" at bounding box center [454, 155] width 14 height 14
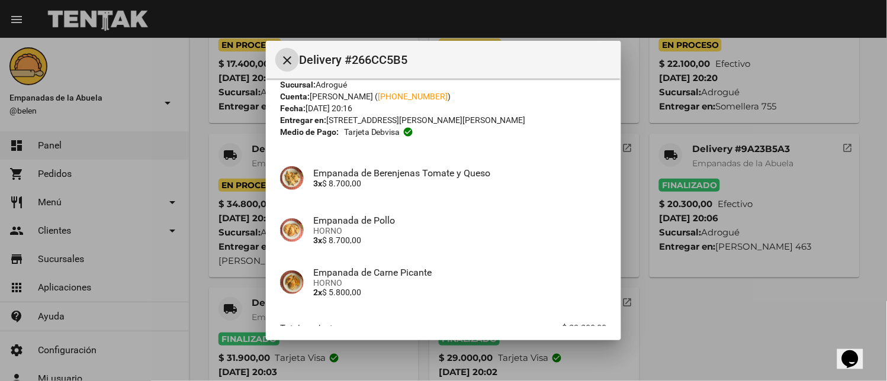
scroll to position [101, 0]
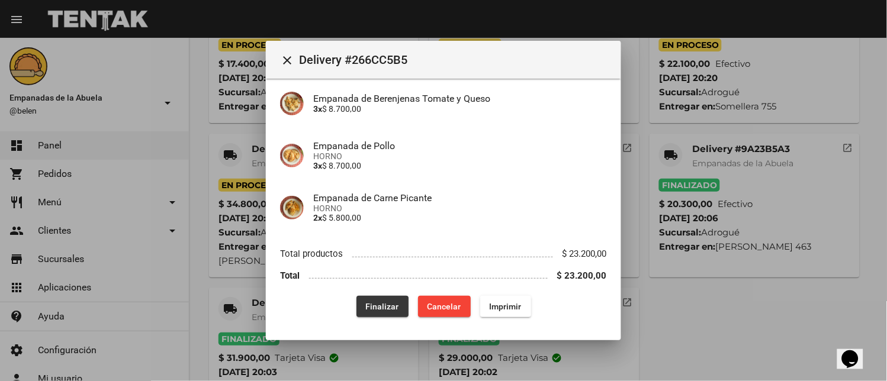
click at [376, 309] on span "Finalizar" at bounding box center [382, 306] width 33 height 9
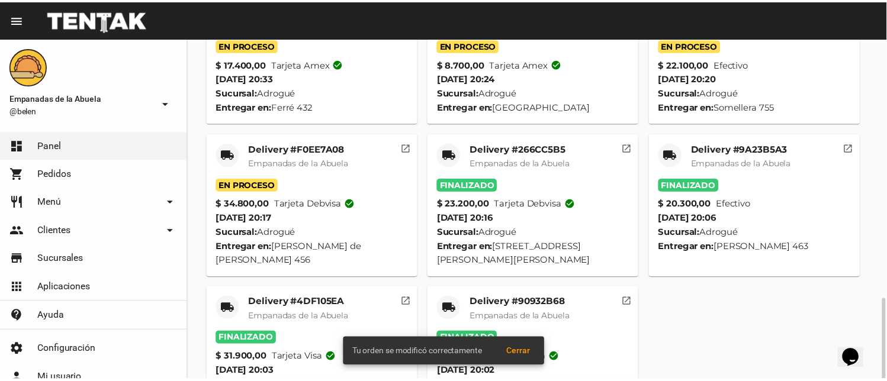
scroll to position [738, 0]
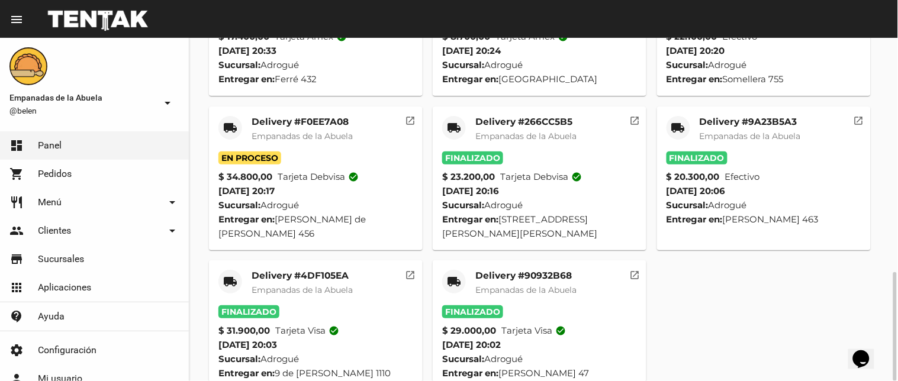
click at [226, 121] on mat-icon "local_shipping" at bounding box center [230, 128] width 14 height 14
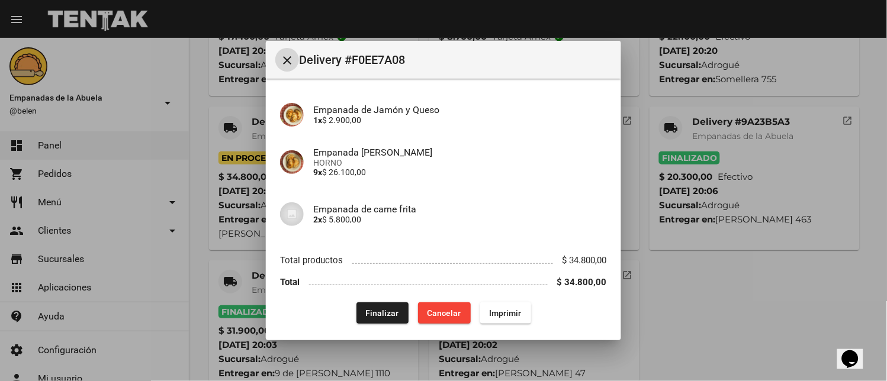
scroll to position [91, 0]
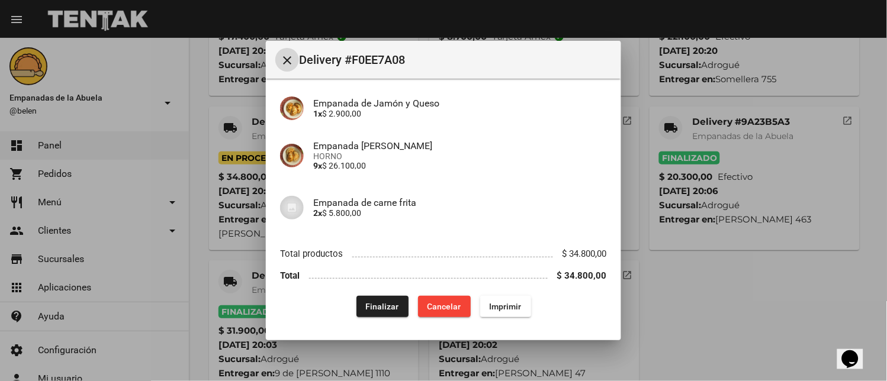
click at [386, 302] on span "Finalizar" at bounding box center [382, 306] width 33 height 9
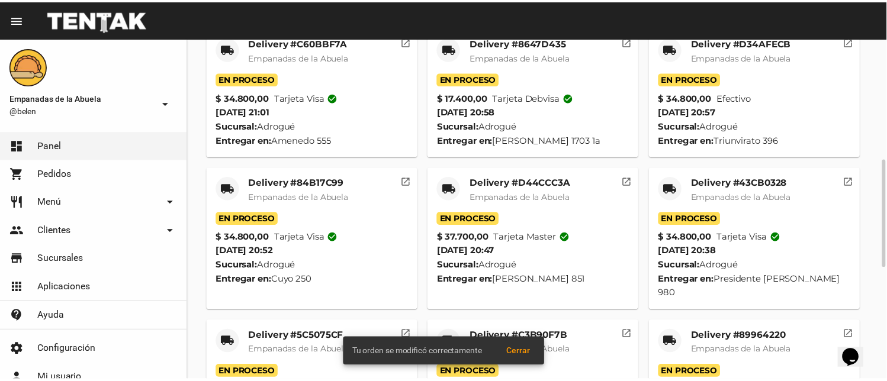
scroll to position [620, 0]
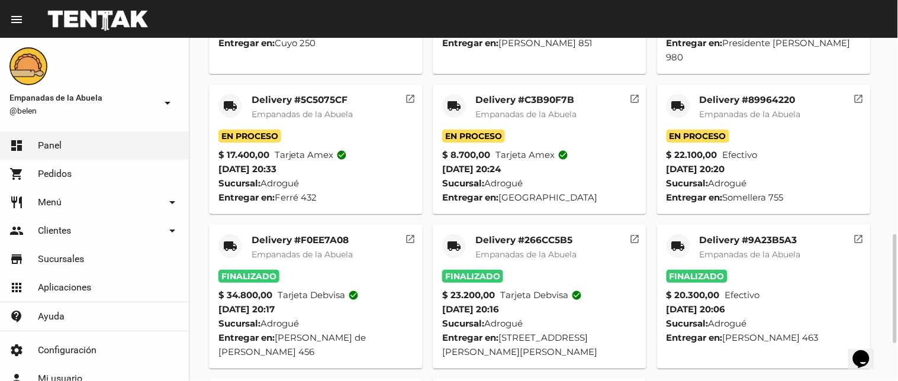
click at [668, 94] on div "local_shipping" at bounding box center [679, 106] width 24 height 24
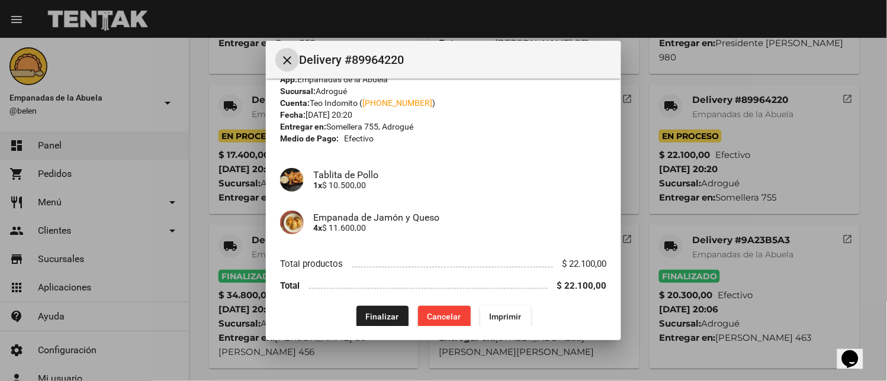
scroll to position [30, 0]
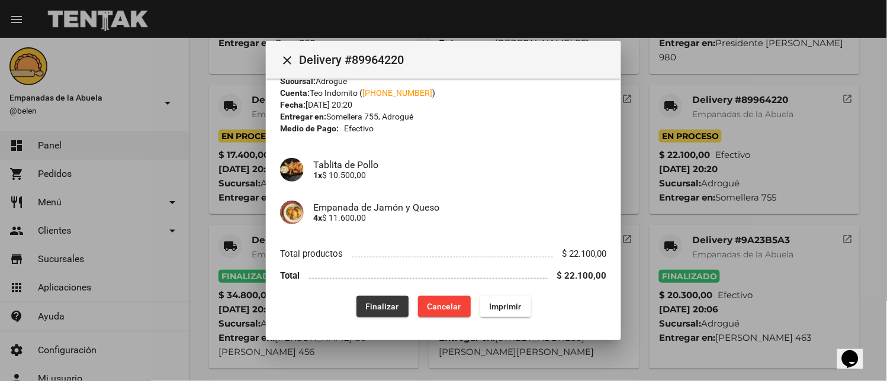
drag, startPoint x: 365, startPoint y: 297, endPoint x: 358, endPoint y: 291, distance: 8.4
click at [366, 296] on button "Finalizar" at bounding box center [383, 306] width 52 height 21
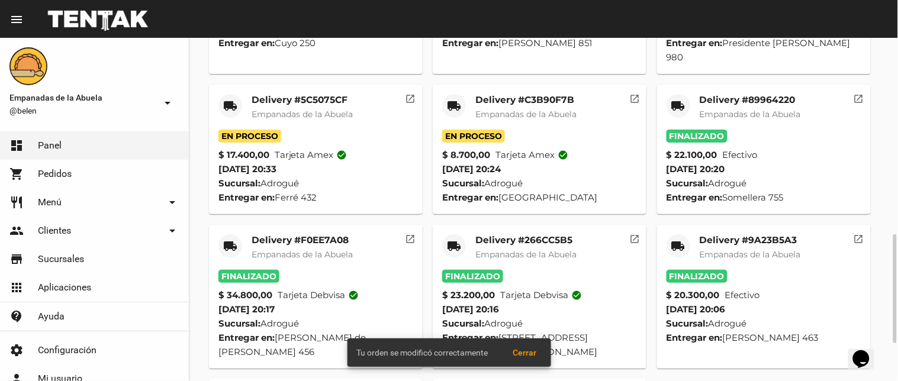
click at [494, 94] on mat-card-title "Delivery #C3B90F7B" at bounding box center [526, 100] width 101 height 12
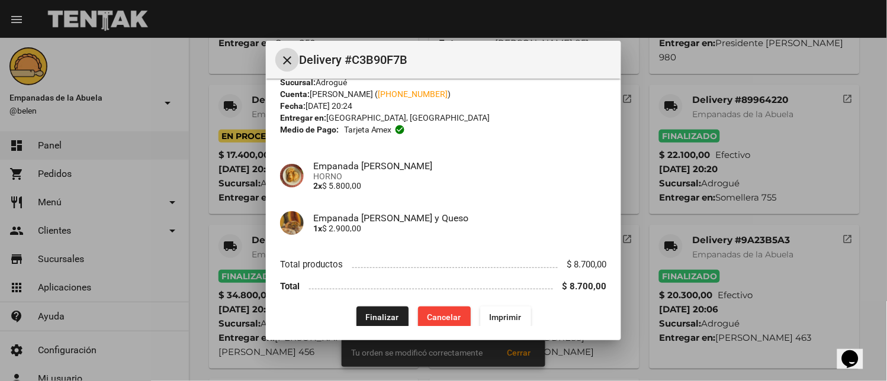
scroll to position [38, 0]
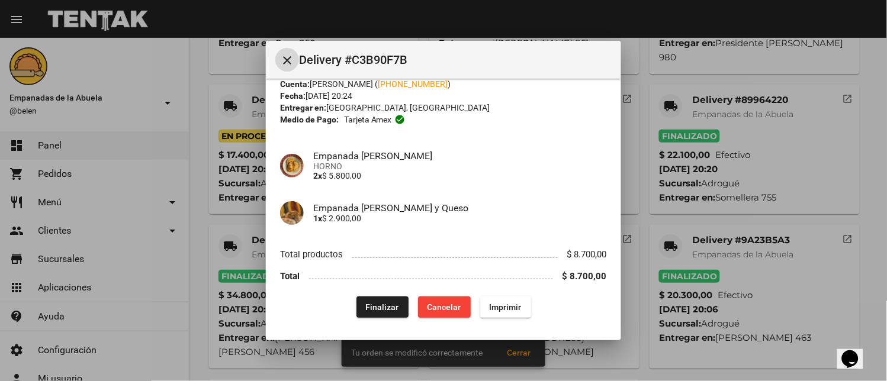
drag, startPoint x: 378, startPoint y: 314, endPoint x: 433, endPoint y: 284, distance: 62.5
click at [387, 314] on button "Finalizar" at bounding box center [383, 307] width 52 height 21
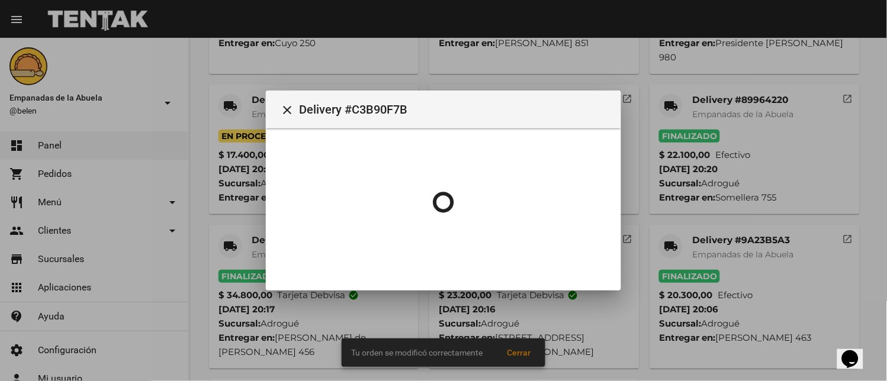
scroll to position [0, 0]
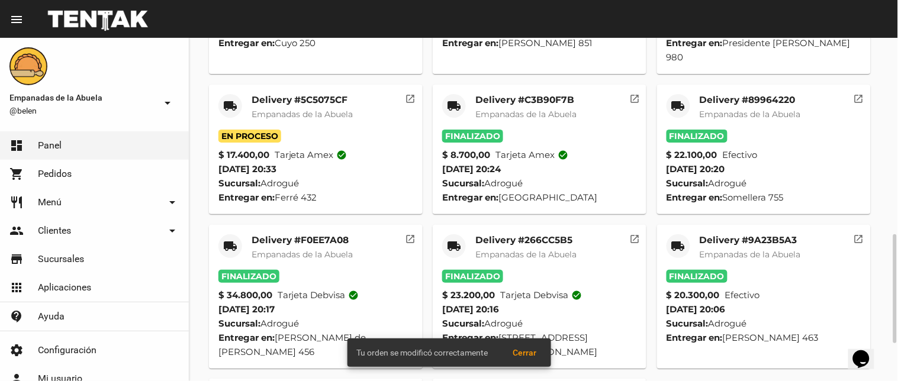
click at [229, 99] on mat-icon "local_shipping" at bounding box center [230, 106] width 14 height 14
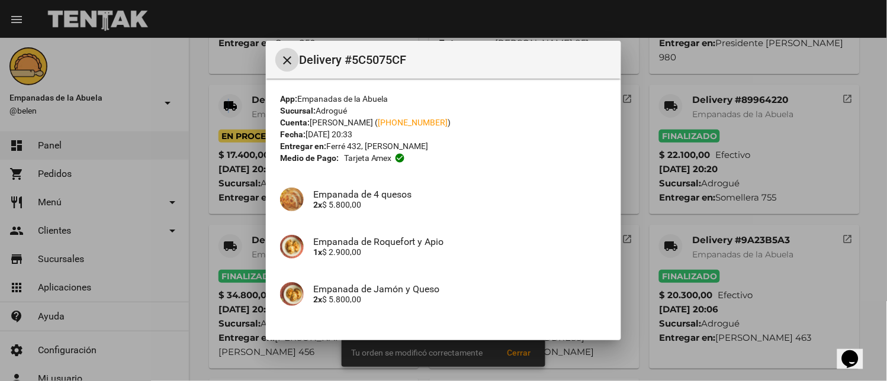
scroll to position [133, 0]
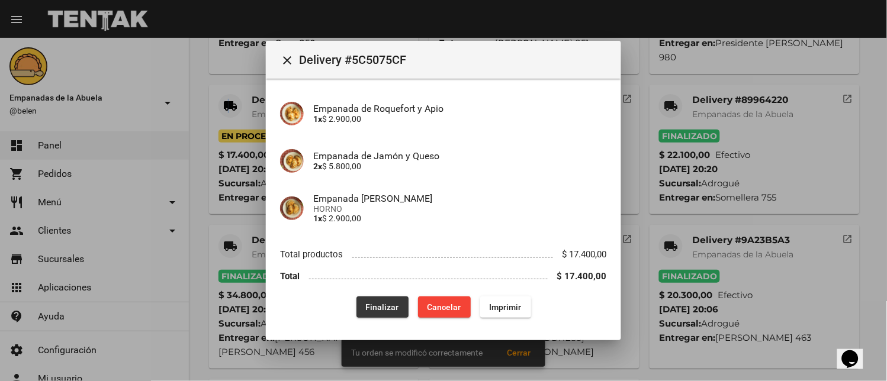
click at [381, 307] on span "Finalizar" at bounding box center [382, 307] width 33 height 9
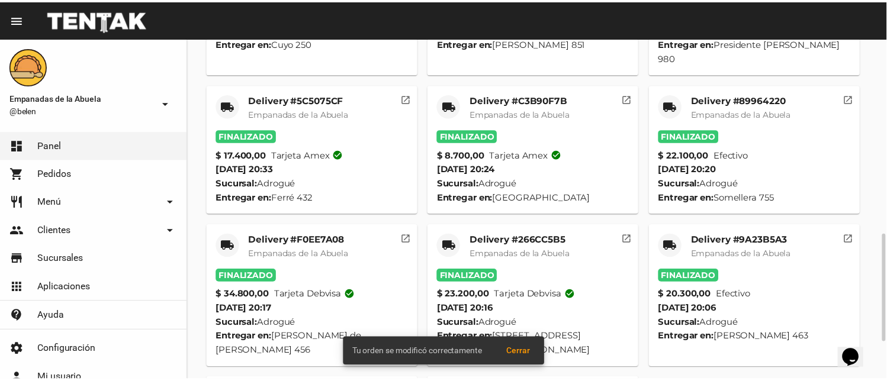
scroll to position [383, 0]
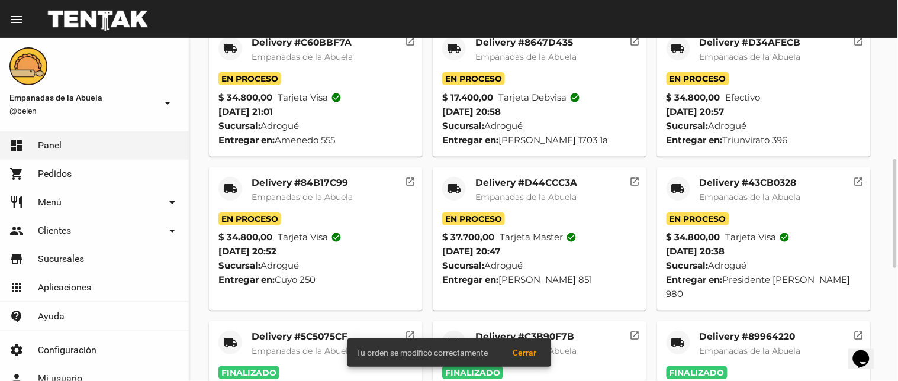
click at [683, 182] on mat-icon "local_shipping" at bounding box center [679, 189] width 14 height 14
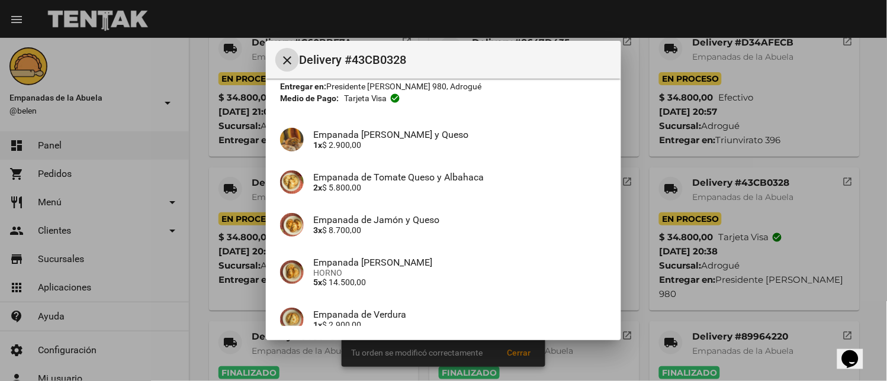
scroll to position [167, 0]
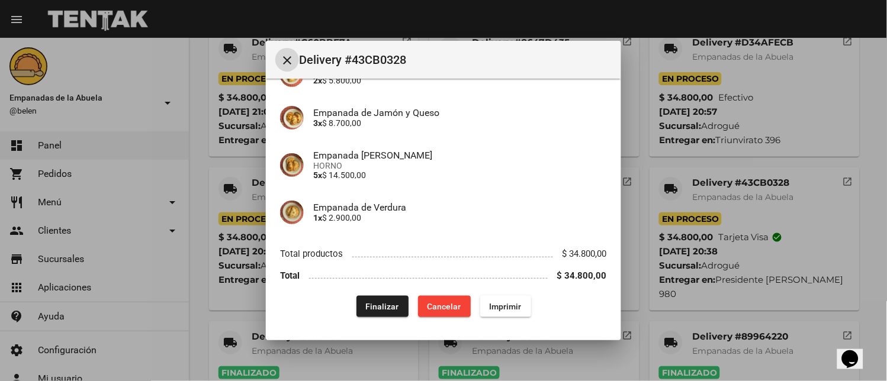
click at [376, 304] on span "Finalizar" at bounding box center [382, 306] width 33 height 9
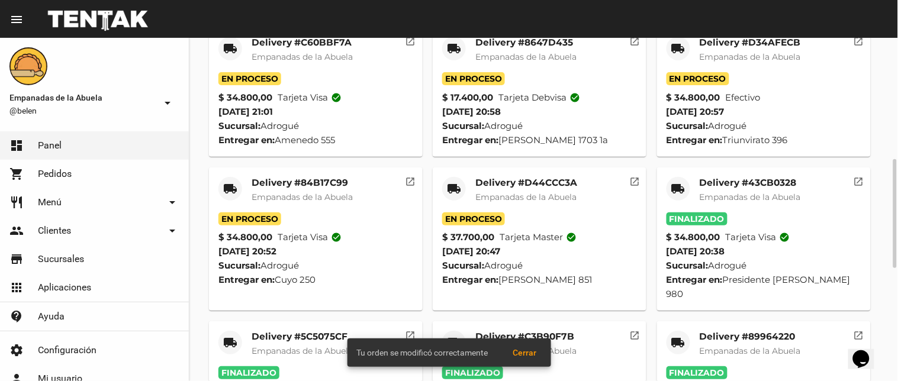
click at [459, 182] on div "local_shipping" at bounding box center [454, 189] width 24 height 24
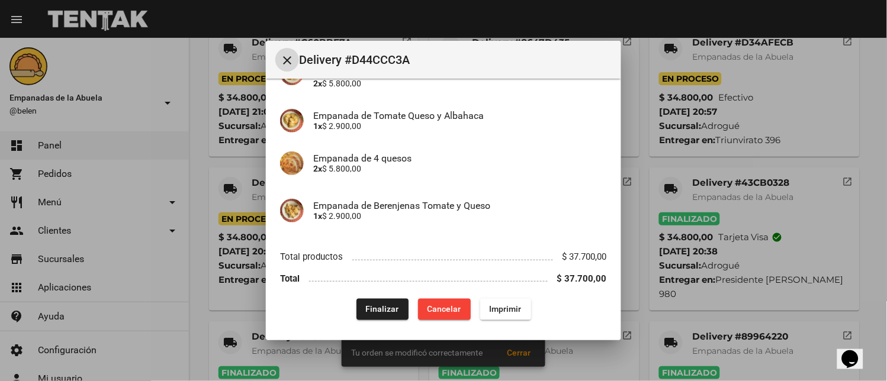
scroll to position [346, 0]
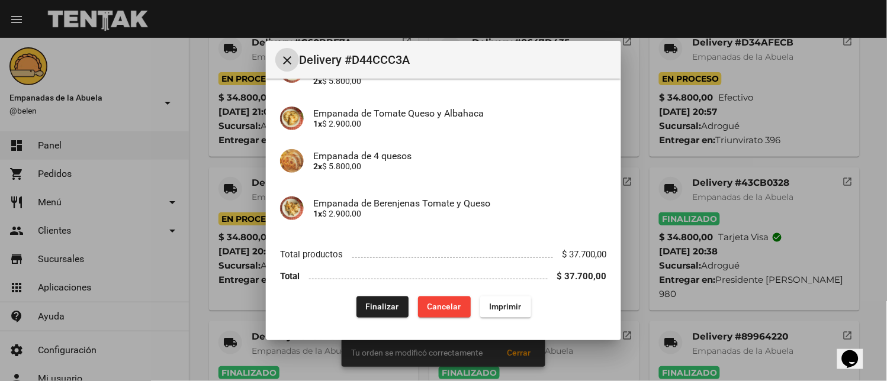
click at [366, 307] on span "Finalizar" at bounding box center [382, 307] width 33 height 9
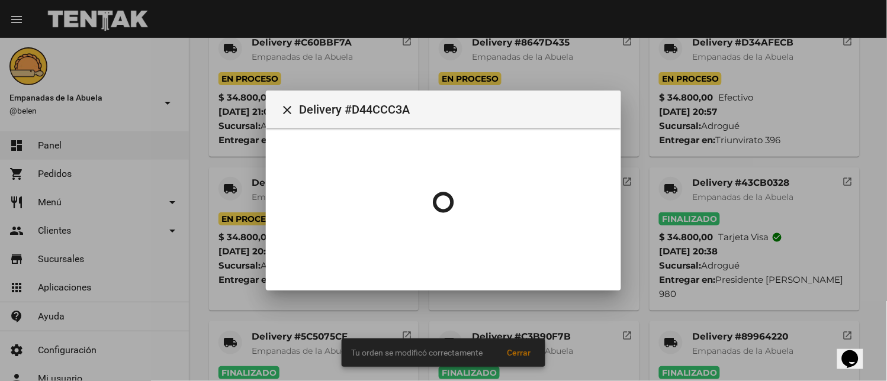
scroll to position [0, 0]
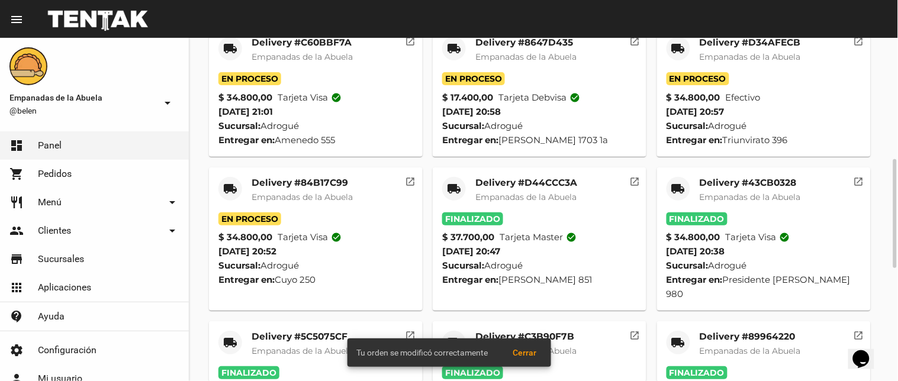
click at [228, 182] on mat-icon "local_shipping" at bounding box center [230, 189] width 14 height 14
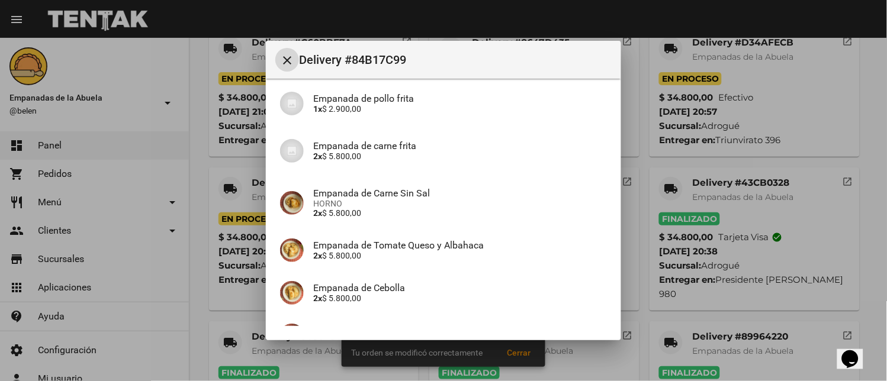
scroll to position [309, 0]
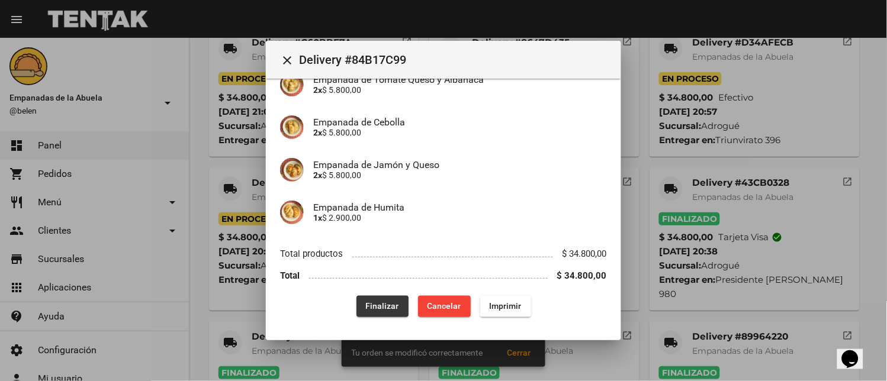
click at [369, 309] on span "Finalizar" at bounding box center [382, 306] width 33 height 9
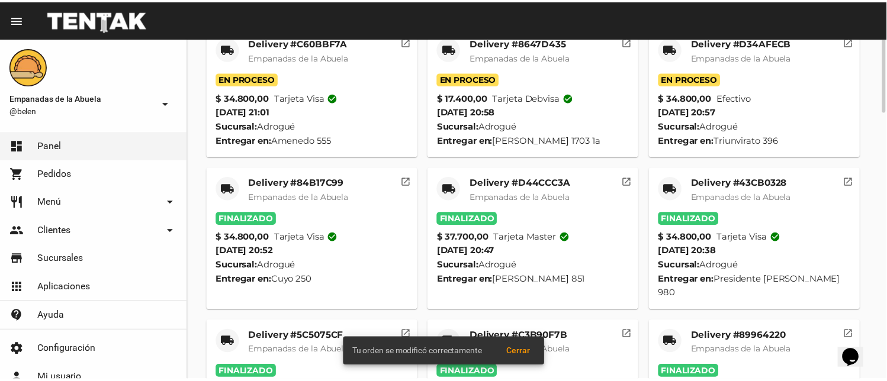
scroll to position [0, 0]
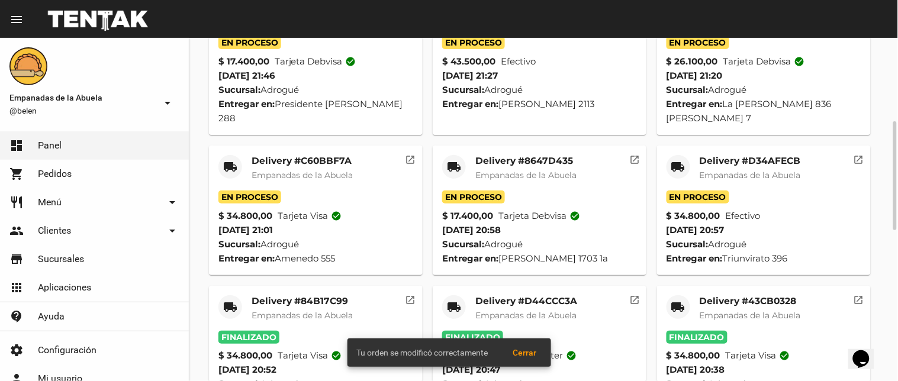
click at [673, 160] on mat-icon "local_shipping" at bounding box center [679, 167] width 14 height 14
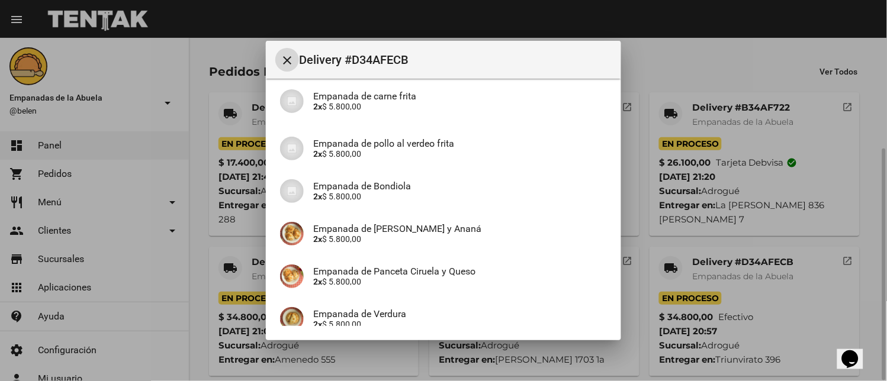
scroll to position [210, 0]
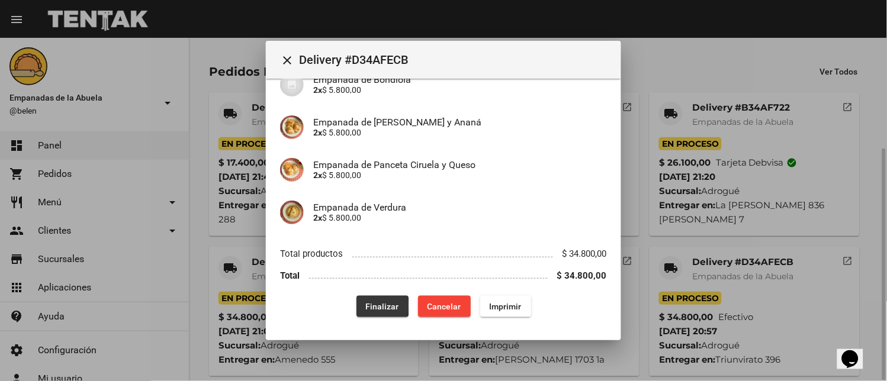
click at [358, 306] on button "Finalizar" at bounding box center [383, 306] width 52 height 21
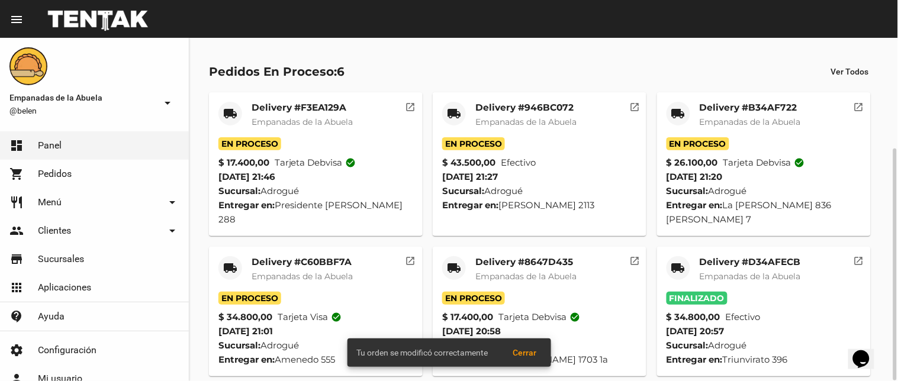
click at [451, 261] on mat-icon "local_shipping" at bounding box center [454, 268] width 14 height 14
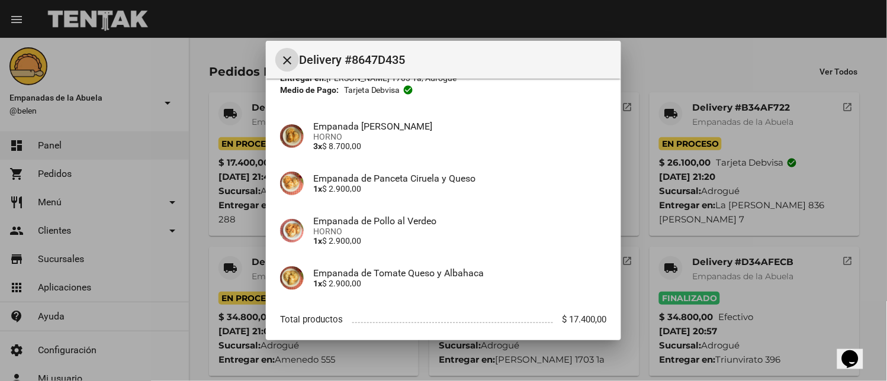
scroll to position [133, 0]
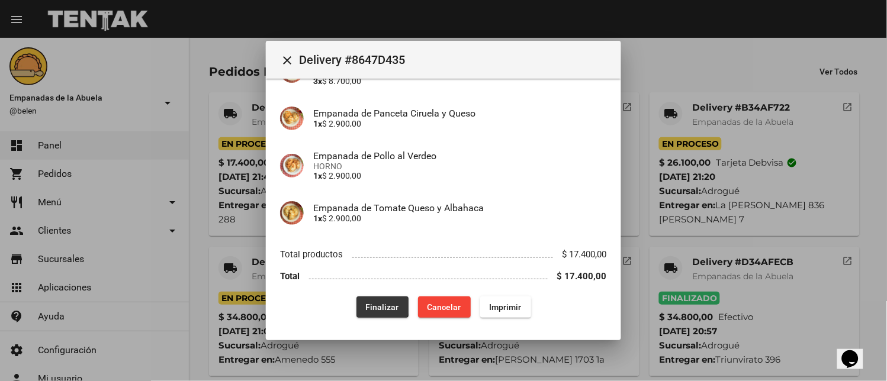
click at [357, 300] on button "Finalizar" at bounding box center [383, 307] width 52 height 21
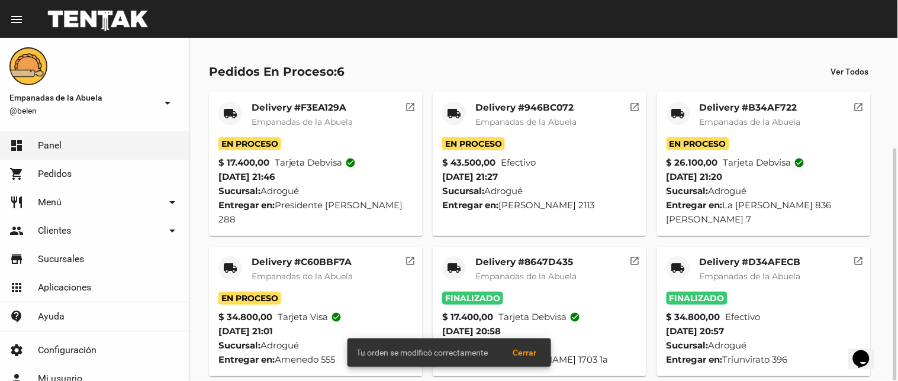
click at [228, 261] on mat-icon "local_shipping" at bounding box center [230, 268] width 14 height 14
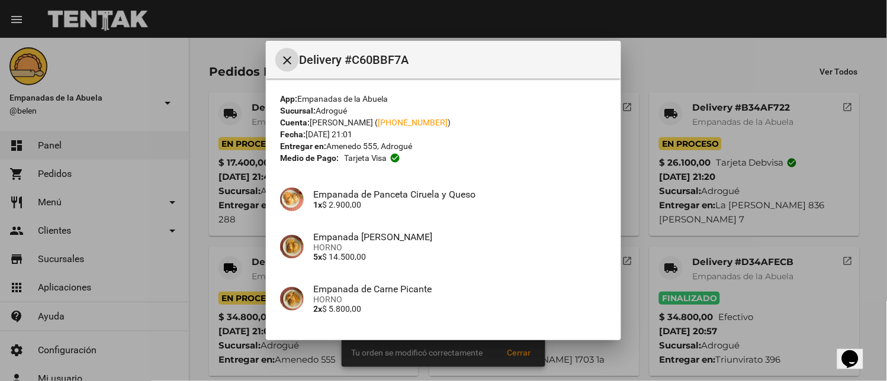
scroll to position [281, 0]
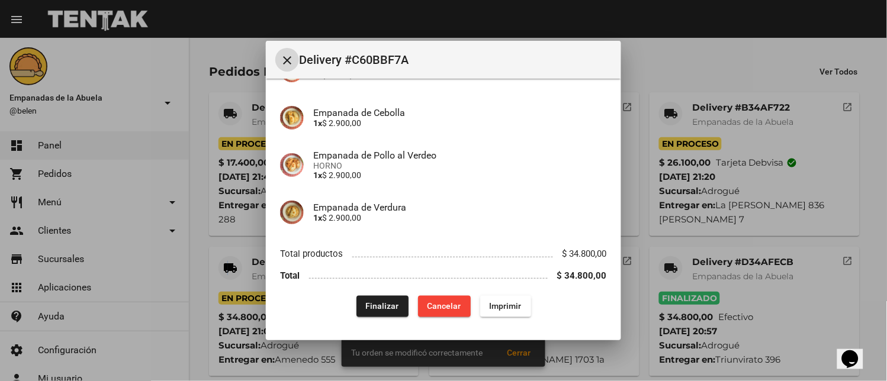
click at [385, 304] on span "Finalizar" at bounding box center [382, 306] width 33 height 9
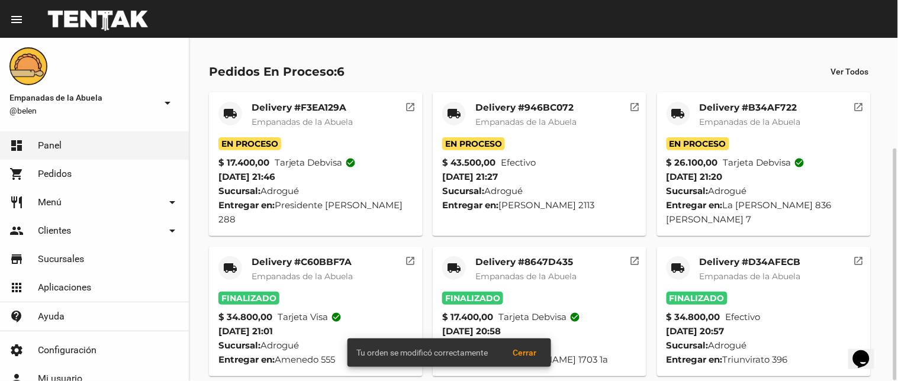
click at [672, 113] on mat-icon "local_shipping" at bounding box center [679, 114] width 14 height 14
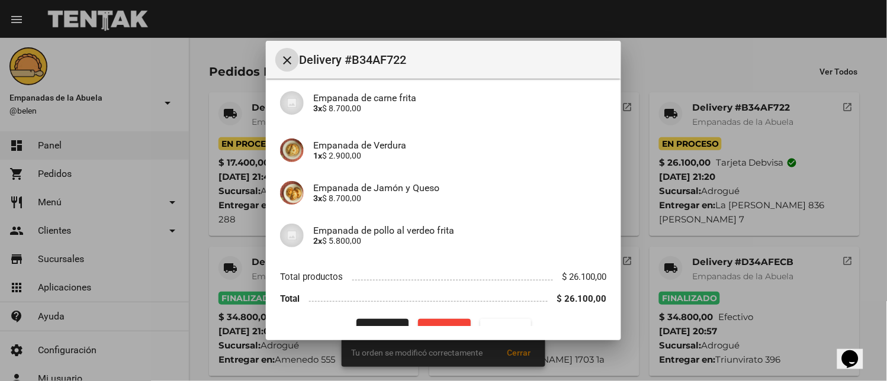
scroll to position [148, 0]
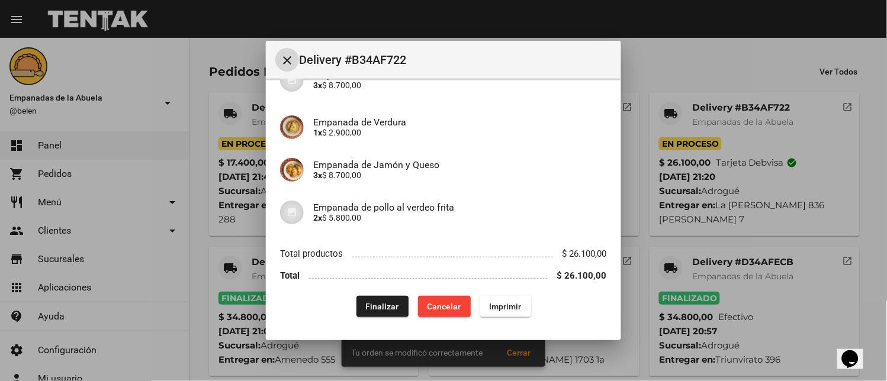
click at [360, 298] on button "Finalizar" at bounding box center [383, 306] width 52 height 21
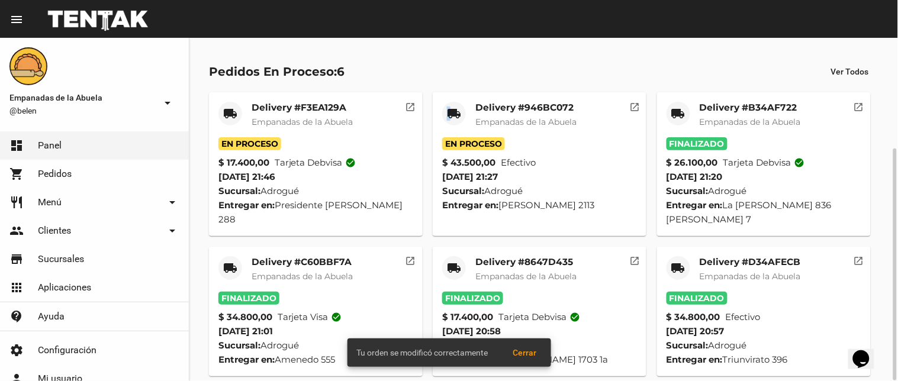
click at [450, 113] on mat-icon "local_shipping" at bounding box center [454, 114] width 14 height 14
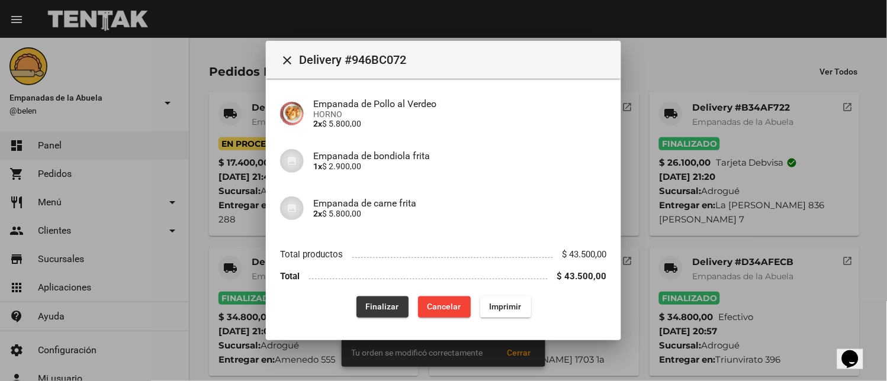
click at [361, 298] on button "Finalizar" at bounding box center [383, 307] width 52 height 21
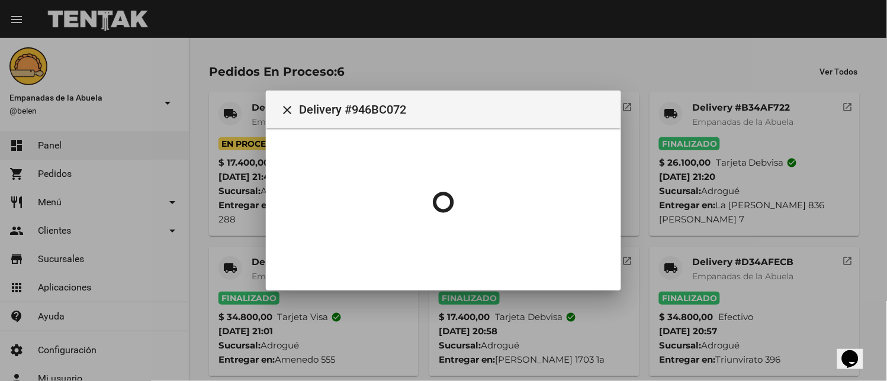
click at [232, 108] on mat-icon "local_shipping" at bounding box center [230, 114] width 14 height 14
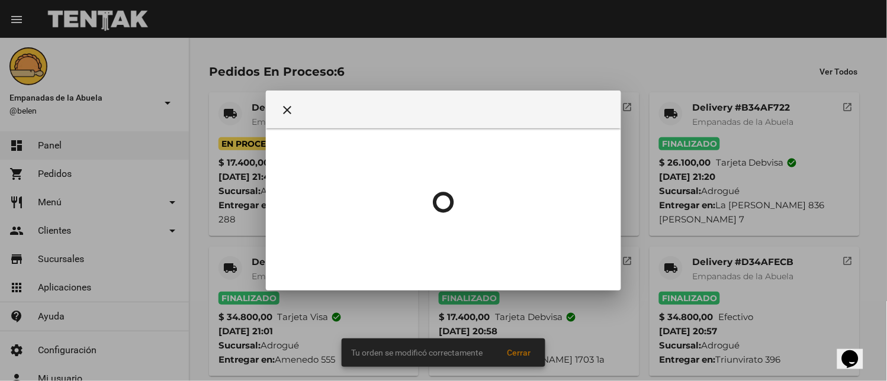
click at [232, 109] on div at bounding box center [443, 190] width 887 height 381
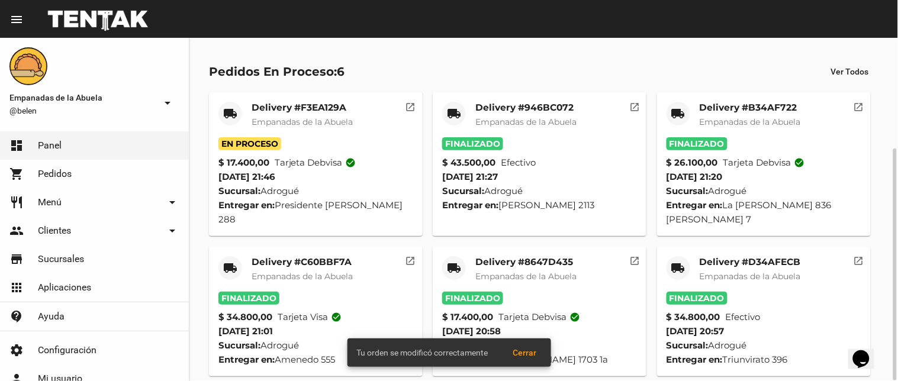
click at [236, 107] on mat-icon "local_shipping" at bounding box center [230, 114] width 14 height 14
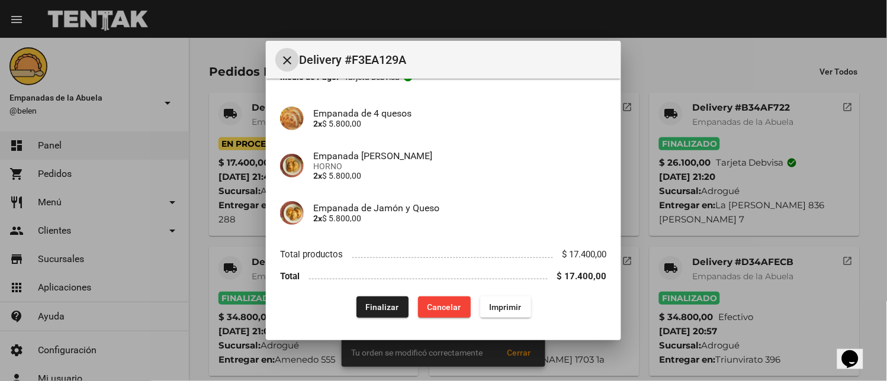
drag, startPoint x: 377, startPoint y: 299, endPoint x: 362, endPoint y: 310, distance: 19.0
click at [376, 303] on button "Finalizar" at bounding box center [383, 307] width 52 height 21
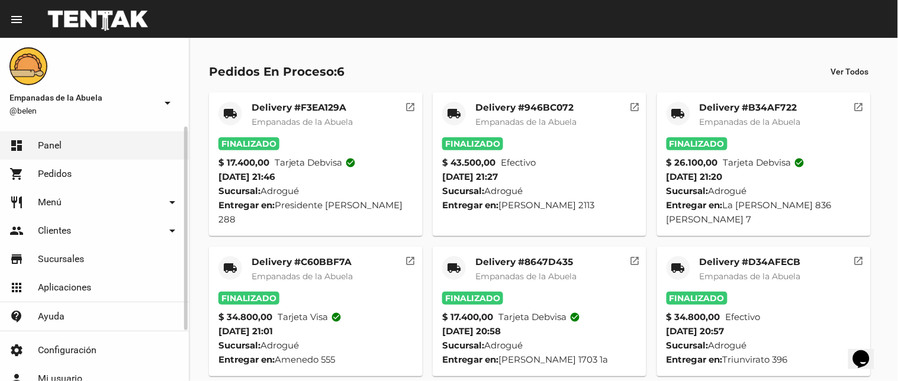
drag, startPoint x: 57, startPoint y: 192, endPoint x: 50, endPoint y: 203, distance: 12.8
click at [56, 193] on link "restaurant Menú arrow_drop_down" at bounding box center [94, 202] width 189 height 28
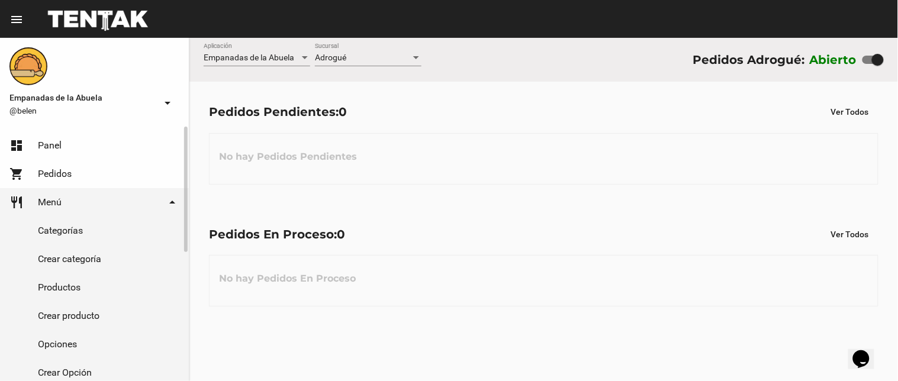
click at [52, 285] on link "Productos" at bounding box center [94, 288] width 189 height 28
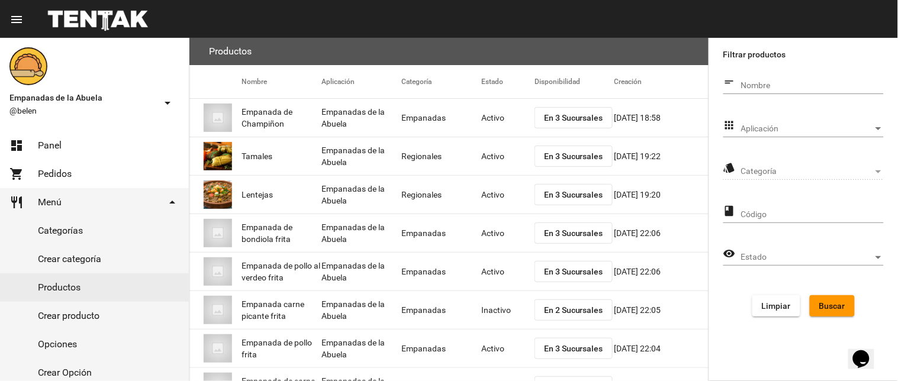
click at [791, 137] on div "apps Aplicación Aplicación" at bounding box center [804, 131] width 161 height 34
click at [776, 119] on div "Aplicación Aplicación" at bounding box center [813, 125] width 143 height 23
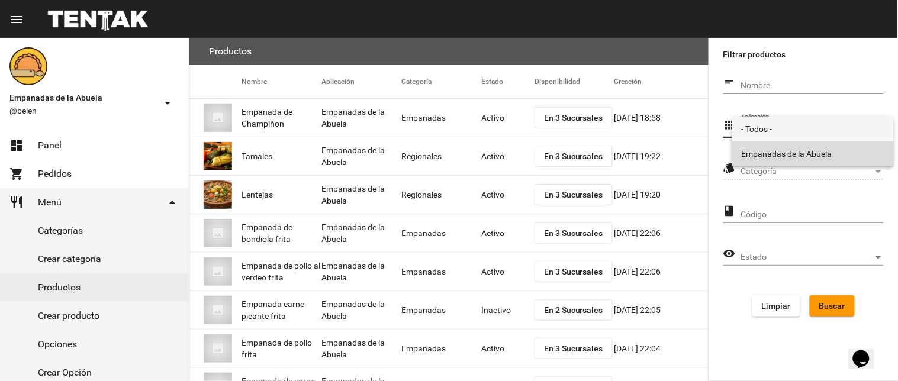
click at [759, 150] on span "Empanadas de la Abuela" at bounding box center [813, 154] width 143 height 25
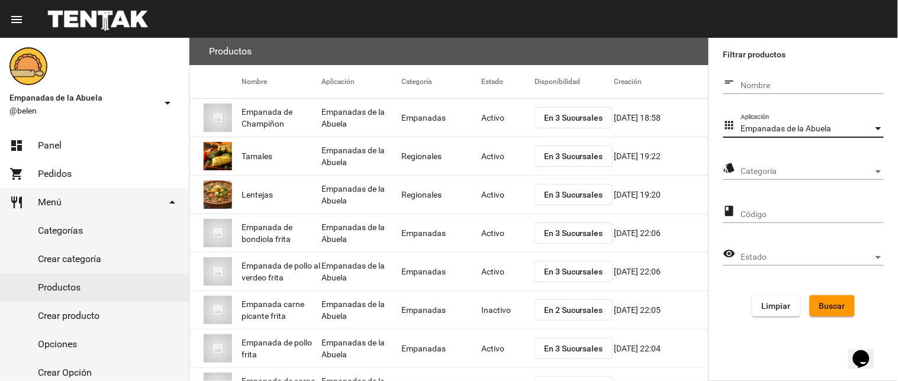
click at [760, 169] on span "Categoría" at bounding box center [808, 171] width 132 height 9
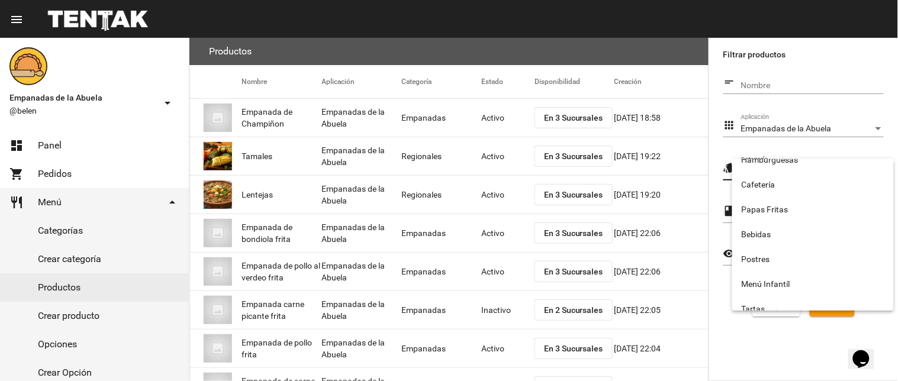
scroll to position [197, 0]
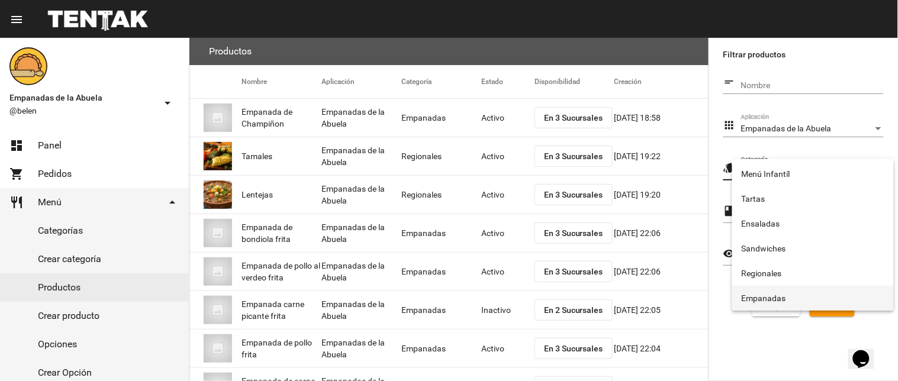
drag, startPoint x: 784, startPoint y: 292, endPoint x: 803, endPoint y: 296, distance: 19.4
click at [785, 292] on span "Empanadas" at bounding box center [813, 298] width 143 height 25
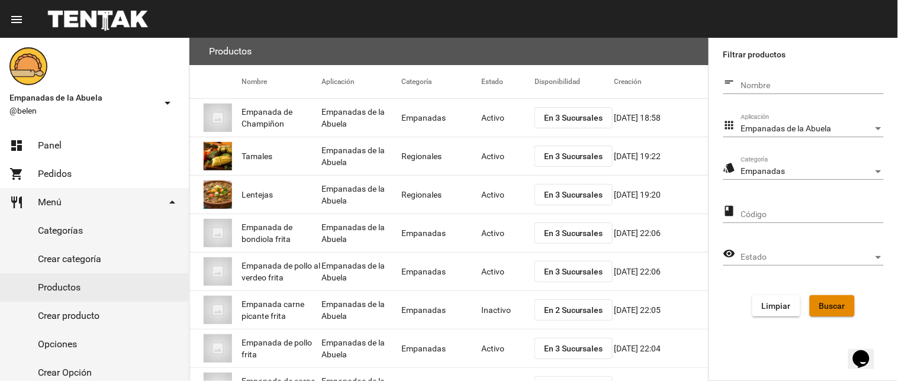
click at [833, 305] on span "Buscar" at bounding box center [833, 305] width 26 height 9
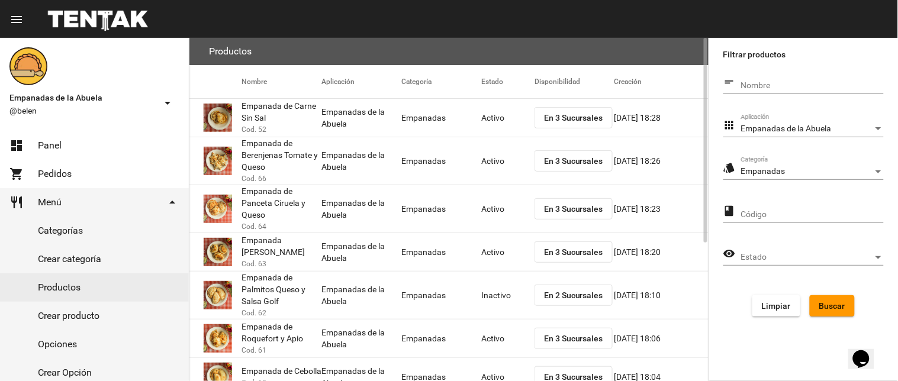
scroll to position [231, 0]
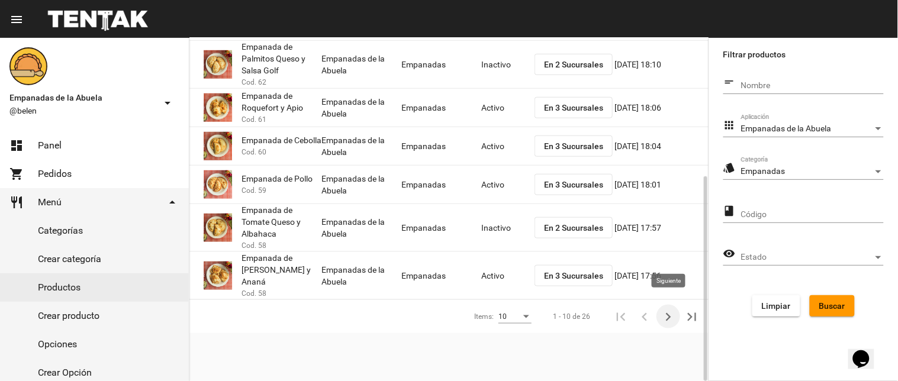
click at [664, 309] on icon "Siguiente" at bounding box center [668, 317] width 17 height 17
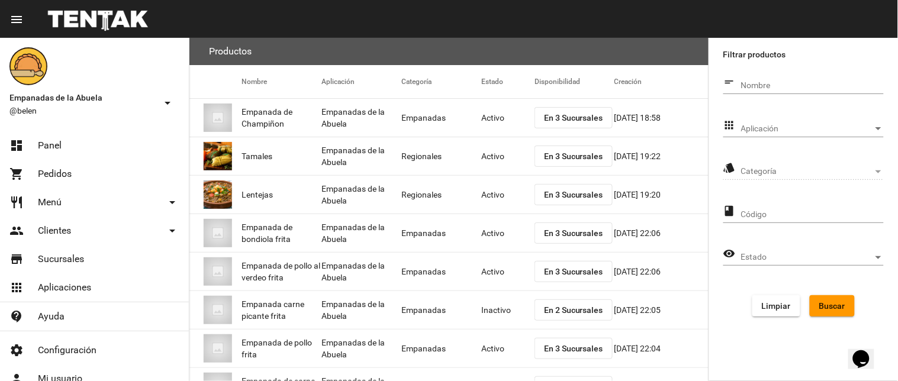
click at [755, 127] on span "Aplicación" at bounding box center [808, 128] width 132 height 9
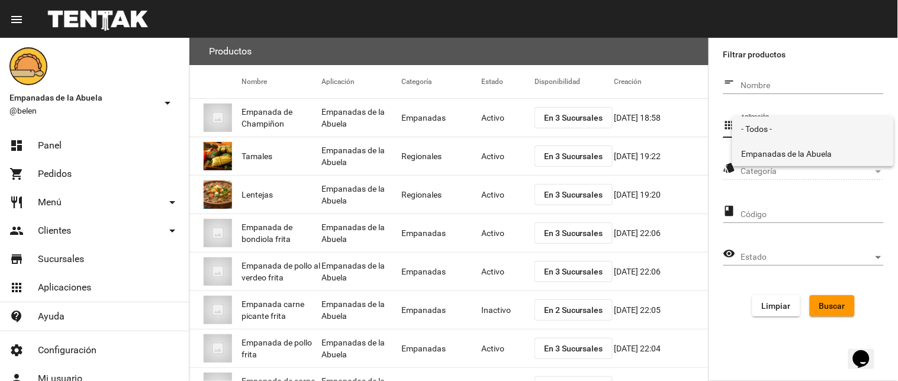
click at [751, 156] on span "Empanadas de la Abuela" at bounding box center [813, 154] width 143 height 25
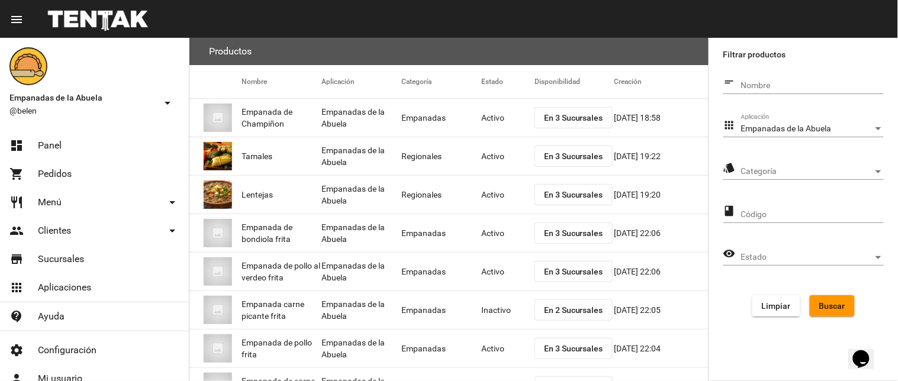
click at [749, 163] on div "Categoría Categoría" at bounding box center [813, 168] width 143 height 23
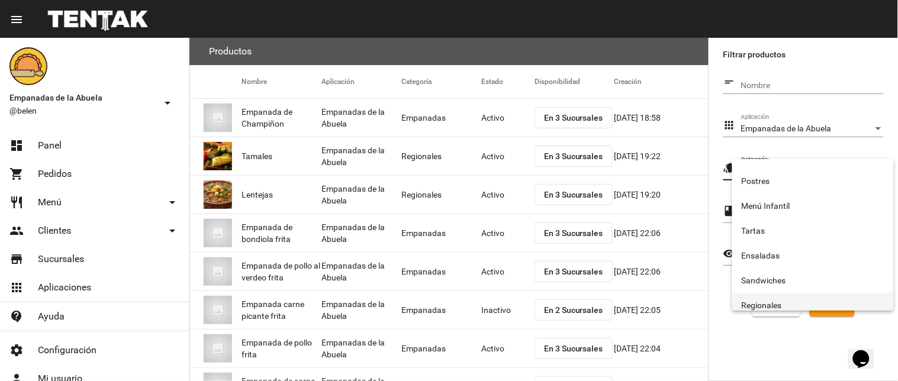
scroll to position [197, 0]
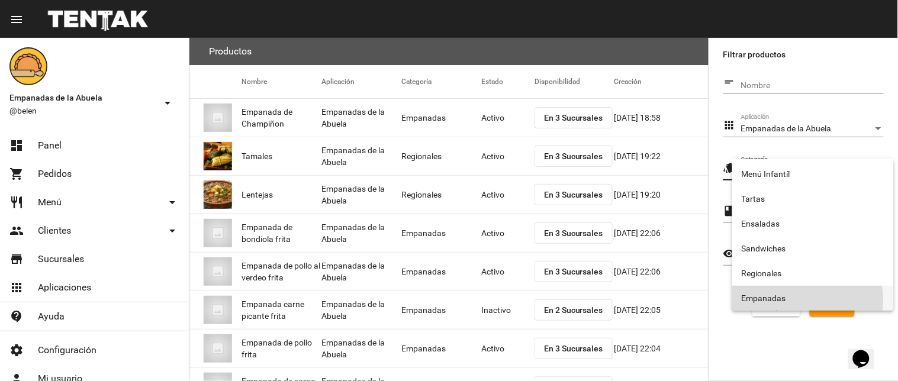
drag, startPoint x: 791, startPoint y: 300, endPoint x: 821, endPoint y: 301, distance: 30.8
click at [795, 301] on span "Empanadas" at bounding box center [813, 298] width 143 height 25
click at [836, 298] on button "Buscar" at bounding box center [832, 306] width 45 height 21
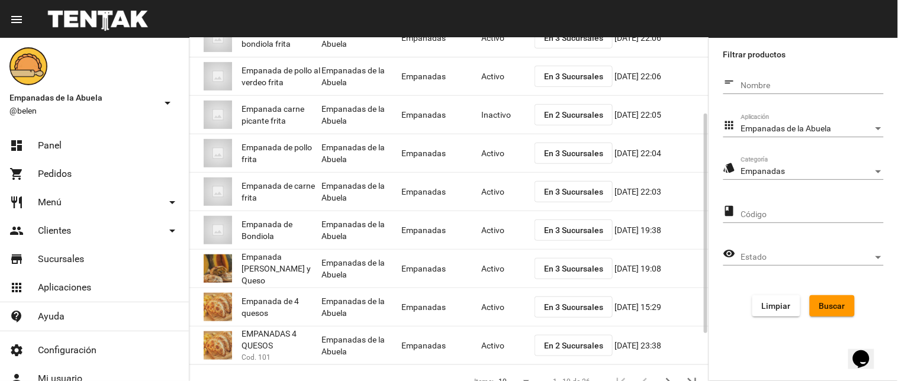
scroll to position [192, 0]
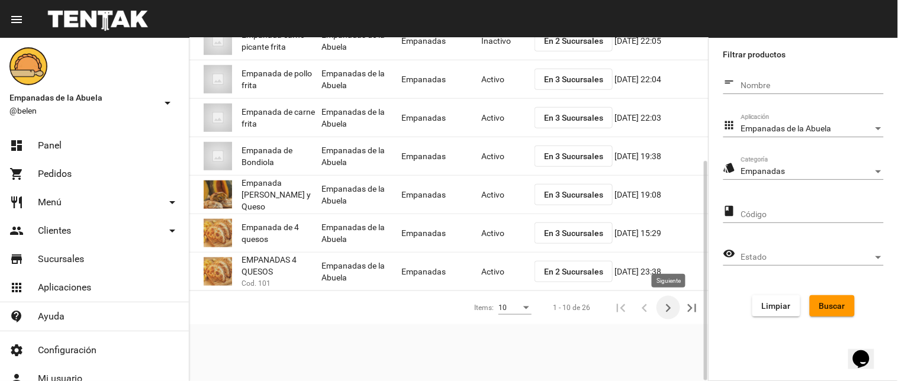
click at [662, 309] on icon "Siguiente" at bounding box center [668, 308] width 17 height 17
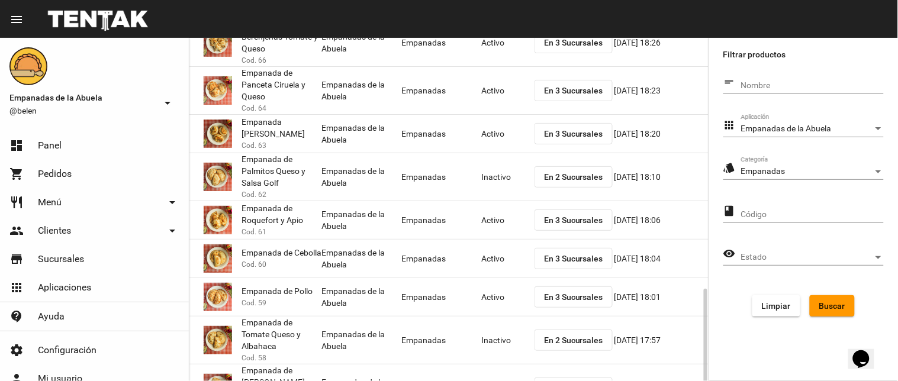
scroll to position [231, 0]
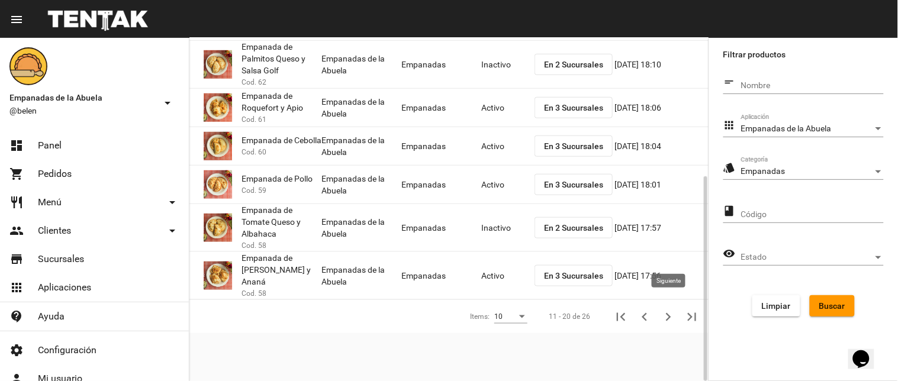
click at [670, 309] on icon "Siguiente" at bounding box center [668, 317] width 17 height 17
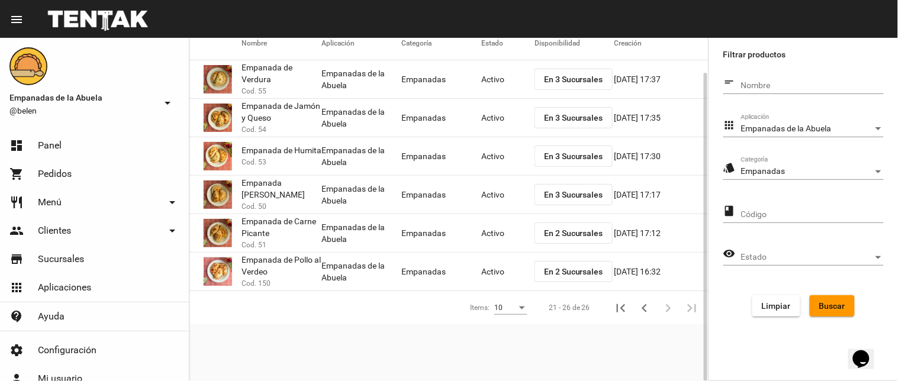
scroll to position [38, 0]
click at [559, 261] on button "En 2 Sucursales" at bounding box center [574, 271] width 78 height 21
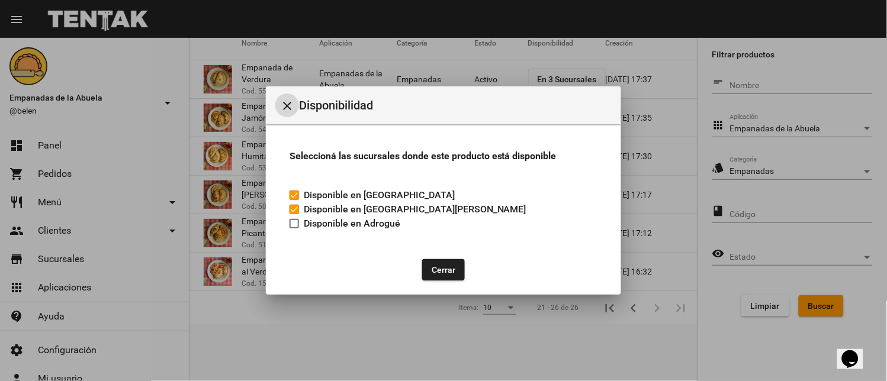
drag, startPoint x: 418, startPoint y: 258, endPoint x: 471, endPoint y: 274, distance: 55.7
click at [419, 258] on div "Cerrar" at bounding box center [443, 270] width 327 height 40
click at [451, 267] on button "Cerrar" at bounding box center [443, 269] width 43 height 21
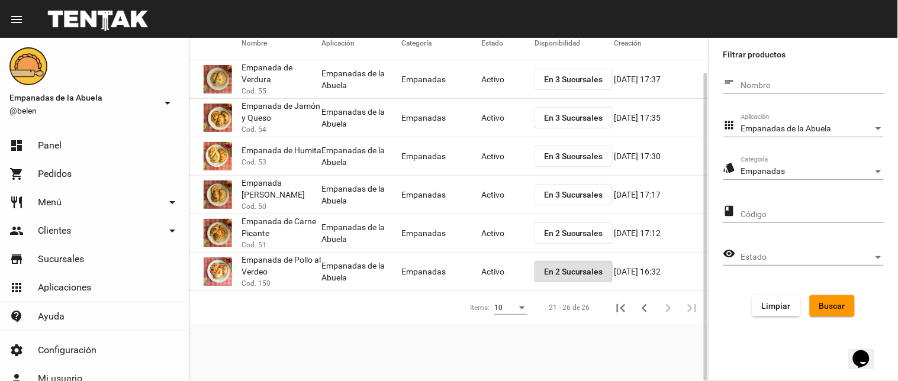
click at [498, 268] on mat-cell "Activo" at bounding box center [508, 272] width 53 height 38
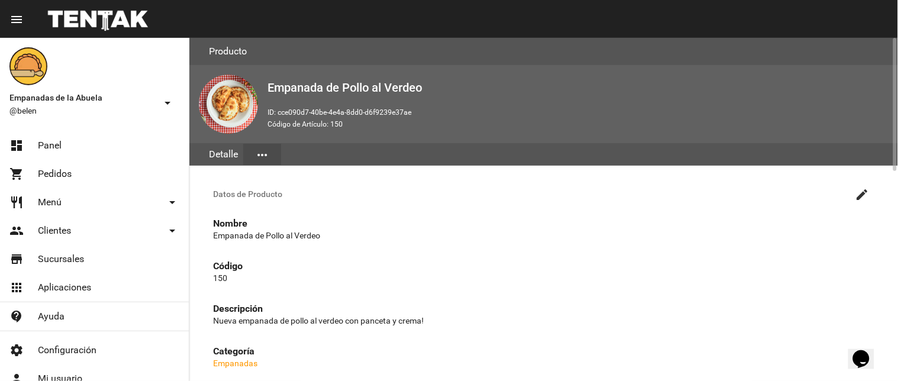
click at [864, 194] on mat-icon "create" at bounding box center [863, 195] width 14 height 14
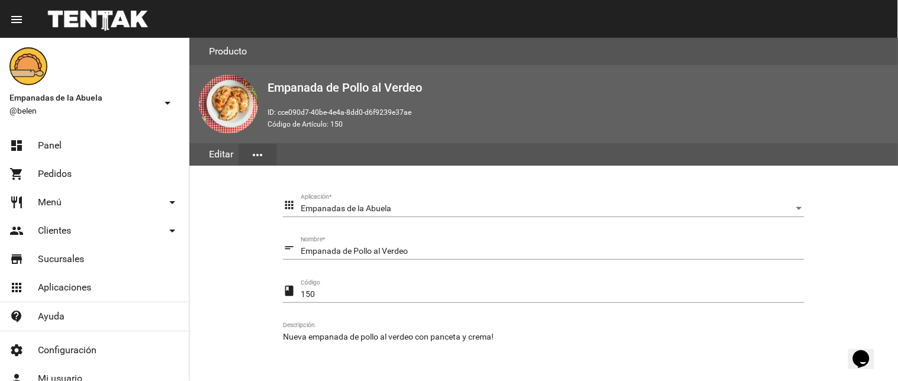
scroll to position [242, 0]
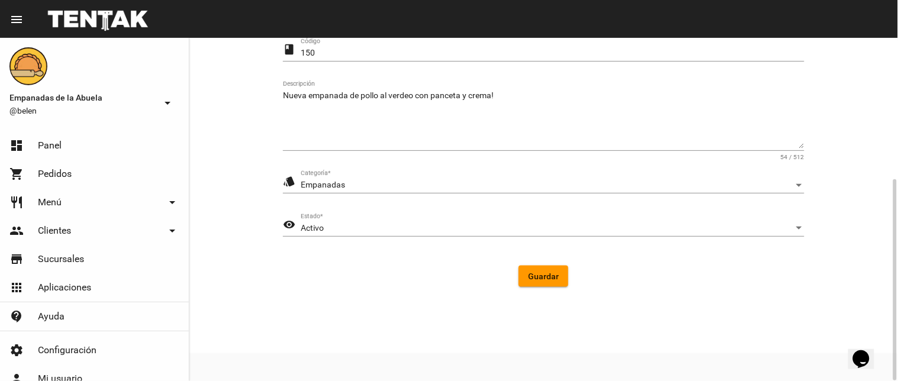
click at [323, 220] on div "Activo Estado *" at bounding box center [553, 225] width 504 height 23
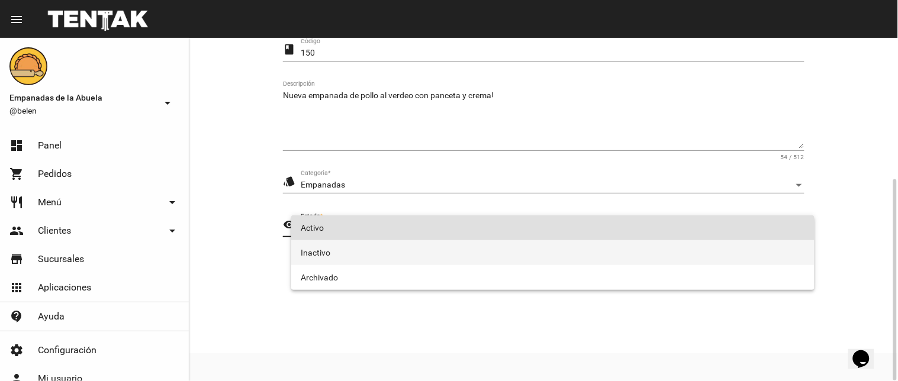
drag, startPoint x: 323, startPoint y: 248, endPoint x: 443, endPoint y: 276, distance: 123.0
click at [325, 249] on span "Inactivo" at bounding box center [553, 252] width 505 height 25
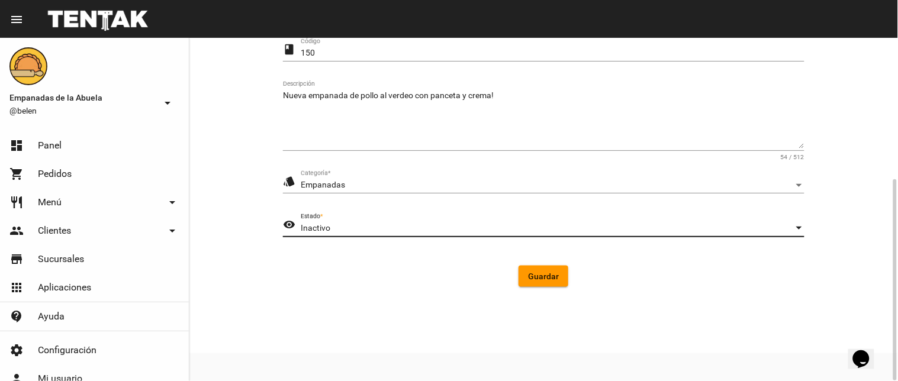
click at [537, 277] on span "Guardar" at bounding box center [543, 276] width 31 height 9
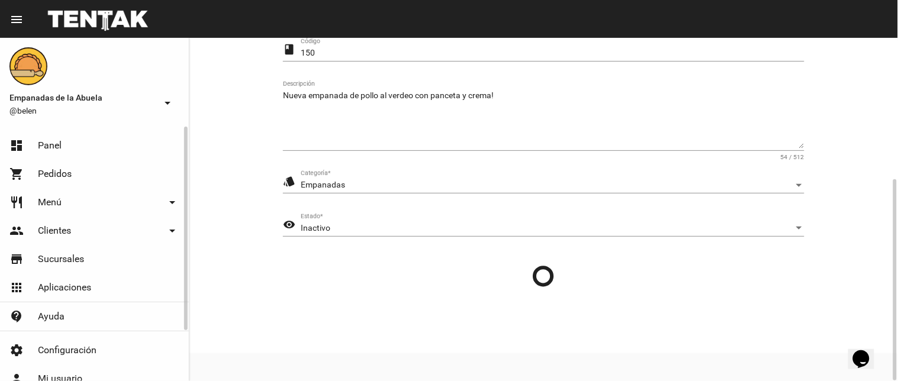
drag, startPoint x: 50, startPoint y: 145, endPoint x: 126, endPoint y: 162, distance: 77.7
click at [50, 144] on span "Panel" at bounding box center [50, 146] width 24 height 12
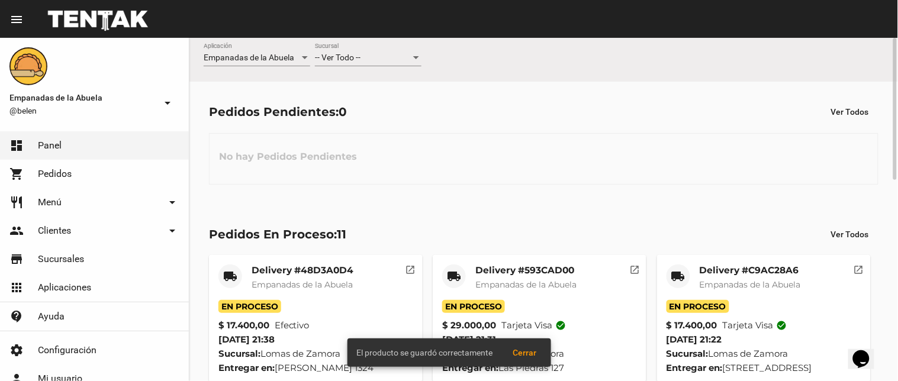
click at [346, 59] on span "-- Ver Todo --" at bounding box center [338, 57] width 46 height 9
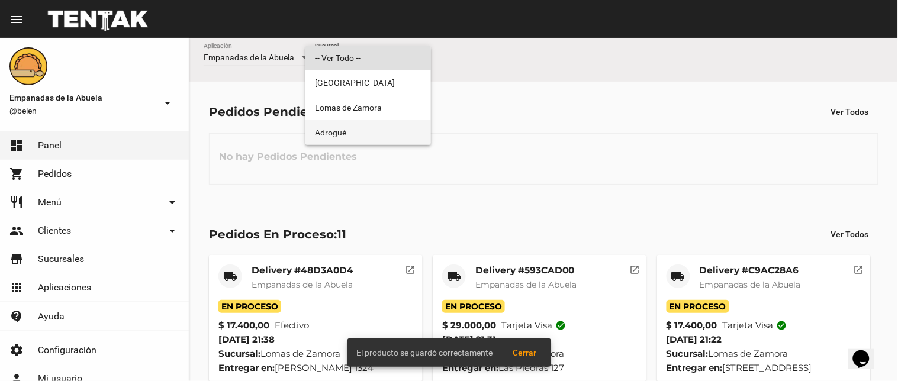
click at [342, 139] on span "Adrogué" at bounding box center [368, 132] width 107 height 25
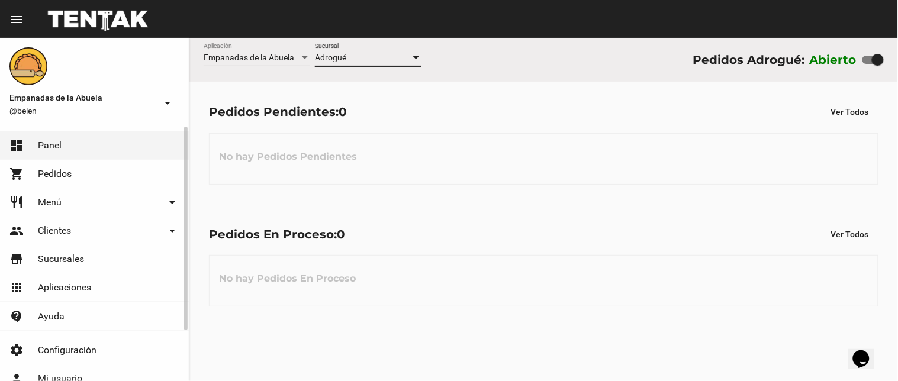
click at [56, 206] on span "Menú" at bounding box center [50, 203] width 24 height 12
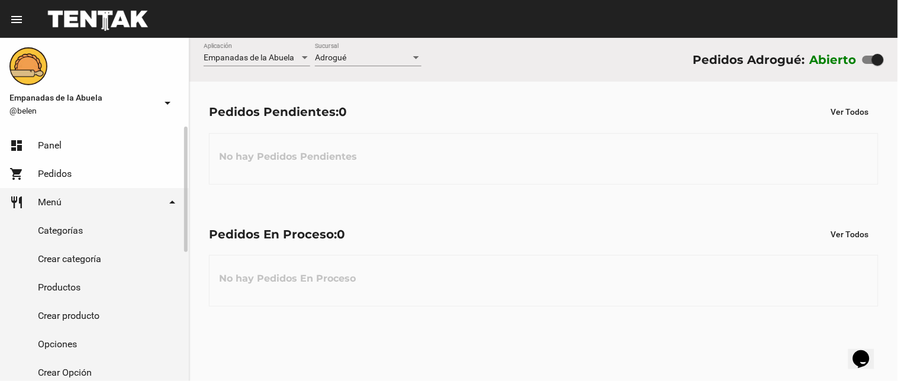
click at [75, 287] on link "Productos" at bounding box center [94, 288] width 189 height 28
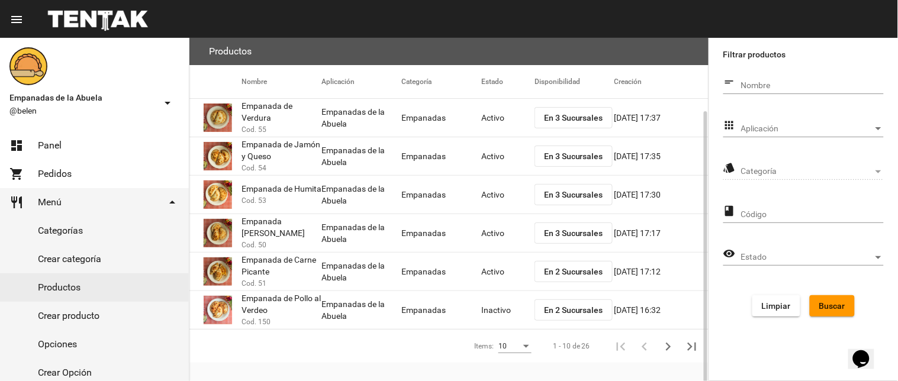
scroll to position [38, 0]
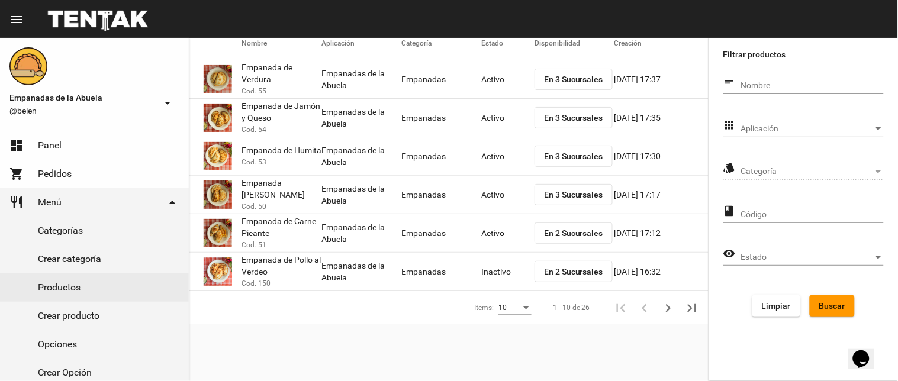
click at [753, 132] on span "Aplicación" at bounding box center [808, 128] width 132 height 9
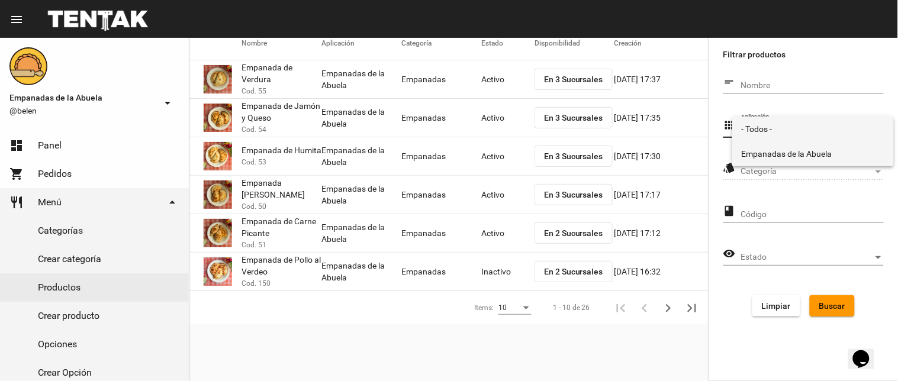
click at [751, 149] on span "Empanadas de la Abuela" at bounding box center [813, 154] width 143 height 25
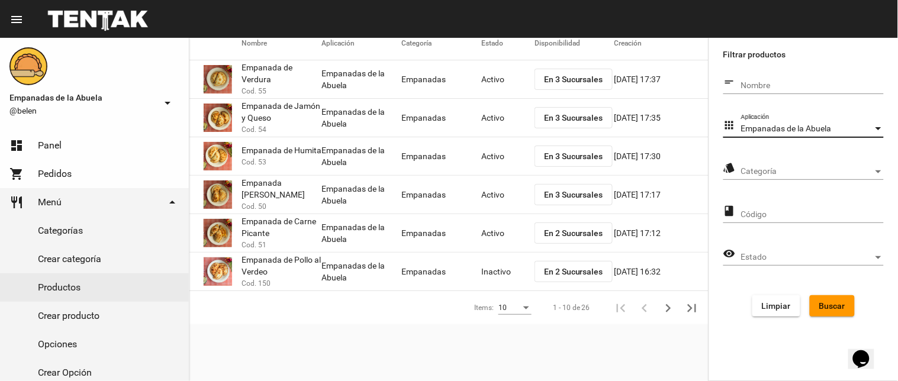
click at [762, 170] on span "Categoría" at bounding box center [808, 171] width 132 height 9
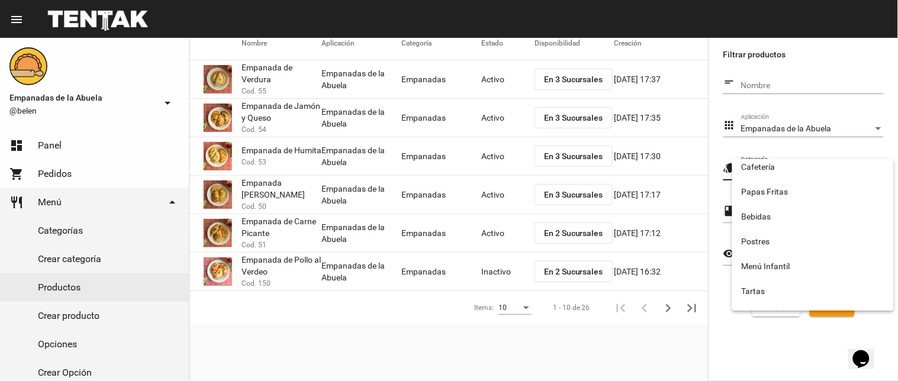
scroll to position [197, 0]
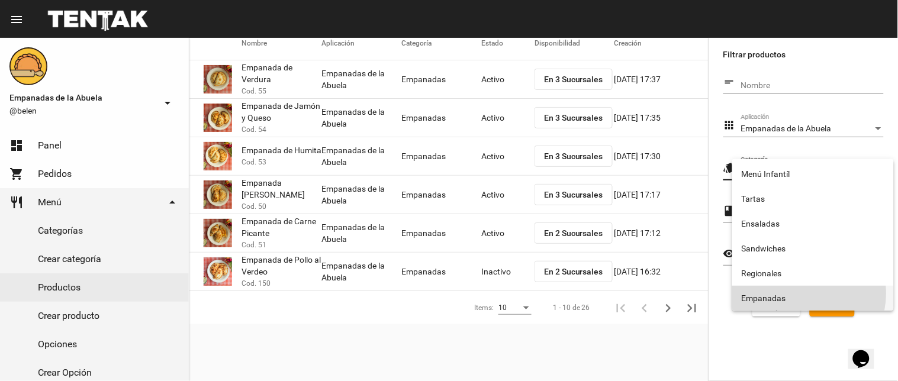
click at [809, 294] on span "Empanadas" at bounding box center [813, 298] width 143 height 25
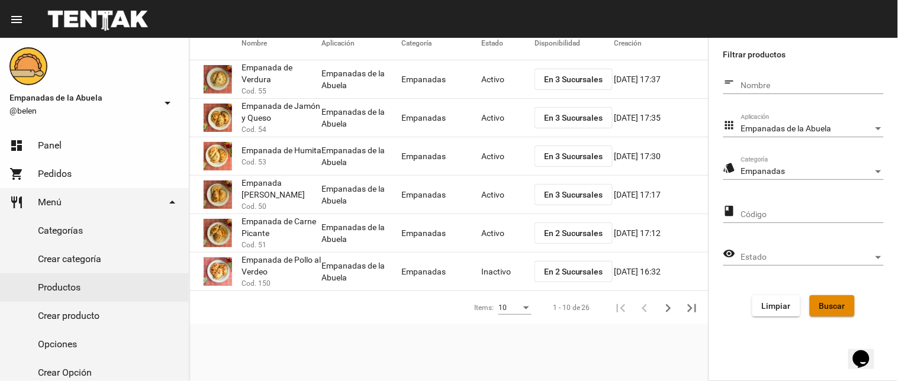
click at [820, 299] on button "Buscar" at bounding box center [832, 306] width 45 height 21
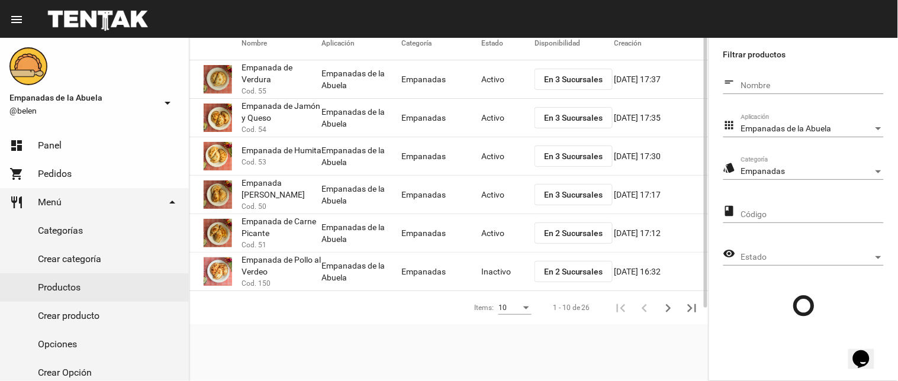
scroll to position [0, 0]
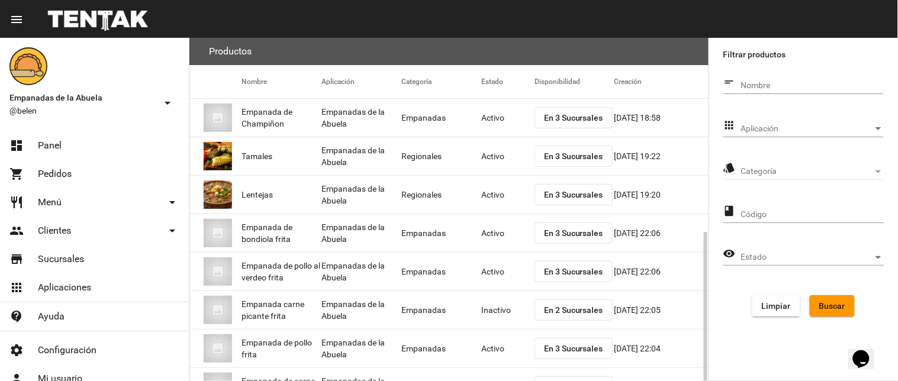
scroll to position [118, 0]
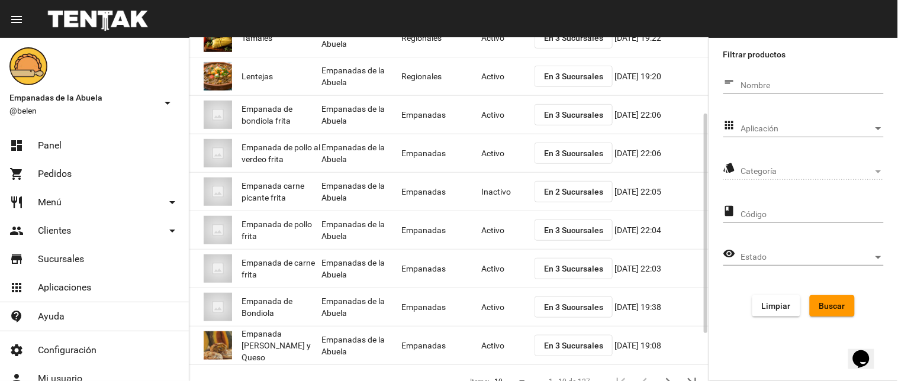
click at [551, 158] on span "En 3 Sucursales" at bounding box center [573, 153] width 59 height 9
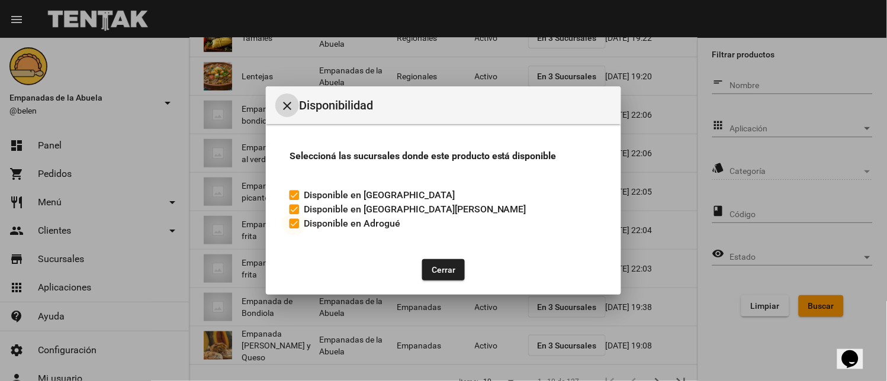
click at [294, 222] on div at bounding box center [294, 223] width 9 height 9
click at [294, 229] on input "Disponible en Adrogué" at bounding box center [294, 229] width 1 height 1
checkbox input "false"
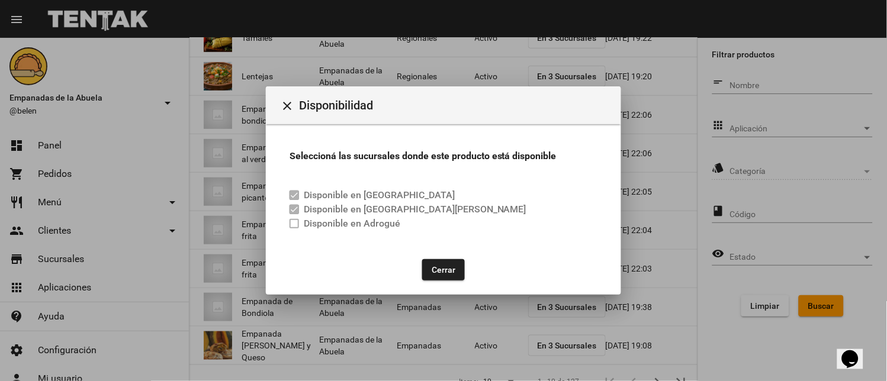
click at [442, 277] on button "Cerrar" at bounding box center [443, 269] width 43 height 21
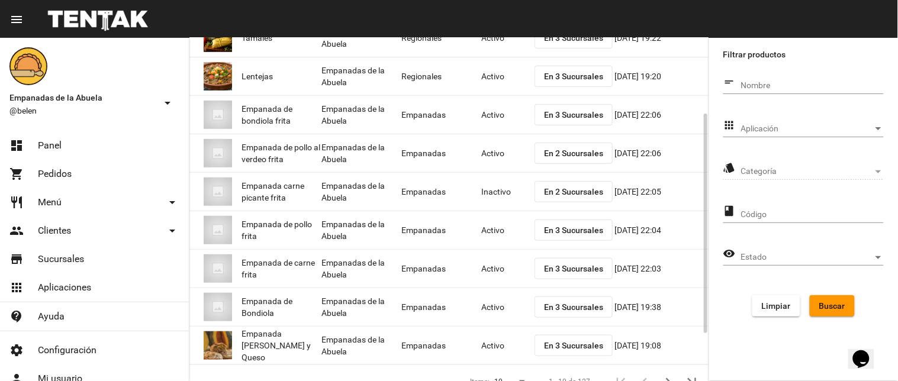
click at [483, 155] on mat-cell "Activo" at bounding box center [508, 153] width 53 height 38
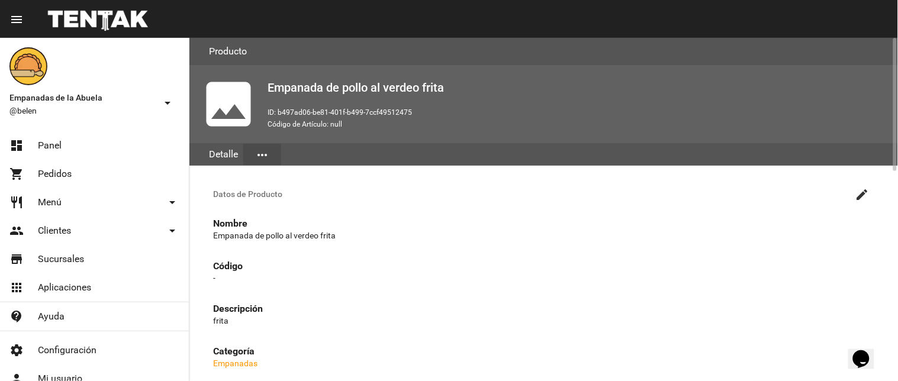
click at [853, 190] on button "create" at bounding box center [863, 194] width 24 height 24
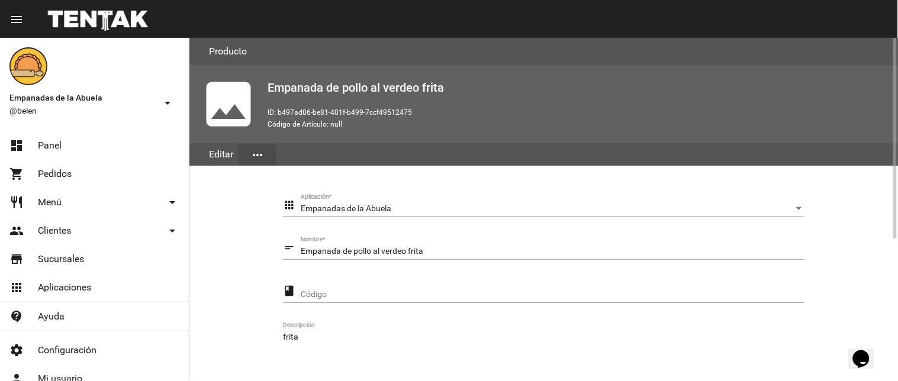
scroll to position [237, 0]
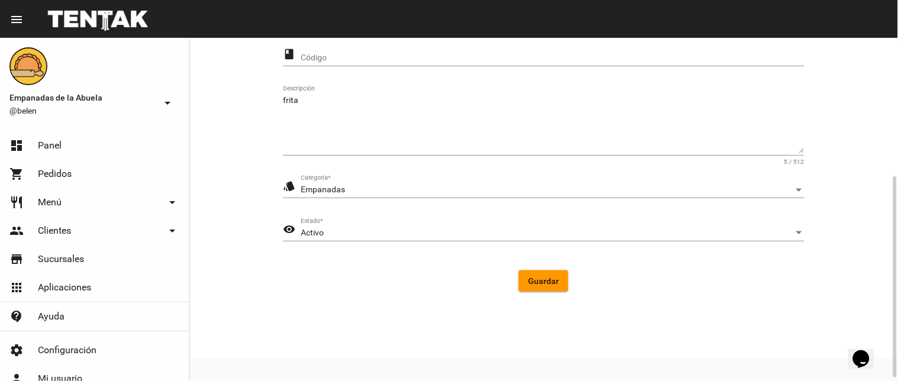
click at [352, 242] on div "visibility Activo Estado *" at bounding box center [544, 236] width 522 height 34
click at [346, 222] on div "Activo Estado *" at bounding box center [553, 230] width 504 height 23
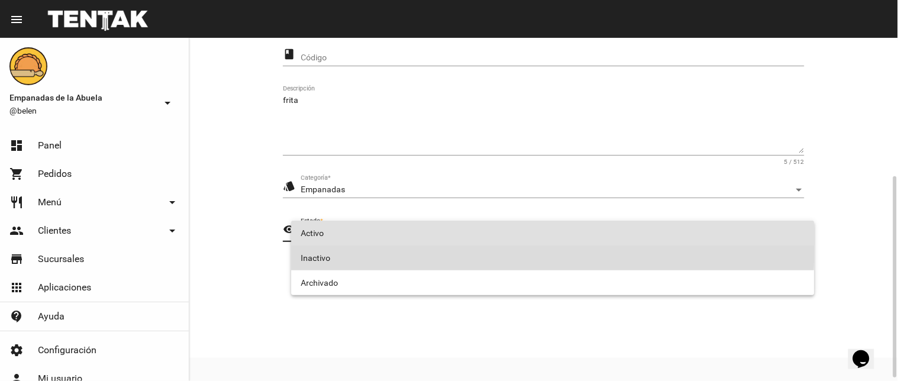
drag, startPoint x: 346, startPoint y: 222, endPoint x: 492, endPoint y: 275, distance: 155.7
click at [336, 252] on span "Inactivo" at bounding box center [553, 258] width 505 height 25
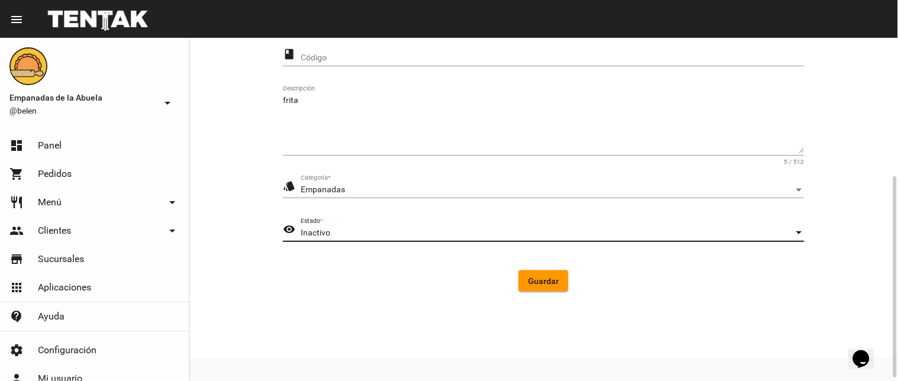
click at [535, 277] on span "Guardar" at bounding box center [543, 281] width 31 height 9
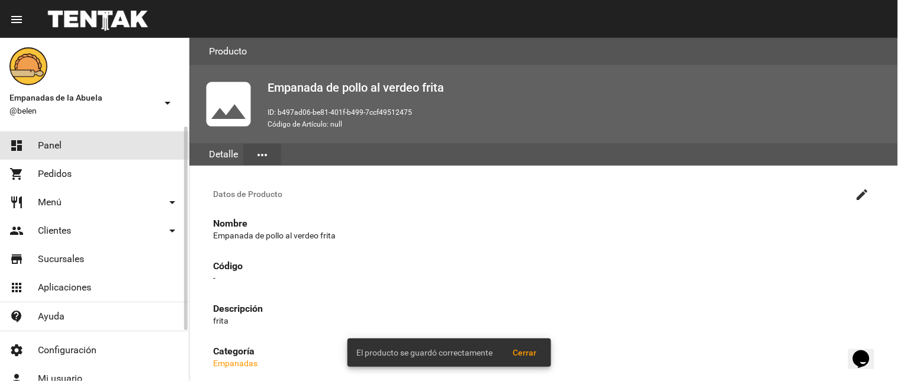
click at [18, 137] on link "dashboard Panel" at bounding box center [94, 145] width 189 height 28
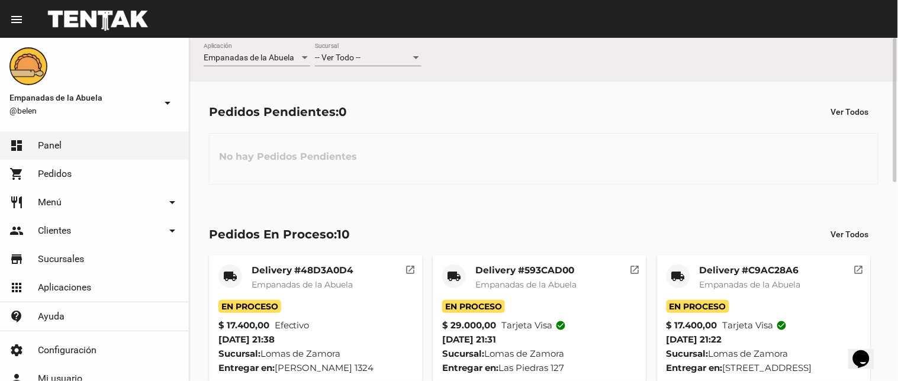
click at [390, 49] on div "-- Ver Todo -- Sucursal" at bounding box center [368, 54] width 107 height 23
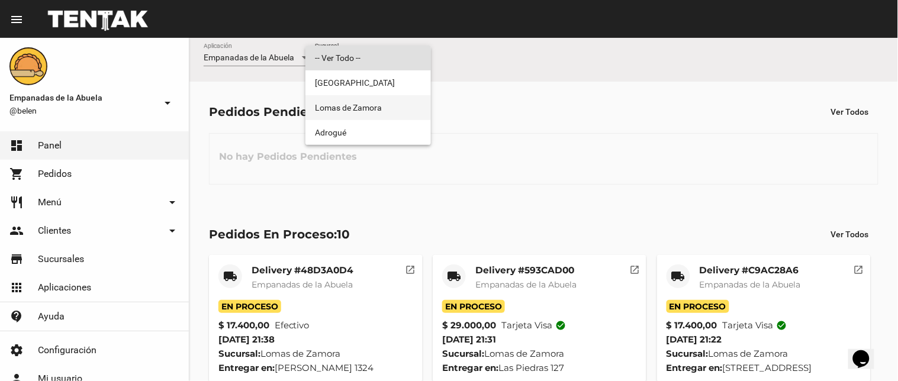
click at [368, 117] on span "Lomas de Zamora" at bounding box center [368, 107] width 107 height 25
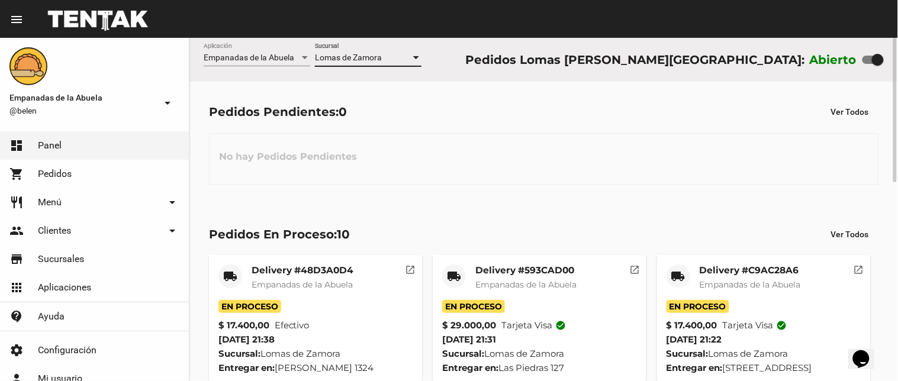
click at [374, 54] on span "Lomas de Zamora" at bounding box center [348, 57] width 67 height 9
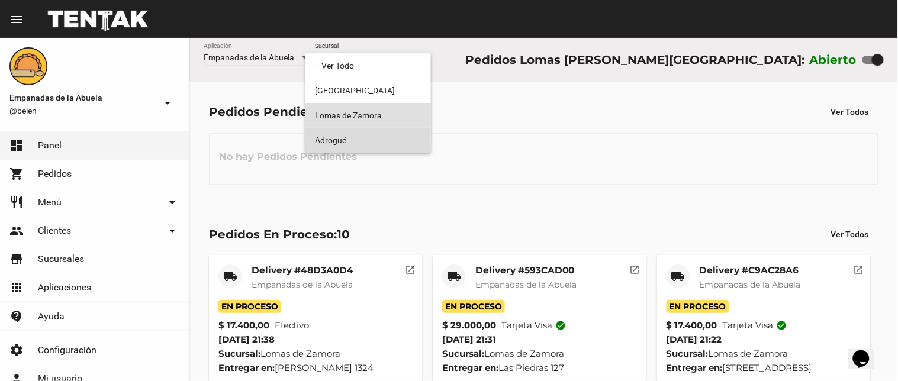
click at [347, 141] on span "Adrogué" at bounding box center [368, 140] width 107 height 25
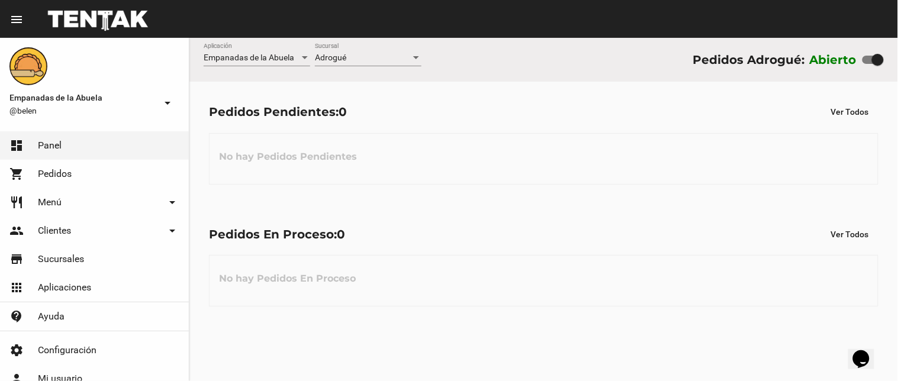
click at [352, 65] on div "Adrogué Sucursal" at bounding box center [368, 54] width 107 height 23
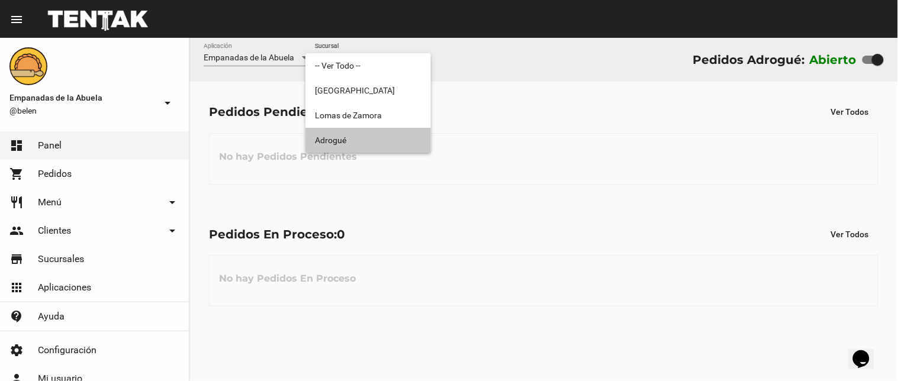
click at [358, 138] on span "Adrogué" at bounding box center [368, 140] width 107 height 25
